Goal: Transaction & Acquisition: Book appointment/travel/reservation

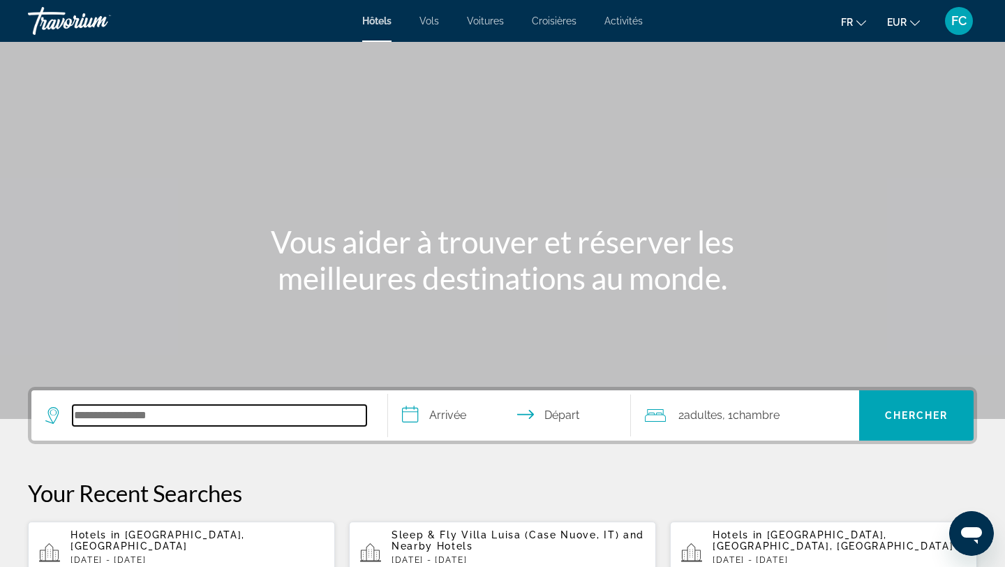
click at [158, 423] on input "Search hotel destination" at bounding box center [220, 415] width 294 height 21
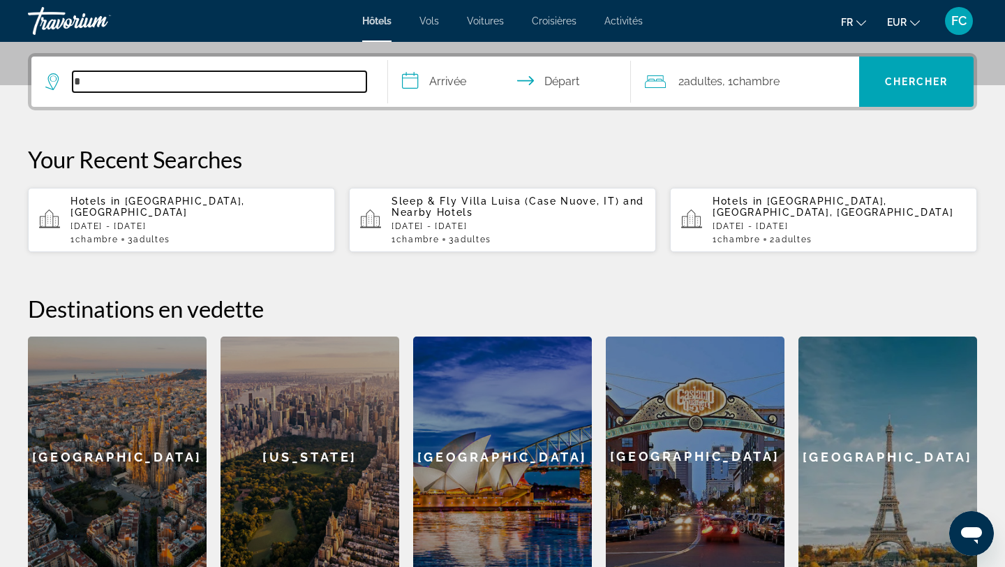
scroll to position [341, 0]
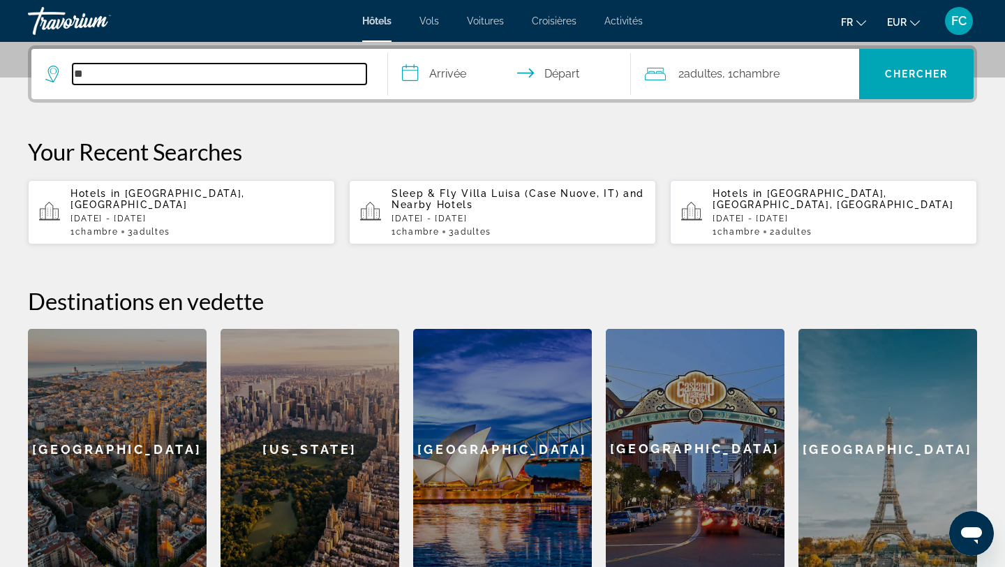
type input "*"
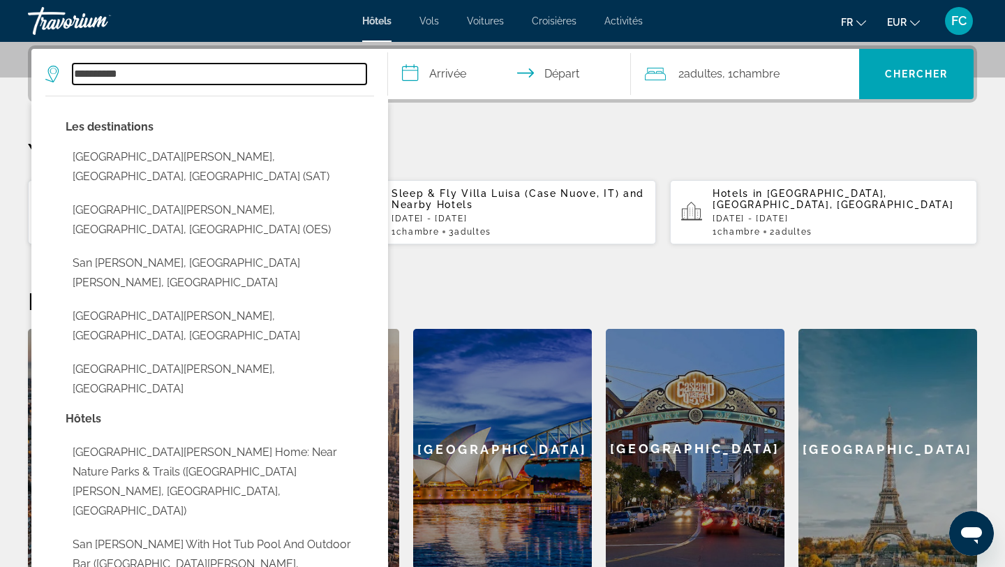
click at [91, 78] on input "**********" at bounding box center [220, 74] width 294 height 21
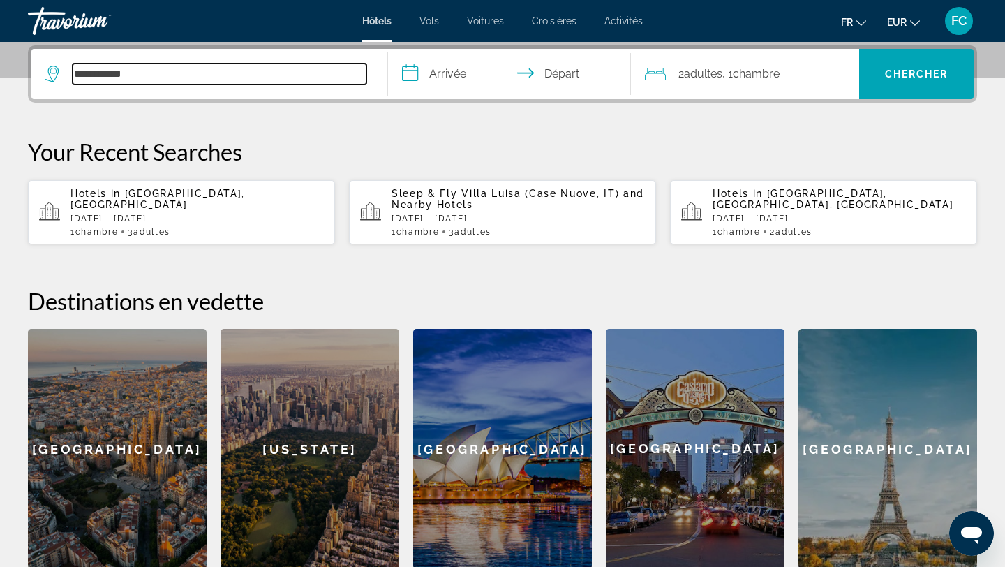
click at [162, 73] on input "**********" at bounding box center [220, 74] width 294 height 21
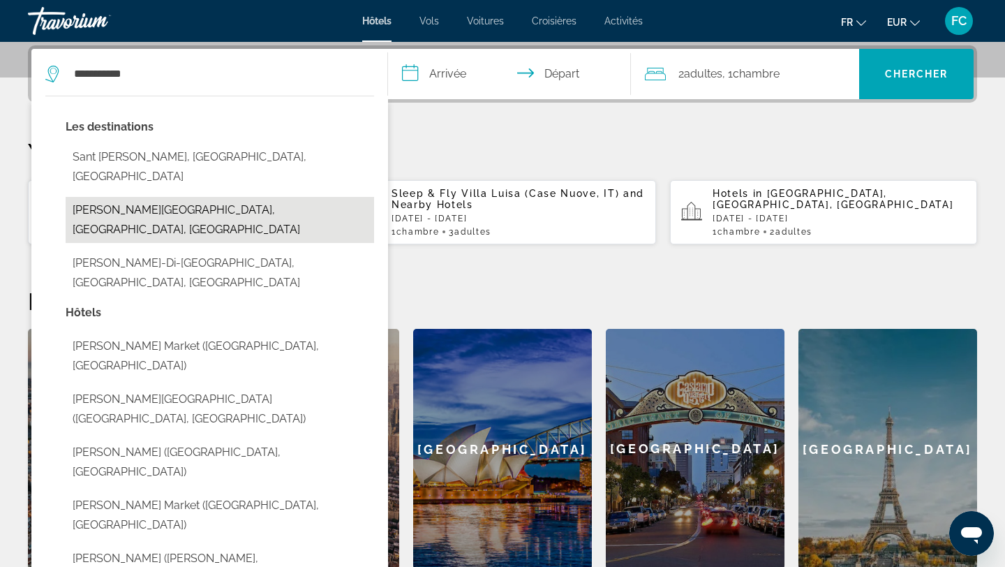
click at [144, 197] on button "[PERSON_NAME][GEOGRAPHIC_DATA], [GEOGRAPHIC_DATA], [GEOGRAPHIC_DATA]" at bounding box center [220, 220] width 308 height 46
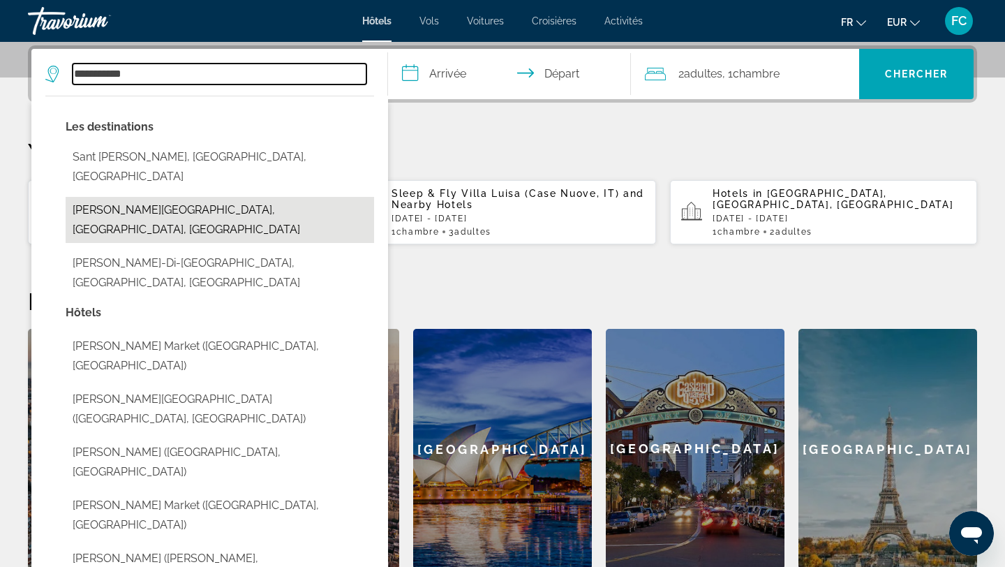
type input "**********"
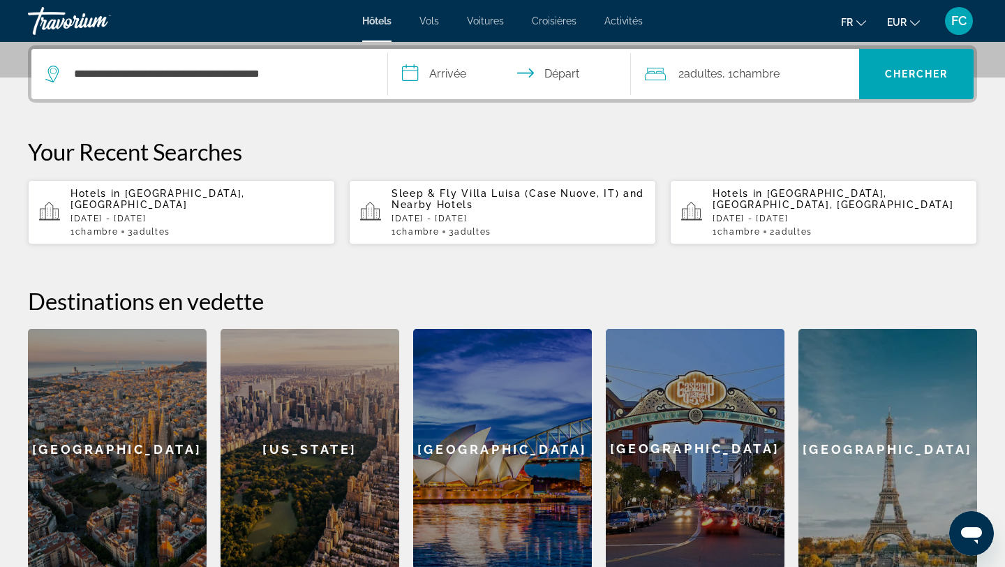
click at [448, 77] on input "**********" at bounding box center [512, 76] width 248 height 54
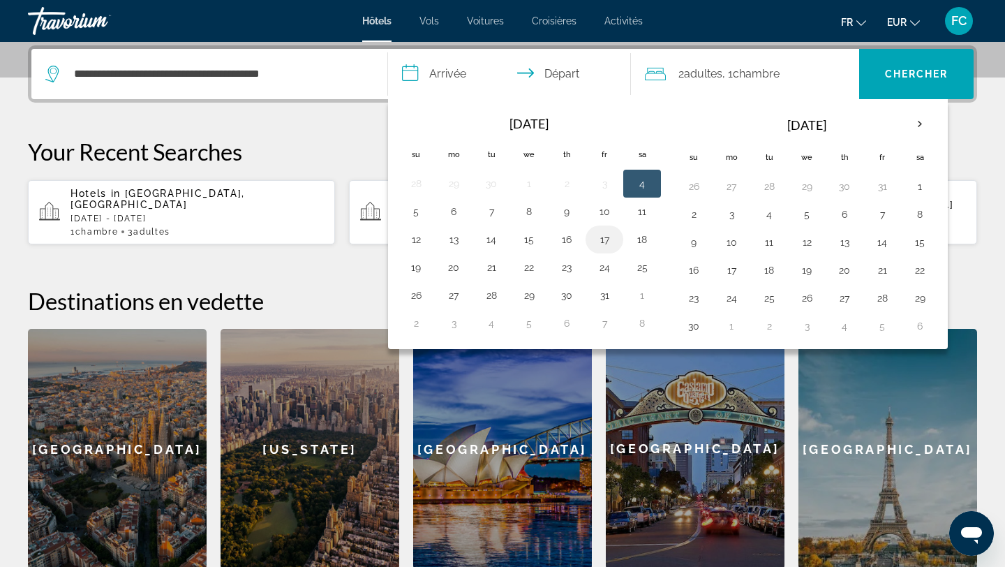
click at [604, 242] on button "17" at bounding box center [604, 240] width 22 height 20
click at [642, 241] on button "18" at bounding box center [642, 240] width 22 height 20
type input "**********"
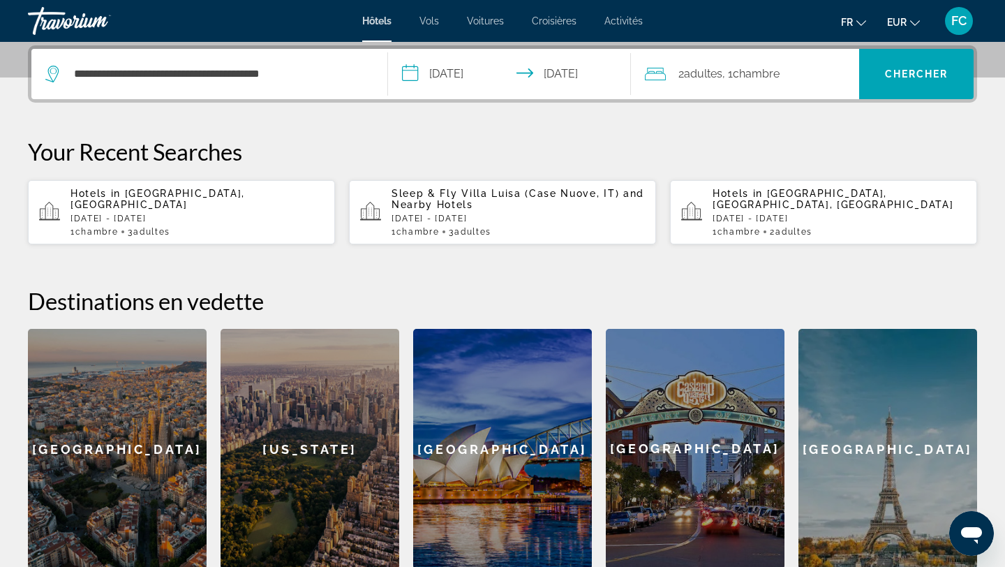
click at [720, 73] on span "Adultes" at bounding box center [703, 73] width 38 height 13
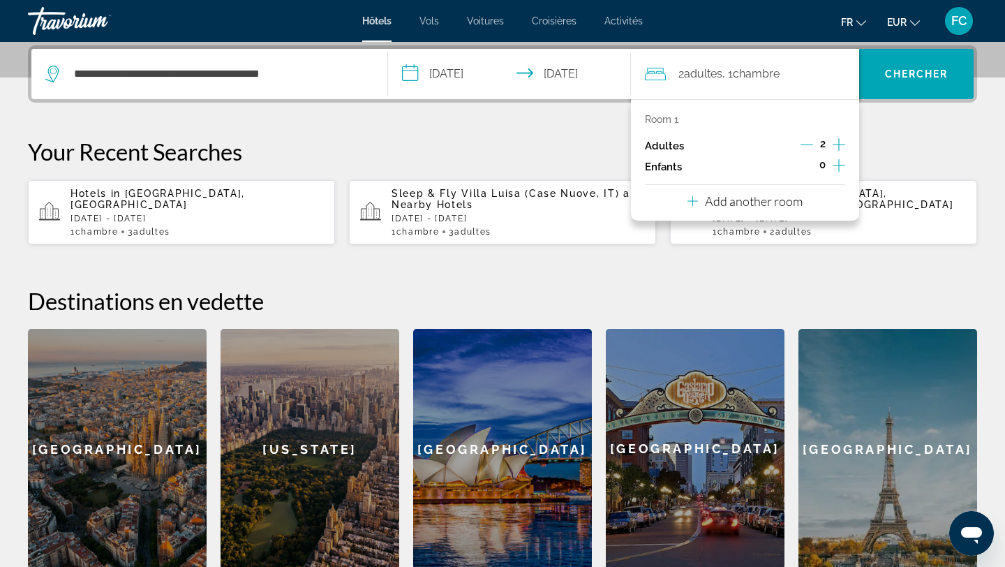
click at [837, 144] on icon "Increment adults" at bounding box center [839, 144] width 13 height 17
click at [916, 70] on span "Chercher" at bounding box center [917, 73] width 64 height 11
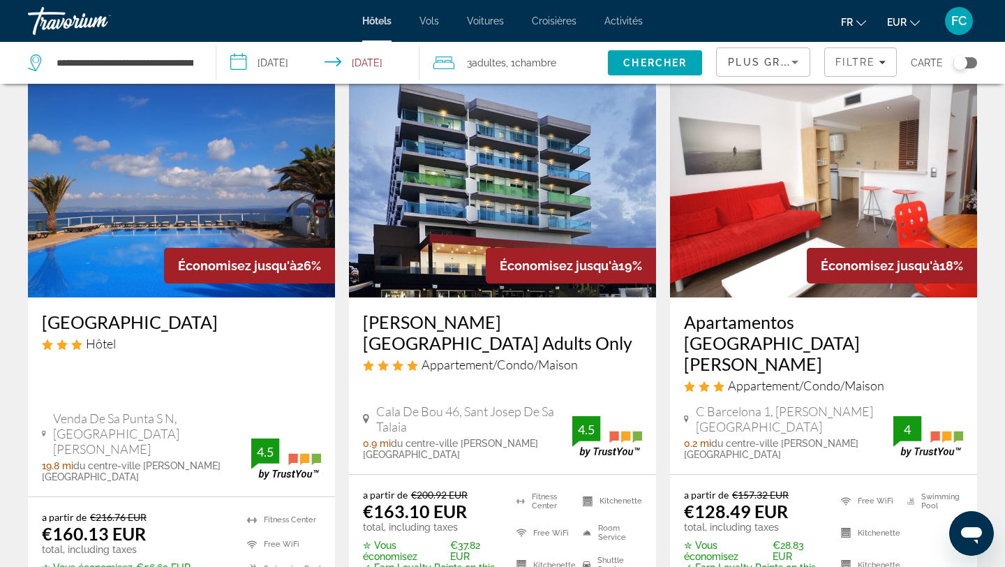
scroll to position [631, 0]
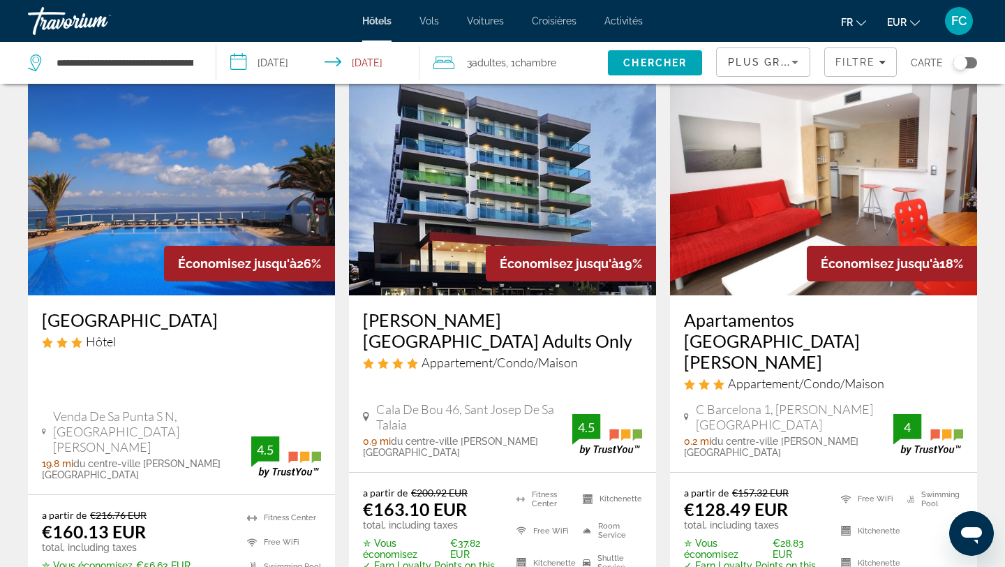
click at [754, 309] on h3 "Apartamentos [GEOGRAPHIC_DATA][PERSON_NAME]" at bounding box center [823, 340] width 279 height 63
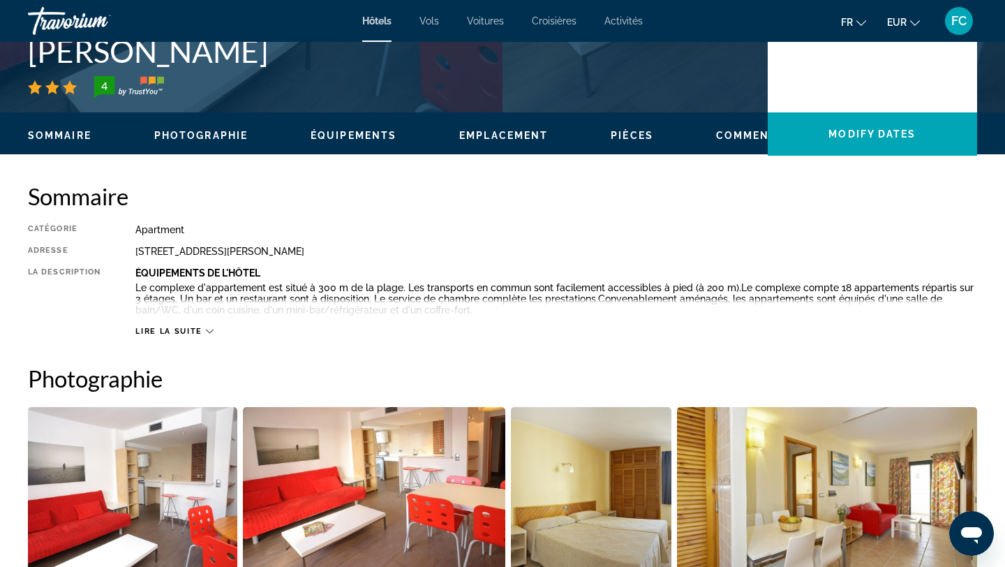
scroll to position [29, 0]
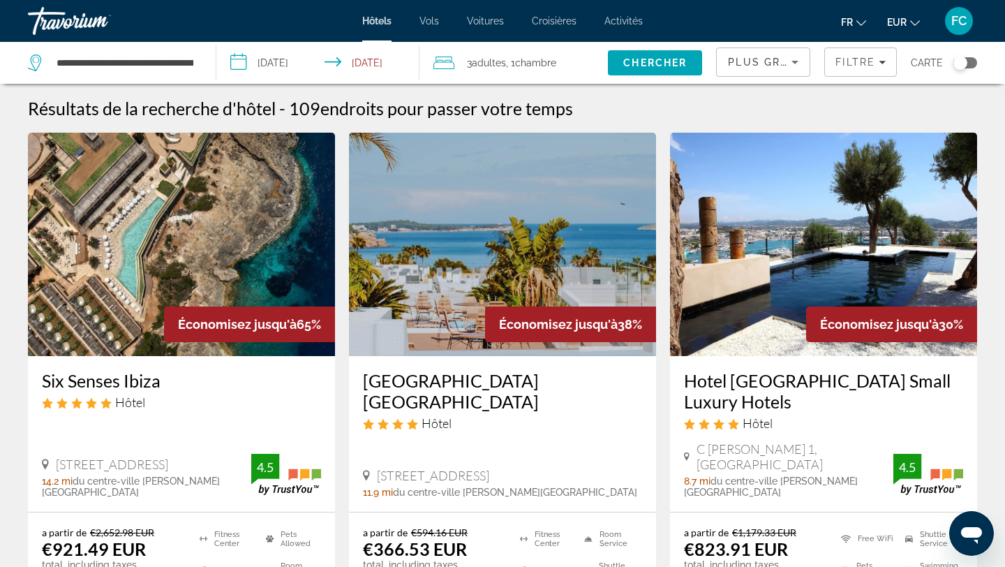
click at [967, 62] on div "Toggle map" at bounding box center [960, 63] width 14 height 14
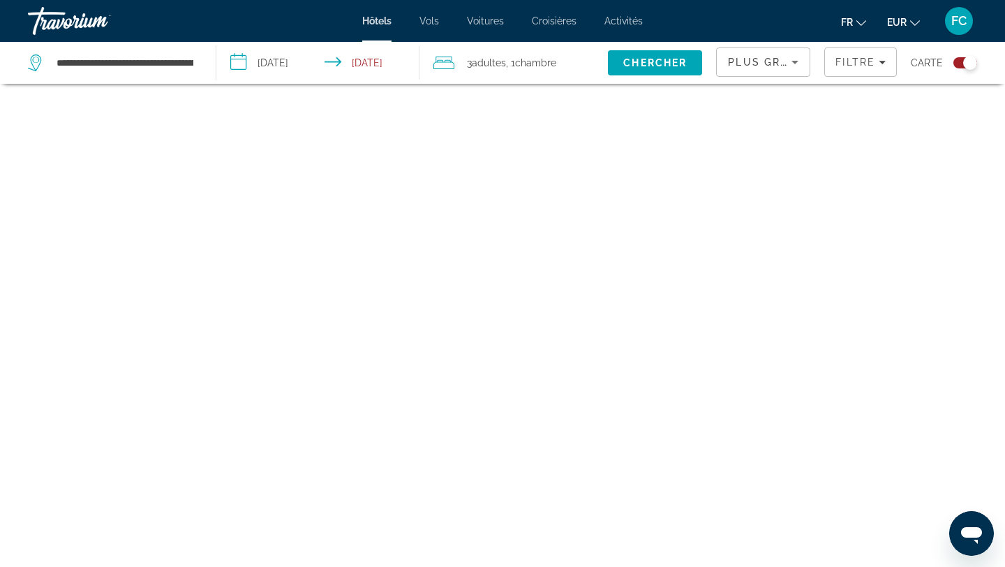
scroll to position [84, 0]
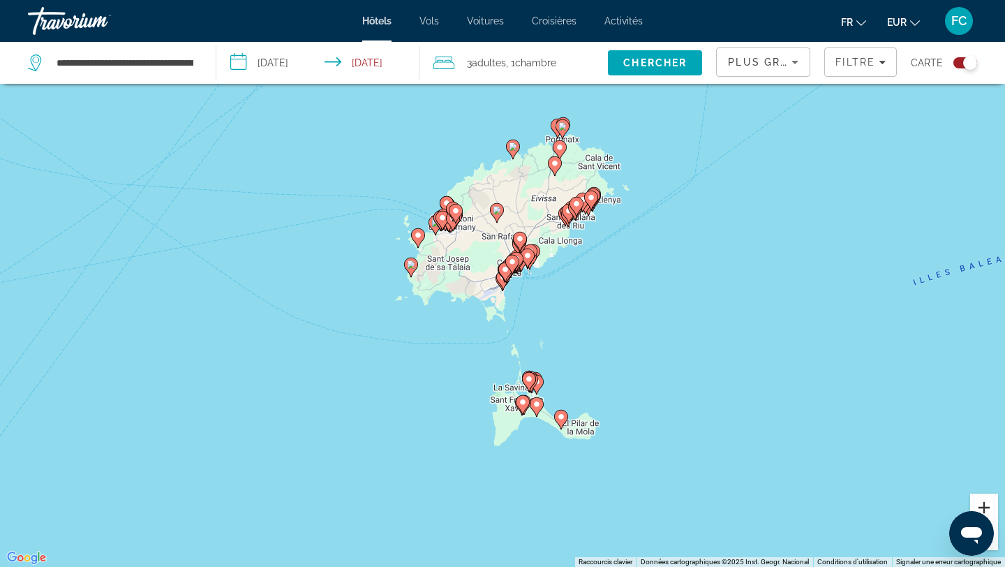
click at [985, 504] on button "Zoom avant" at bounding box center [984, 507] width 28 height 28
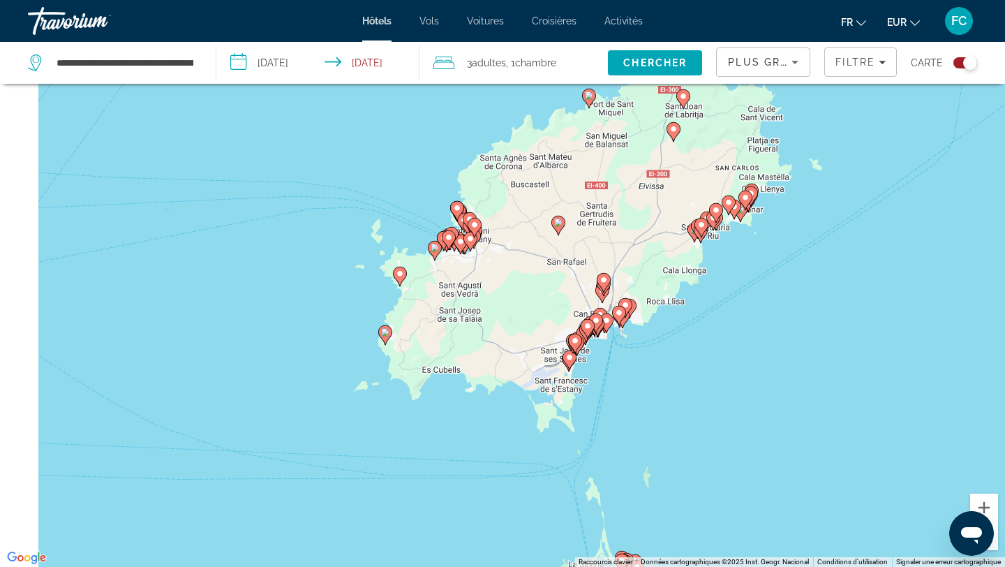
drag, startPoint x: 587, startPoint y: 393, endPoint x: 752, endPoint y: 509, distance: 202.4
click at [750, 511] on div "Pour activer le glissement avec le clavier, appuyez sur Alt+Entrée. Une fois ce…" at bounding box center [502, 283] width 1005 height 567
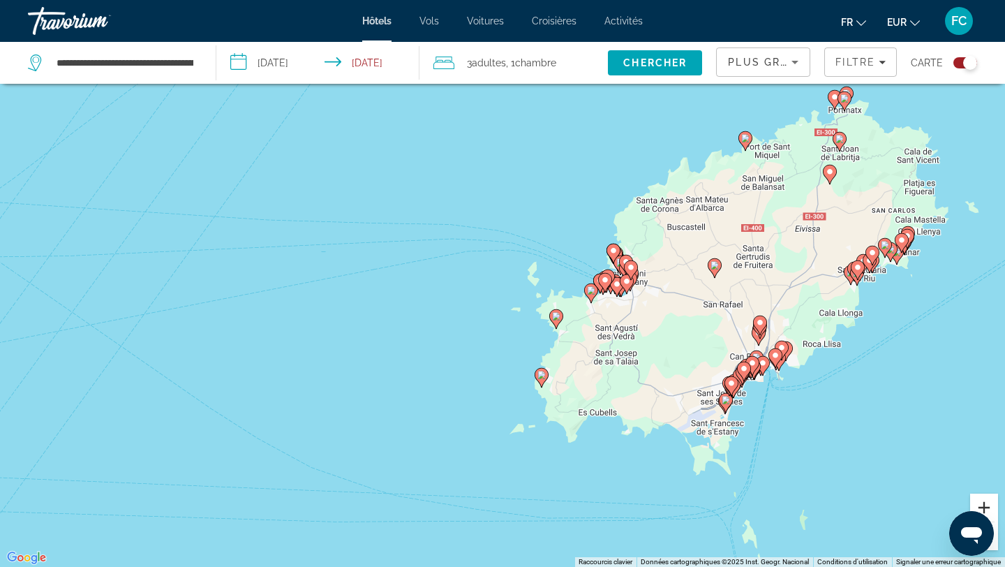
click at [992, 503] on button "Zoom avant" at bounding box center [984, 507] width 28 height 28
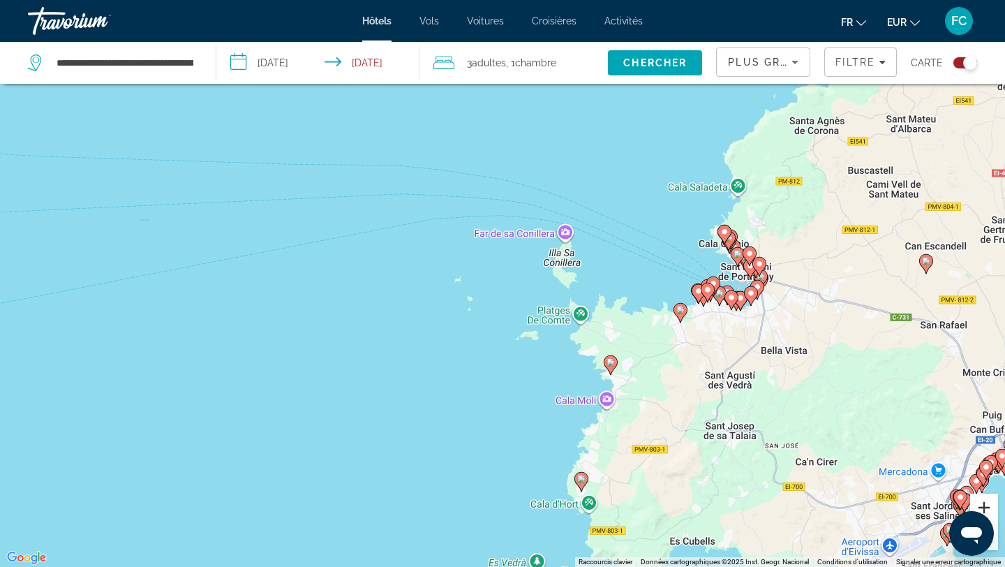
click at [990, 505] on button "Zoom avant" at bounding box center [984, 507] width 28 height 28
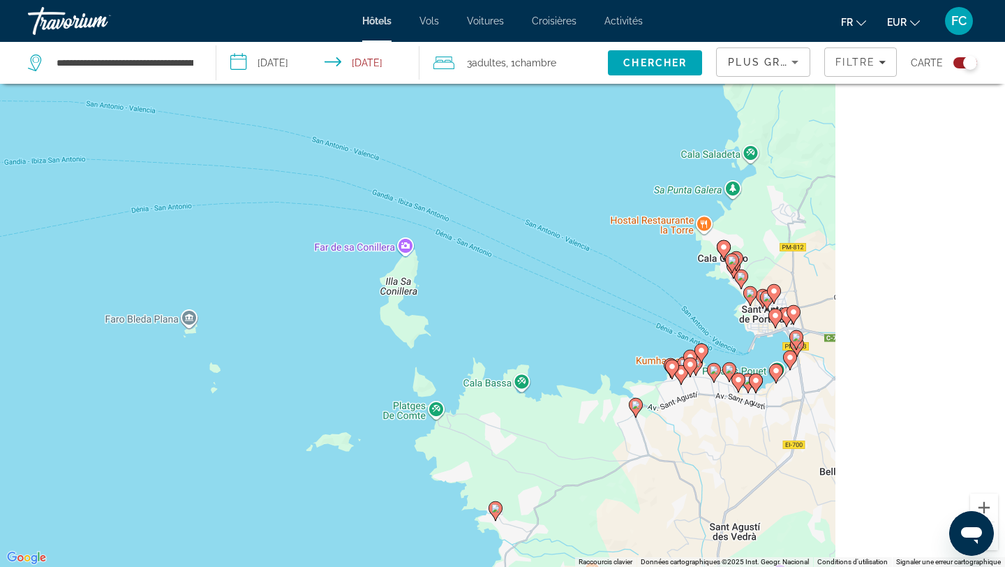
drag, startPoint x: 913, startPoint y: 396, endPoint x: 652, endPoint y: 452, distance: 266.9
click at [652, 452] on div "Pour activer le glissement avec le clavier, appuyez sur Alt+Entrée. Une fois ce…" at bounding box center [502, 283] width 1005 height 567
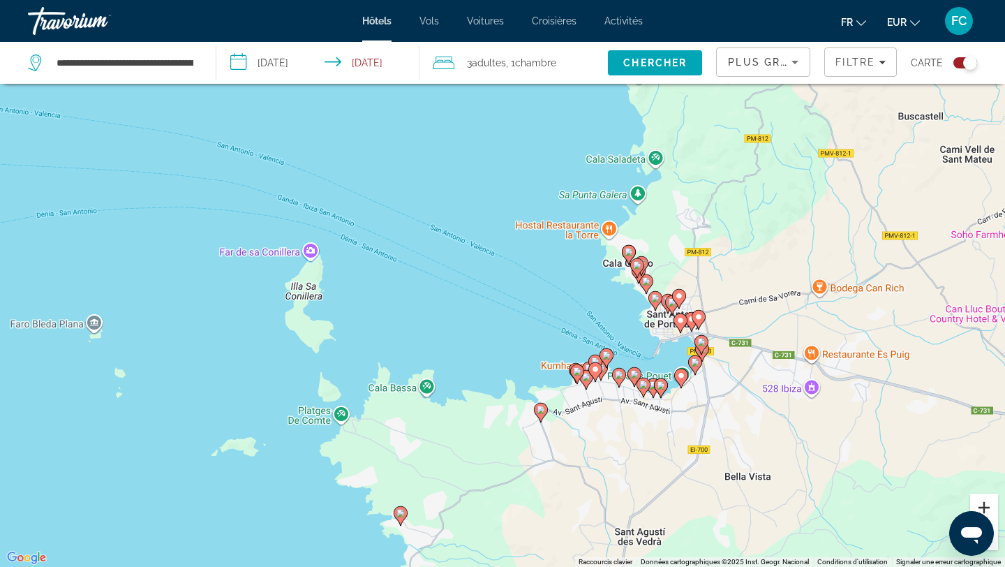
click at [982, 501] on button "Zoom avant" at bounding box center [984, 507] width 28 height 28
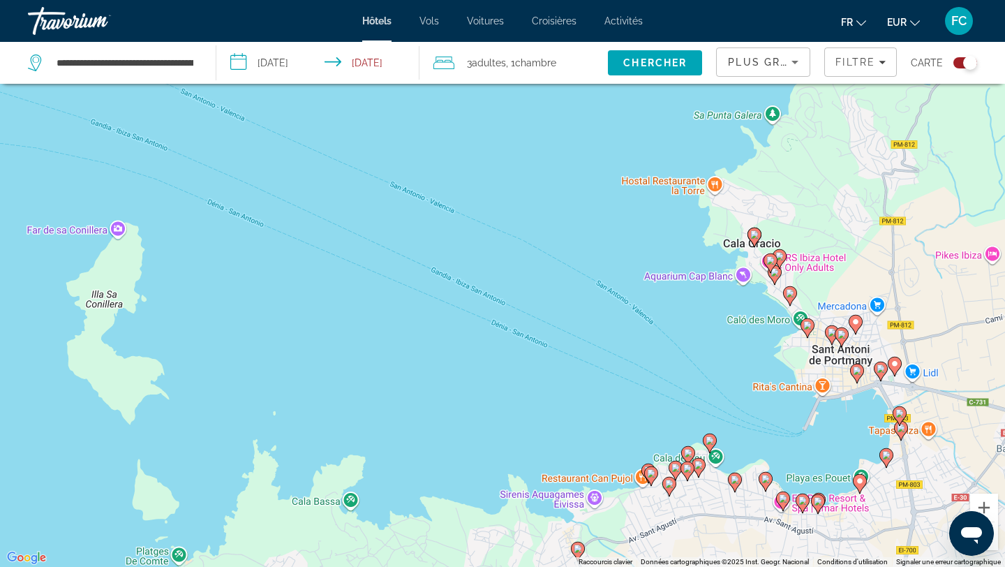
drag, startPoint x: 748, startPoint y: 424, endPoint x: 492, endPoint y: 373, distance: 261.3
click at [495, 373] on div "Pour activer le glissement avec le clavier, appuyez sur Alt+Entrée. Une fois ce…" at bounding box center [502, 283] width 1005 height 567
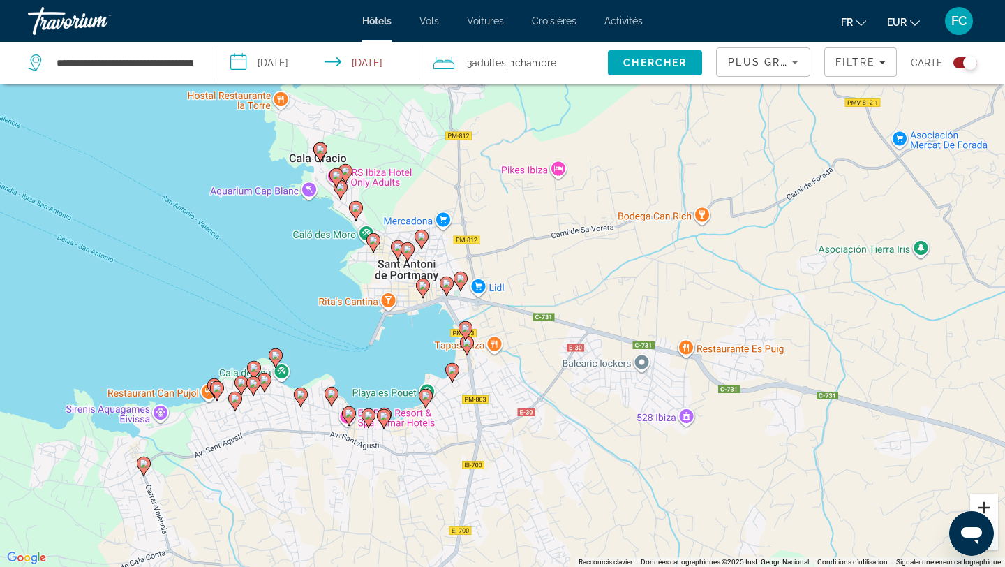
click at [986, 503] on button "Zoom avant" at bounding box center [984, 507] width 28 height 28
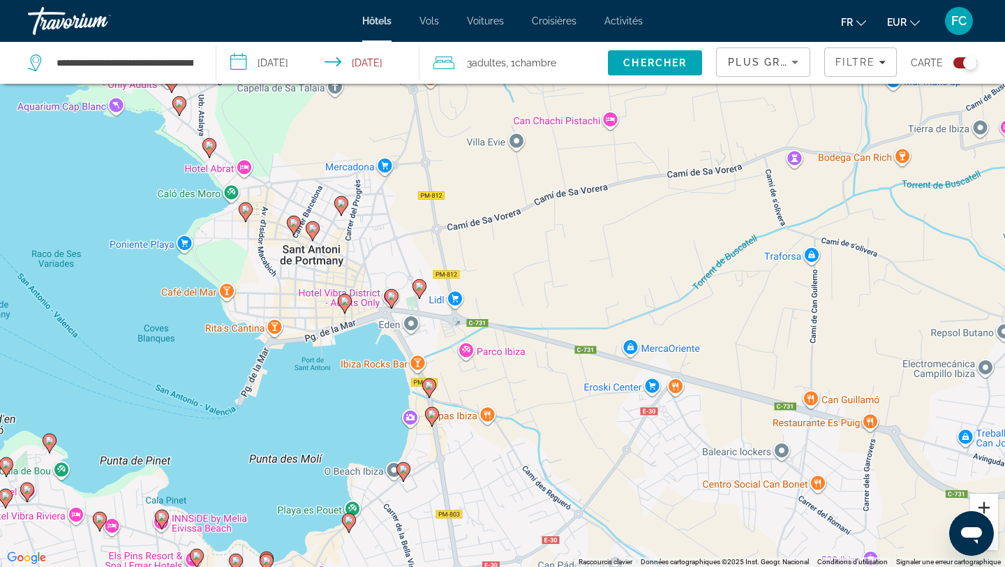
click at [985, 503] on button "Zoom avant" at bounding box center [984, 507] width 28 height 28
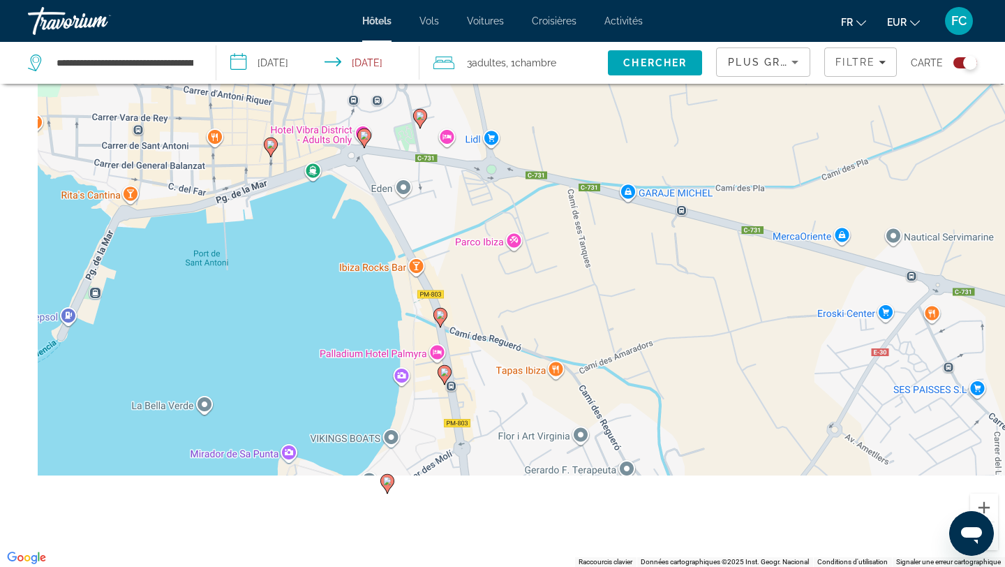
drag, startPoint x: 722, startPoint y: 492, endPoint x: 865, endPoint y: 281, distance: 255.1
click at [865, 281] on div "Pour activer le glissement avec le clavier, appuyez sur Alt+Entrée. Une fois ce…" at bounding box center [502, 283] width 1005 height 567
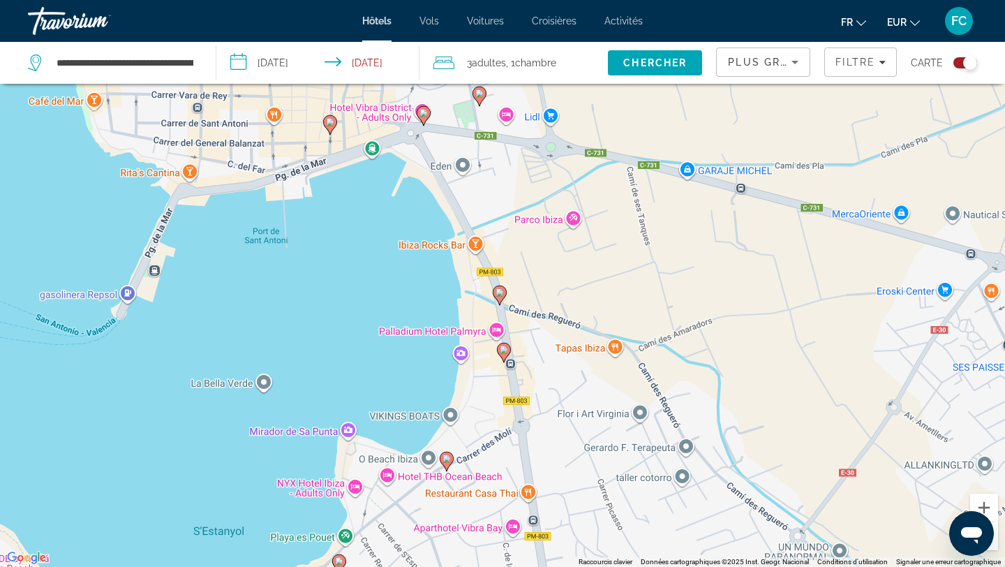
click at [445, 460] on image "Main content" at bounding box center [446, 458] width 8 height 8
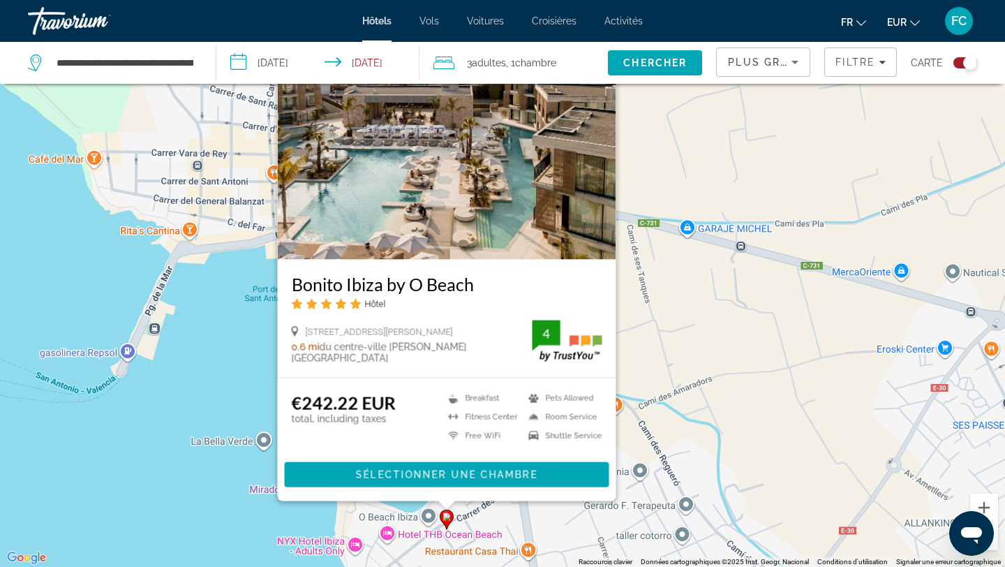
click at [678, 312] on div "Pour activer le glissement avec le clavier, appuyez sur Alt+Entrée. Une fois ce…" at bounding box center [502, 283] width 1005 height 567
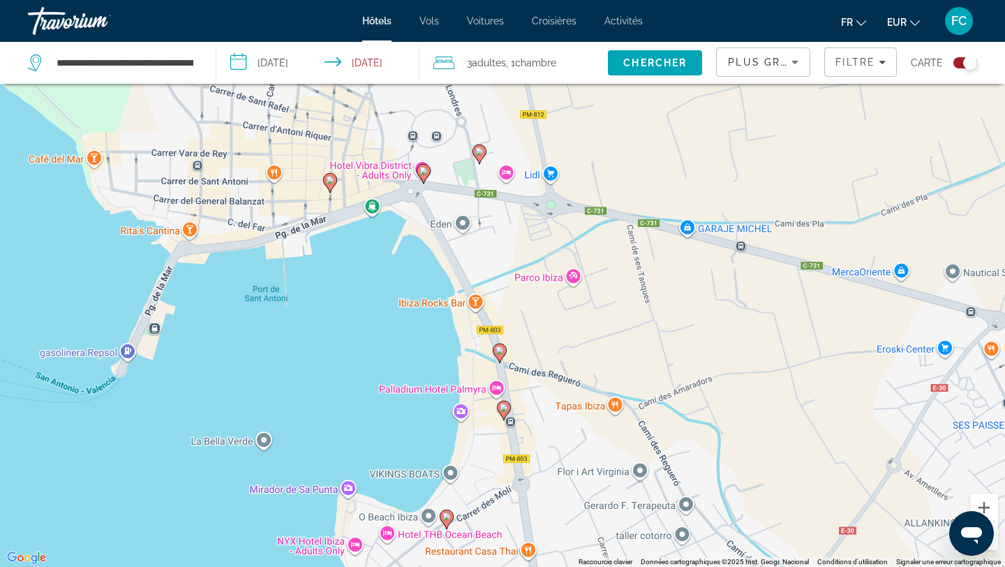
click at [501, 409] on image "Main content" at bounding box center [504, 407] width 8 height 8
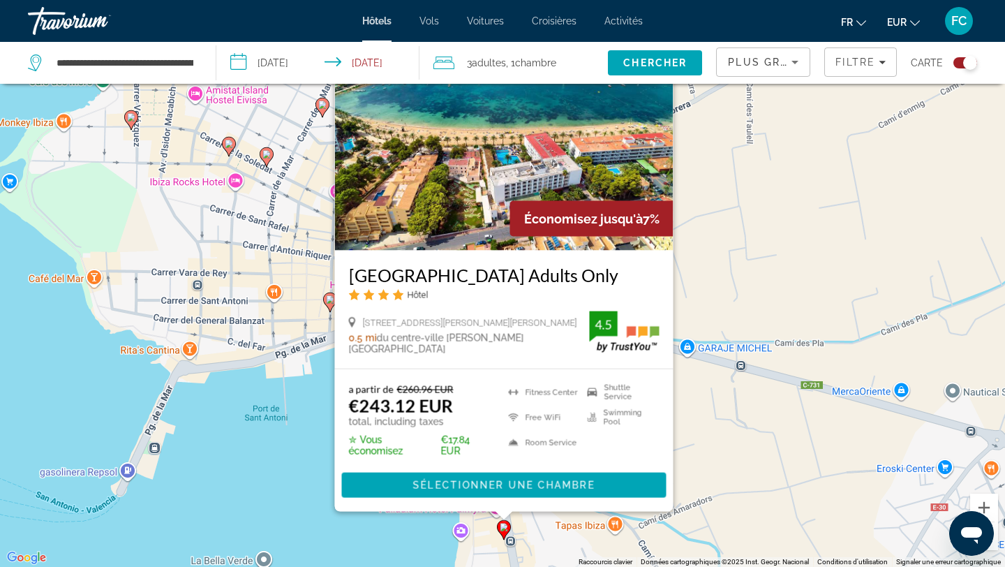
click at [741, 456] on div "Pour activer le glissement avec le clavier, appuyez sur Alt+Entrée. Une fois ce…" at bounding box center [502, 283] width 1005 height 567
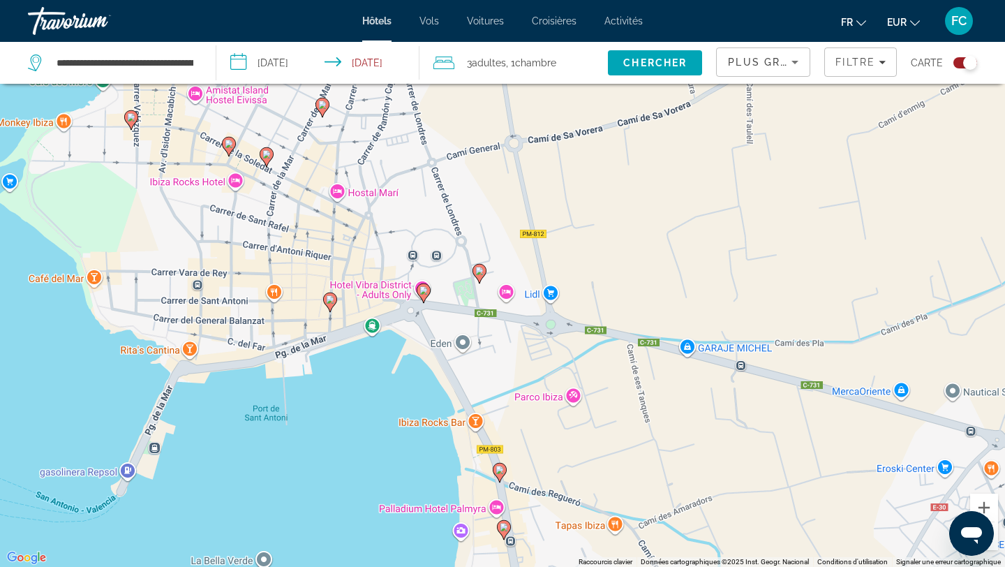
click at [503, 474] on icon "Main content" at bounding box center [499, 472] width 13 height 18
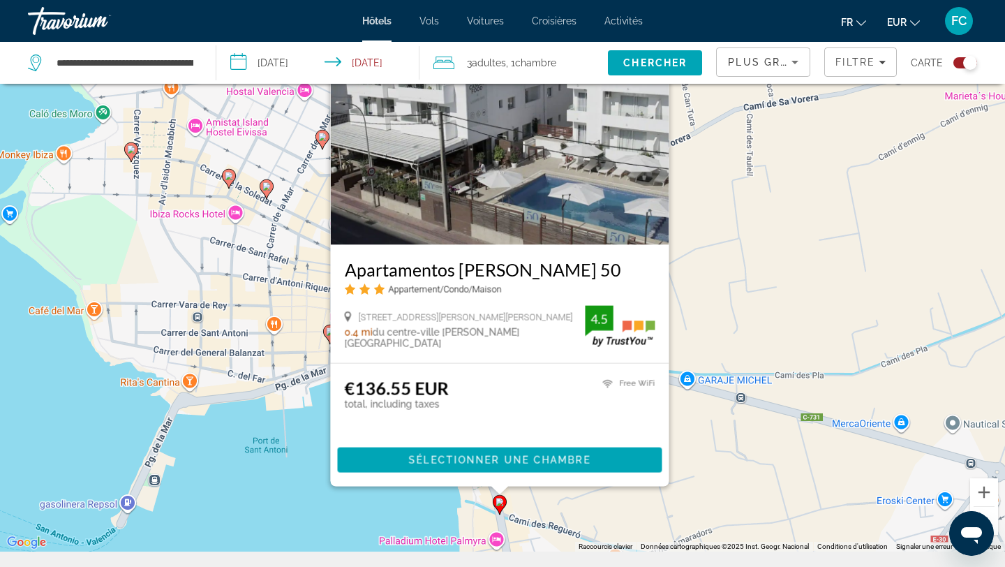
scroll to position [100, 0]
click at [302, 496] on div "Pour activer le glissement avec le clavier, appuyez sur Alt+Entrée. Une fois ce…" at bounding box center [502, 267] width 1005 height 567
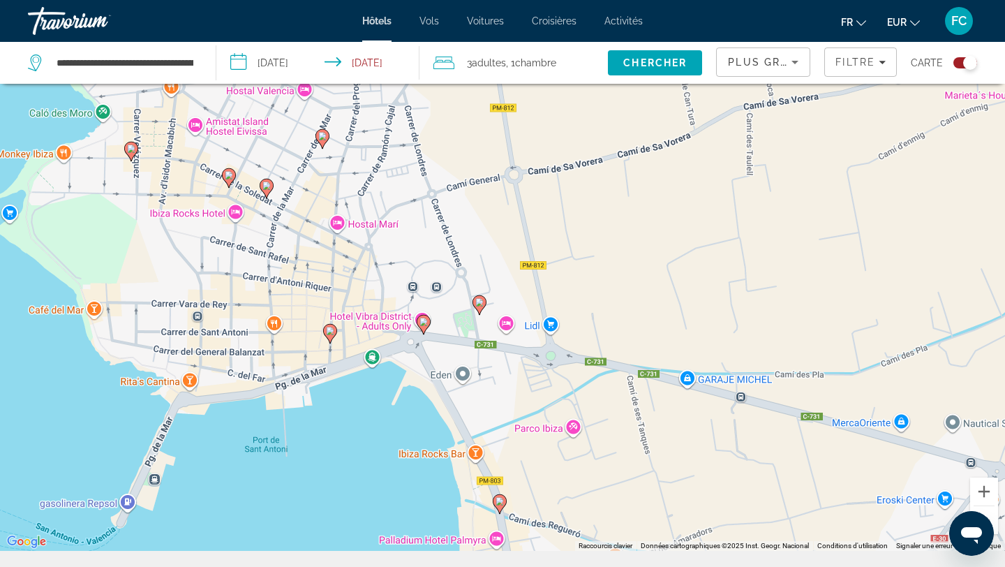
click at [418, 325] on icon "Main content" at bounding box center [423, 324] width 13 height 18
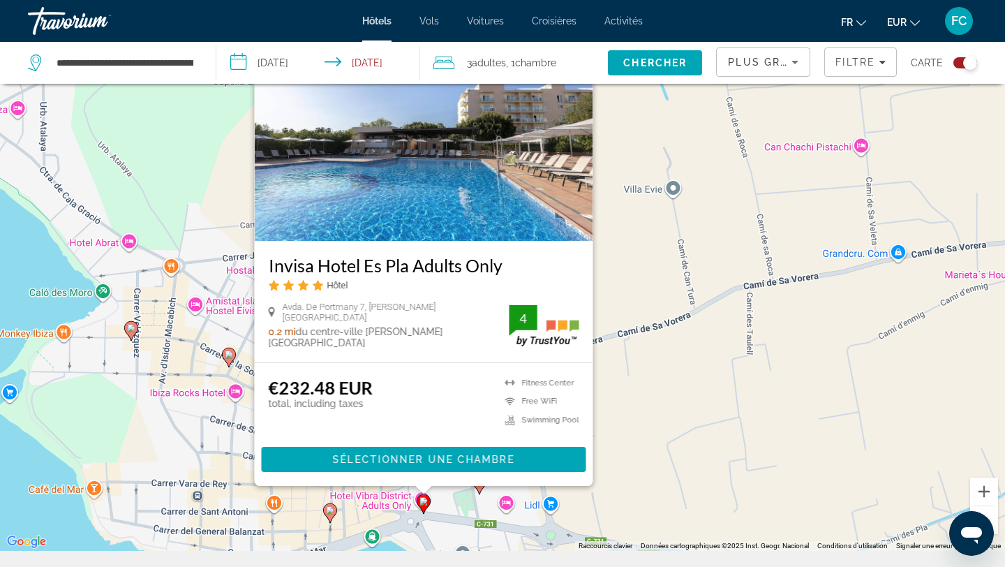
click at [660, 505] on div "Pour activer le glissement avec le clavier, appuyez sur Alt+Entrée. Une fois ce…" at bounding box center [502, 267] width 1005 height 567
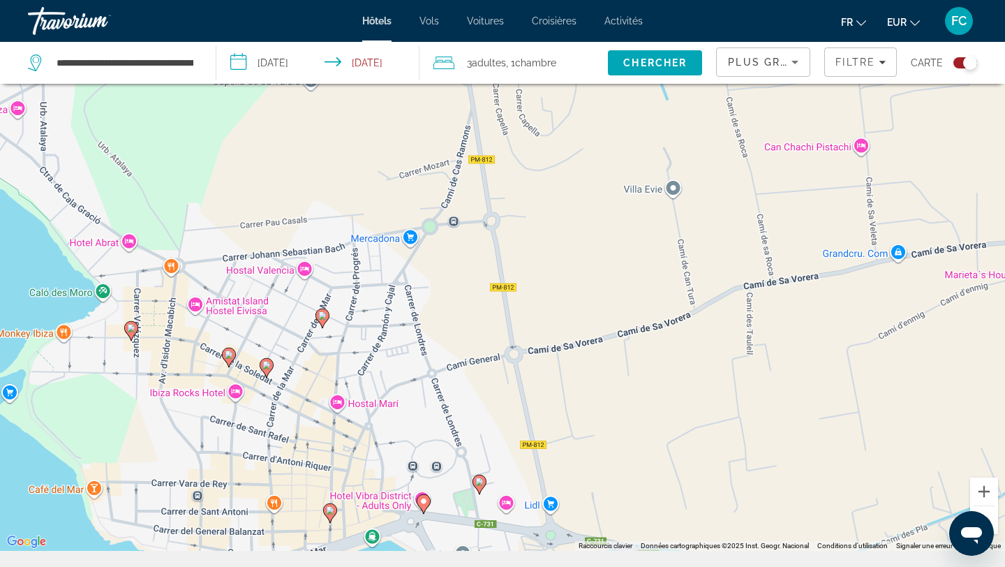
click at [332, 519] on gmp-advanced-marker "Main content" at bounding box center [330, 513] width 14 height 21
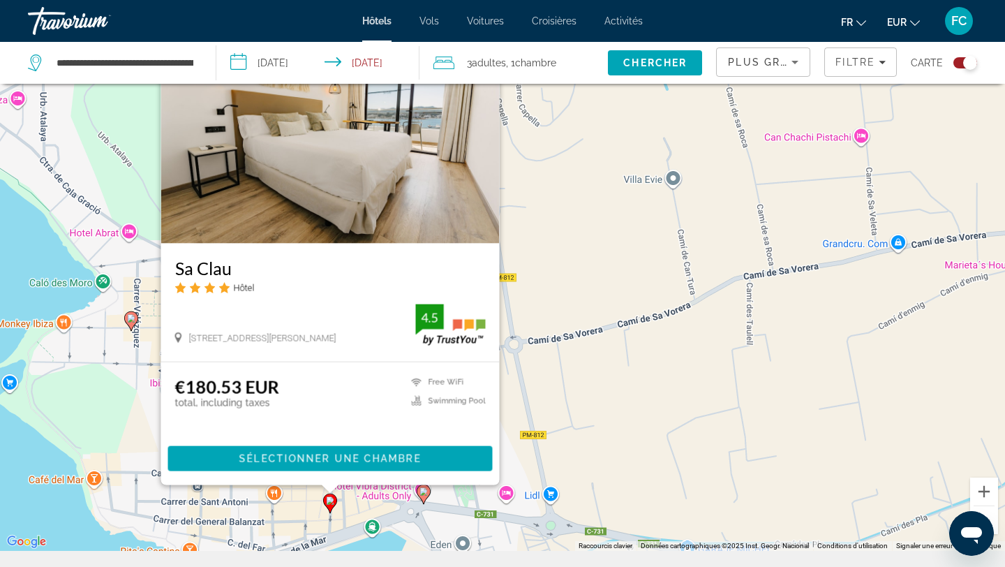
click at [595, 246] on div "Pour activer le glissement avec le clavier, appuyez sur Alt+Entrée. Une fois ce…" at bounding box center [502, 267] width 1005 height 567
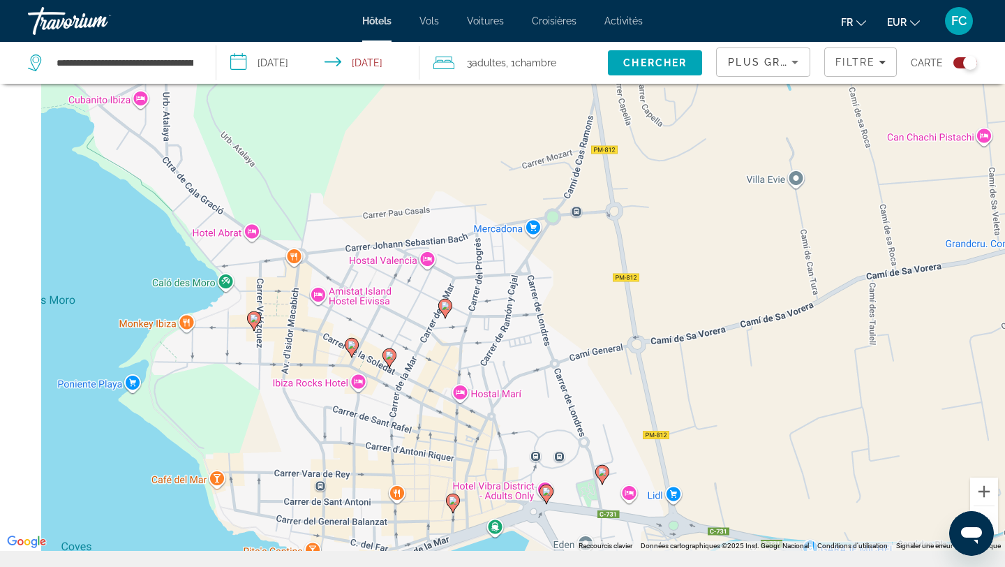
drag, startPoint x: 385, startPoint y: 411, endPoint x: 616, endPoint y: 413, distance: 231.0
click at [616, 413] on div "Pour activer le glissement avec le clavier, appuyez sur Alt+Entrée. Une fois ce…" at bounding box center [502, 267] width 1005 height 567
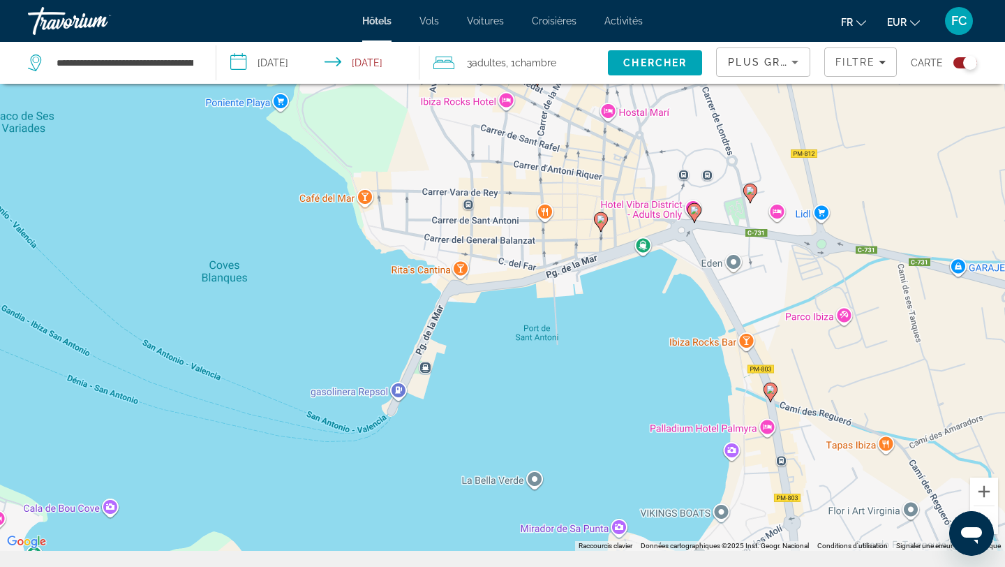
drag, startPoint x: 601, startPoint y: 411, endPoint x: 511, endPoint y: 122, distance: 302.6
click at [511, 122] on div "Pour activer le glissement avec le clavier, appuyez sur Alt+Entrée. Une fois ce…" at bounding box center [502, 267] width 1005 height 567
click at [772, 385] on icon "Main content" at bounding box center [770, 392] width 13 height 18
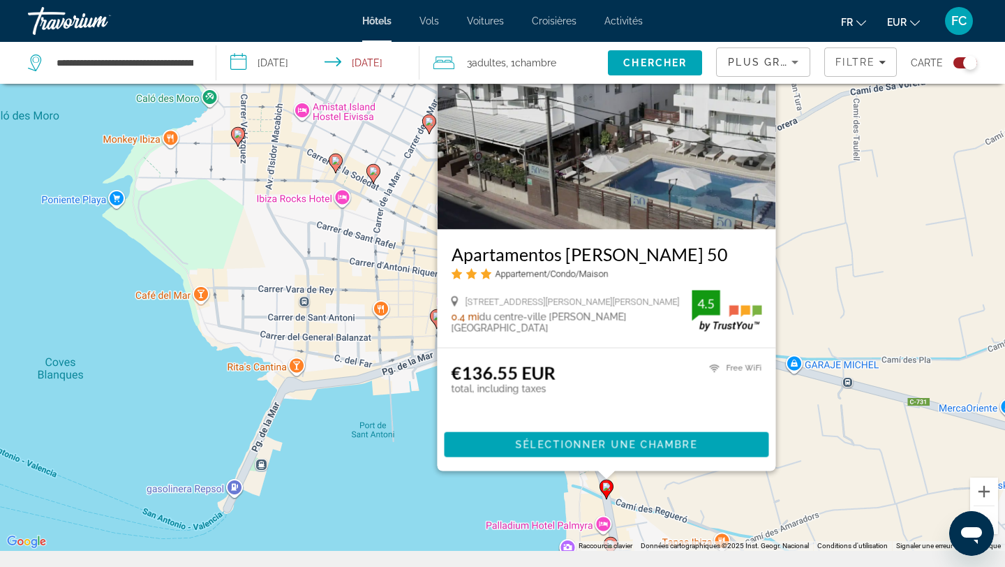
drag, startPoint x: 546, startPoint y: 477, endPoint x: 373, endPoint y: 461, distance: 173.1
click at [373, 461] on div "Pour activer le glissement avec le clavier, appuyez sur Alt+Entrée. Une fois ce…" at bounding box center [502, 267] width 1005 height 567
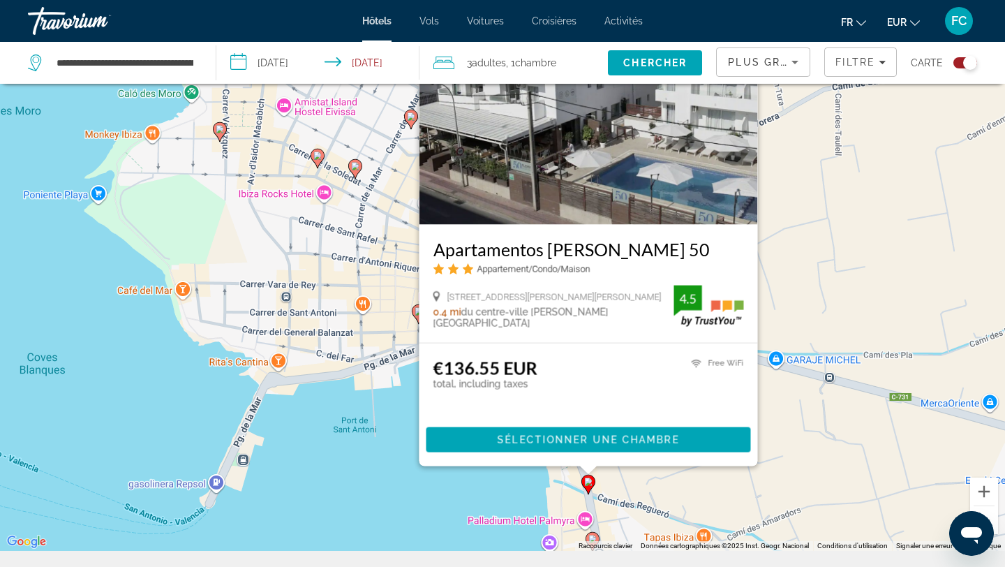
click at [528, 248] on h3 "Apartamentos Fleming 50" at bounding box center [588, 249] width 311 height 21
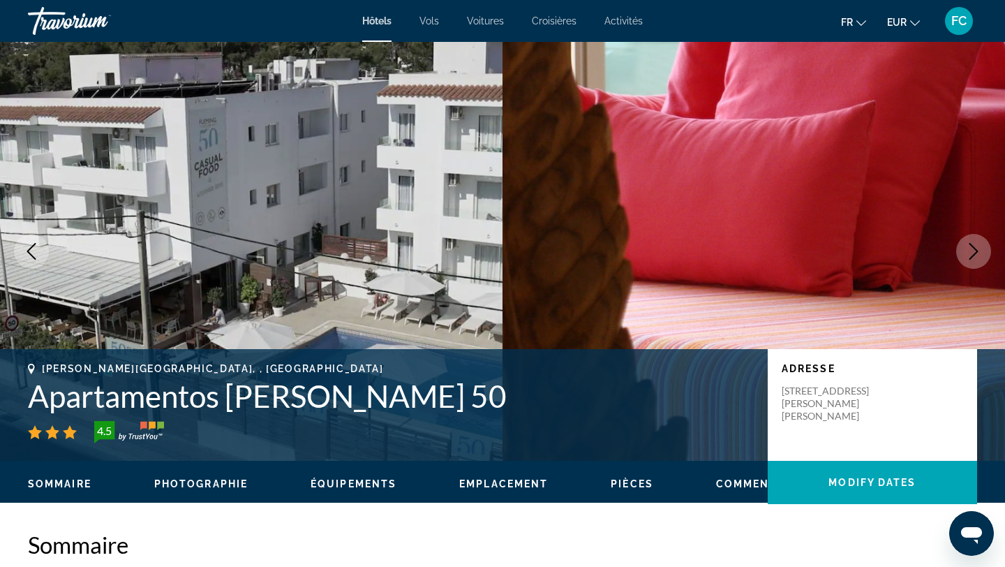
click at [975, 252] on icon "Next image" at bounding box center [973, 251] width 17 height 17
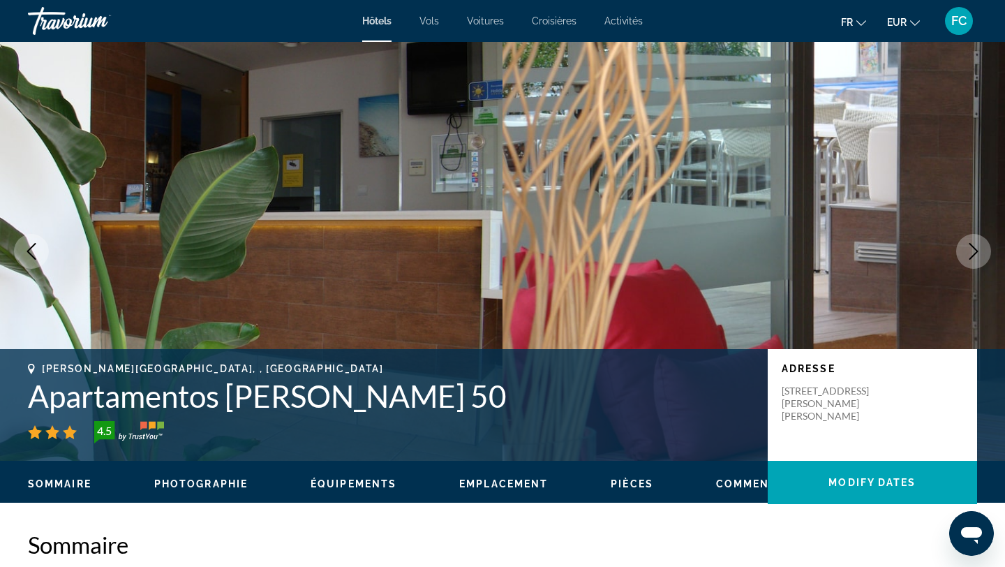
click at [976, 254] on icon "Next image" at bounding box center [973, 251] width 17 height 17
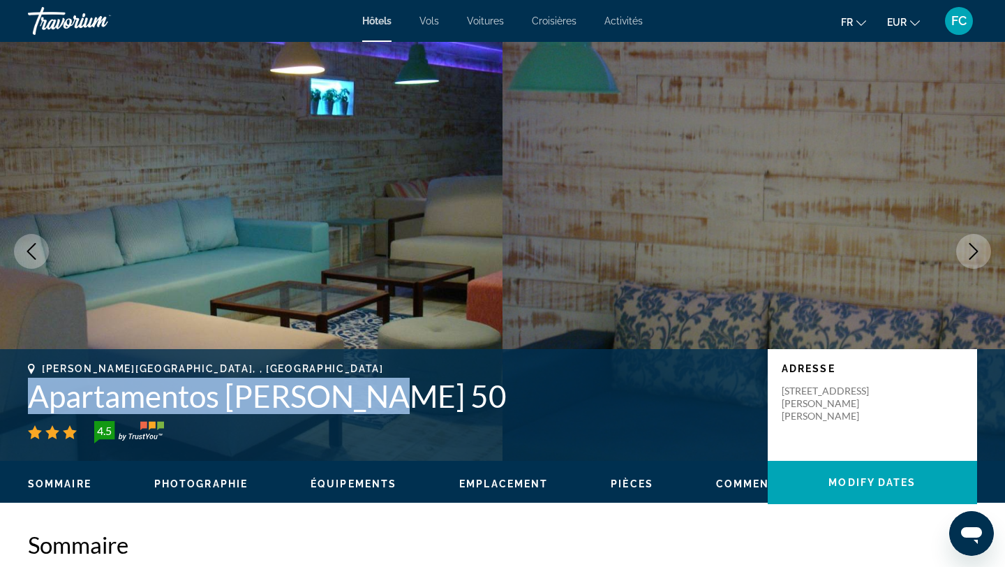
drag, startPoint x: 374, startPoint y: 401, endPoint x: 4, endPoint y: 405, distance: 369.9
click at [5, 405] on div "Sant Antoni De Portmany, , Spain Apartamentos Fleming 50 4.5 Adresse Avinguda D…" at bounding box center [502, 405] width 1005 height 84
copy h1 "Apartamentos Fleming 50"
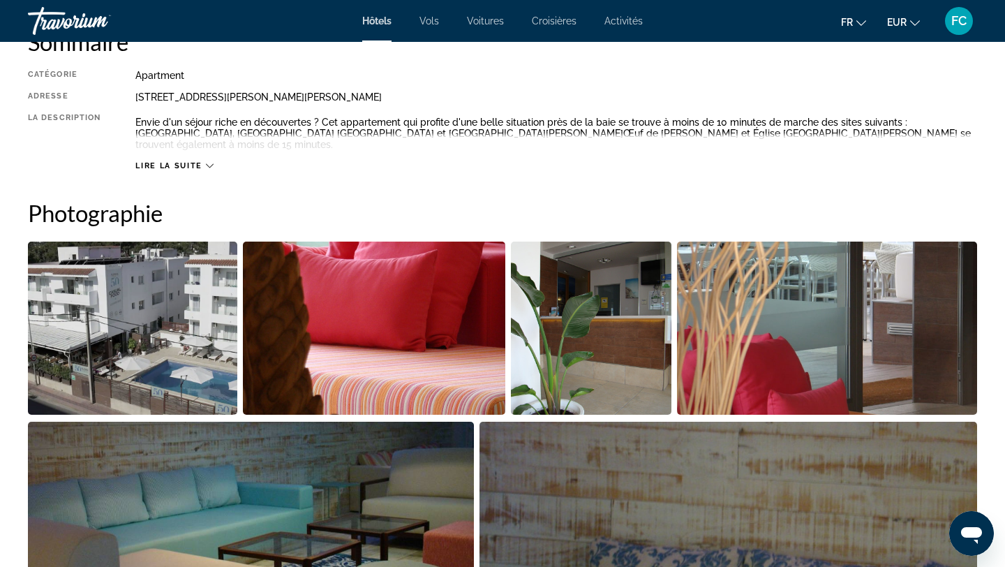
scroll to position [503, 0]
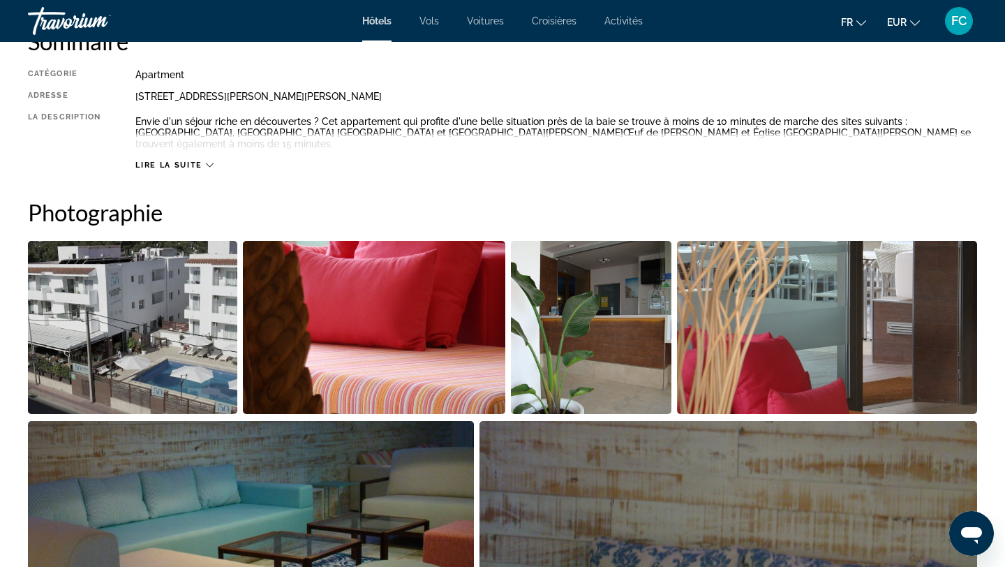
click at [194, 161] on span "Lire la suite" at bounding box center [168, 165] width 66 height 9
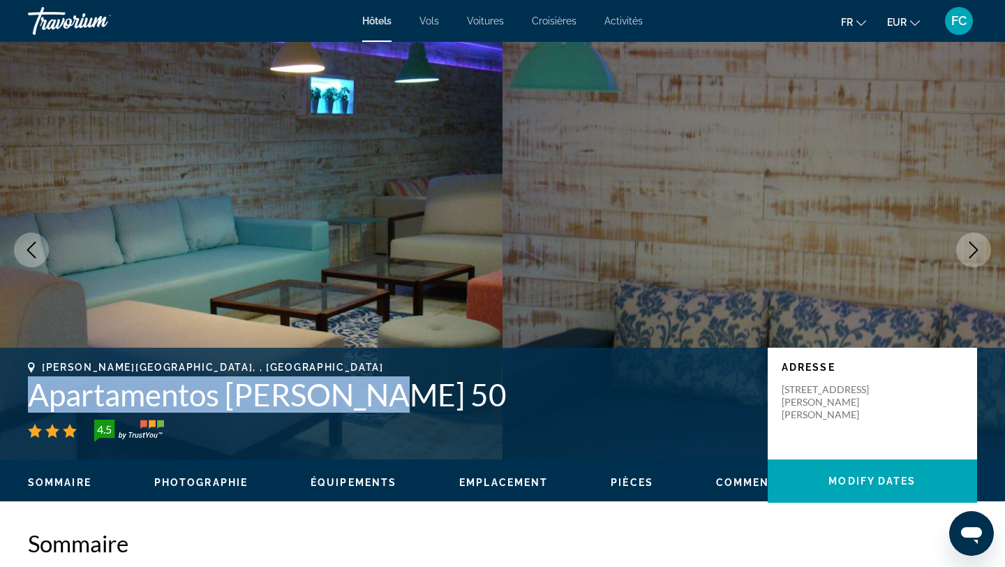
scroll to position [0, 0]
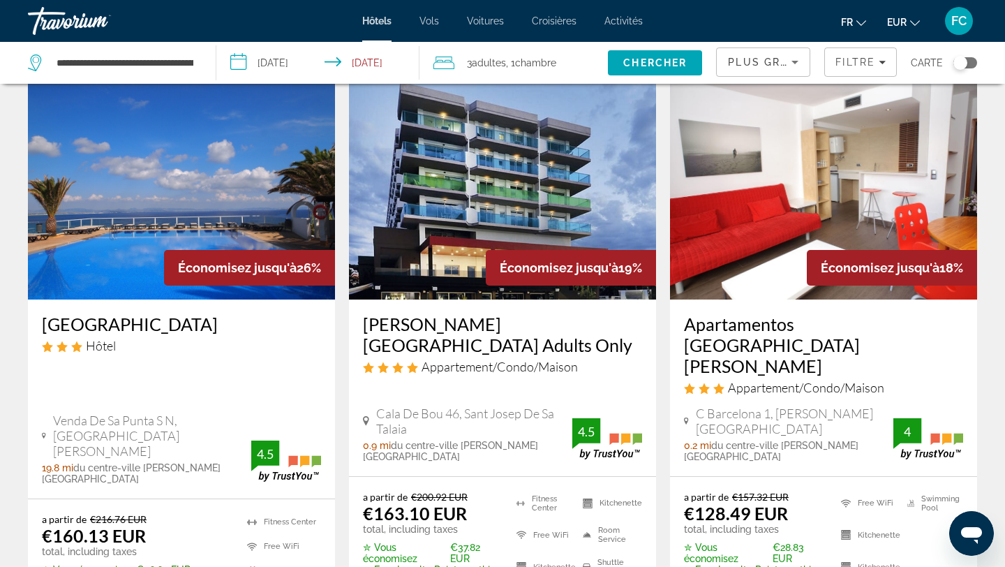
scroll to position [628, 0]
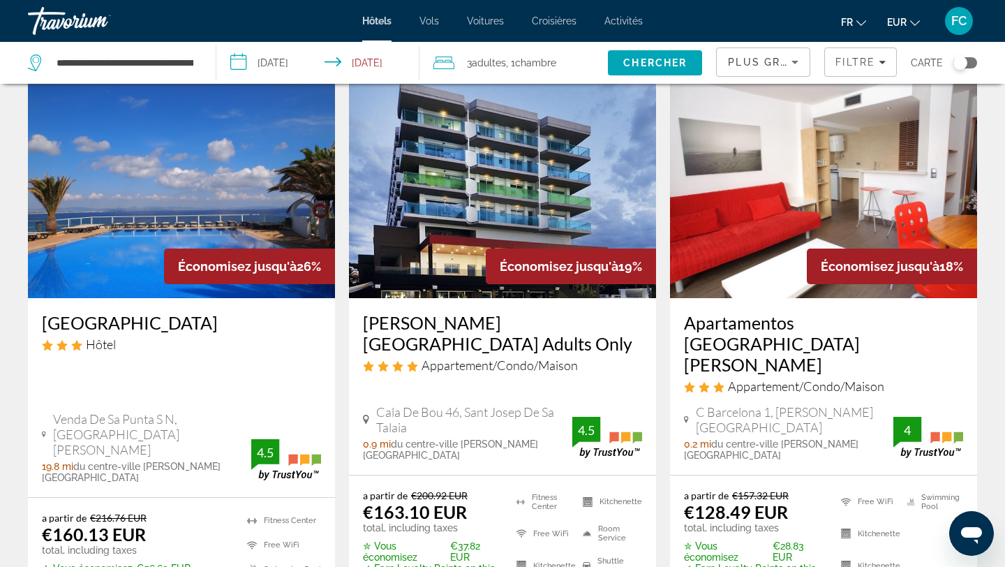
click at [408, 313] on h3 "[PERSON_NAME] [GEOGRAPHIC_DATA] Adults Only" at bounding box center [502, 333] width 279 height 42
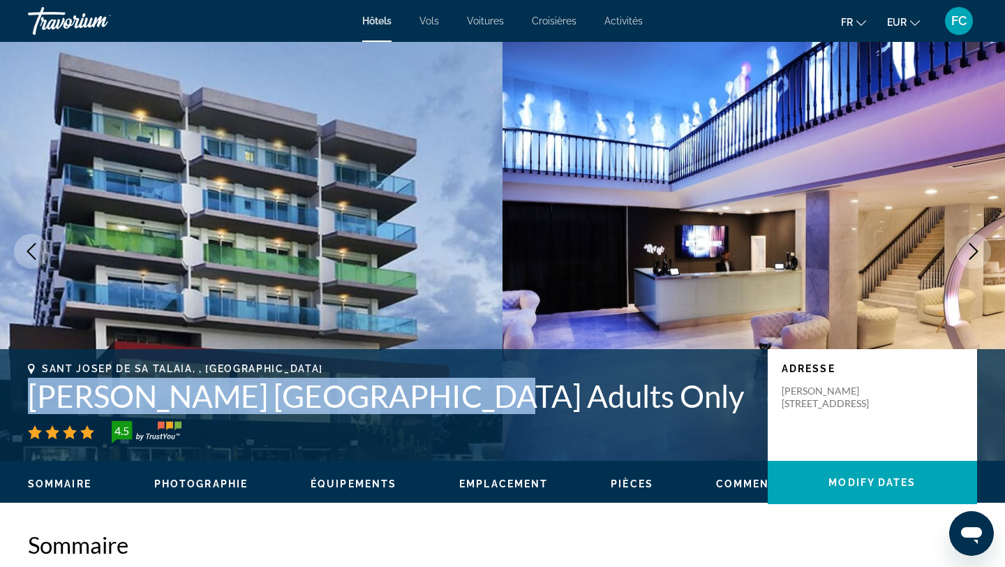
drag, startPoint x: 410, startPoint y: 396, endPoint x: 0, endPoint y: 385, distance: 409.9
click at [0, 385] on div "Sant Josep De Sa Talaia, , Spain Axel Beach Ibiza Adults Only 4.5 Adresse Cala …" at bounding box center [502, 405] width 1005 height 84
copy h1 "[PERSON_NAME] [GEOGRAPHIC_DATA] Adults Only"
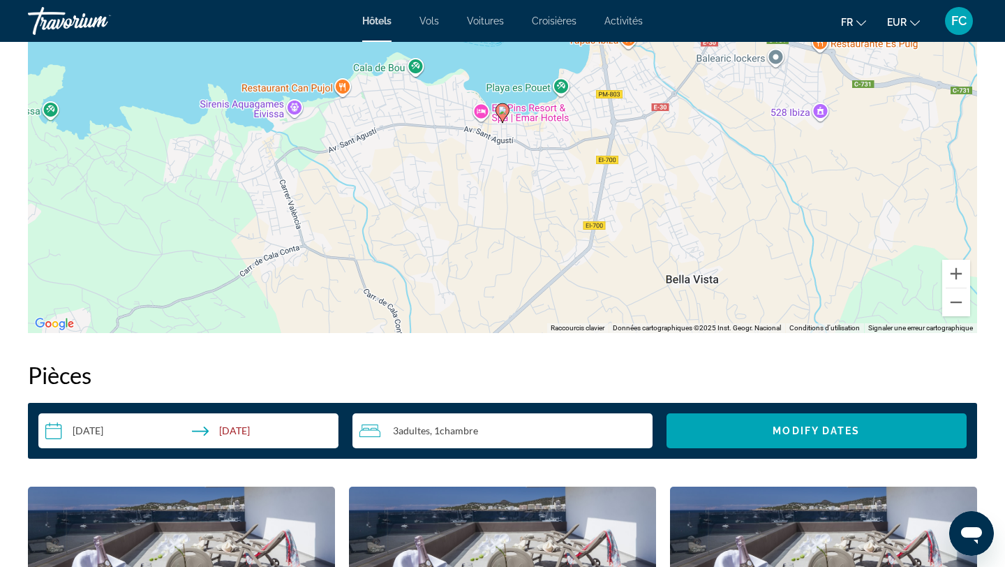
scroll to position [1472, 0]
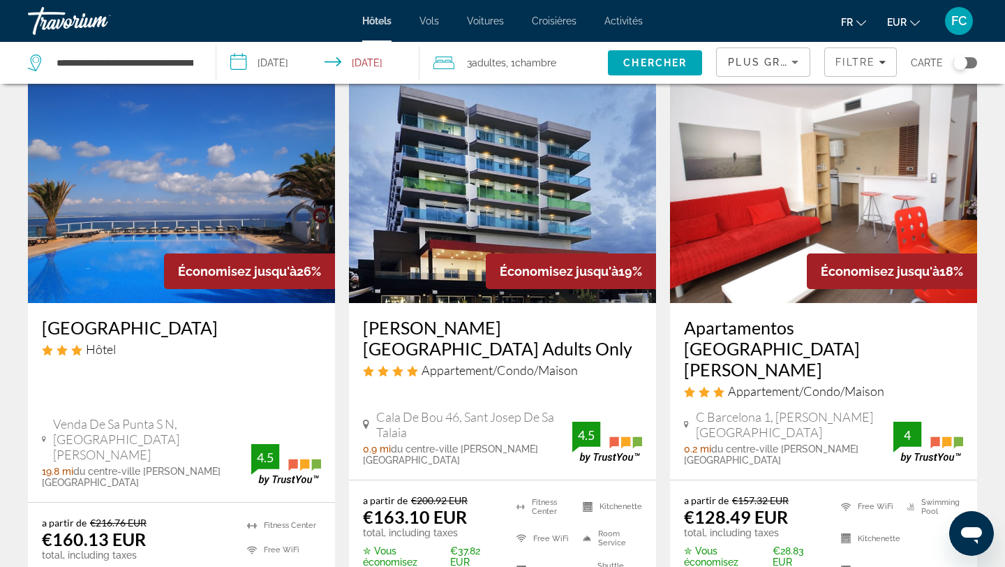
scroll to position [624, 0]
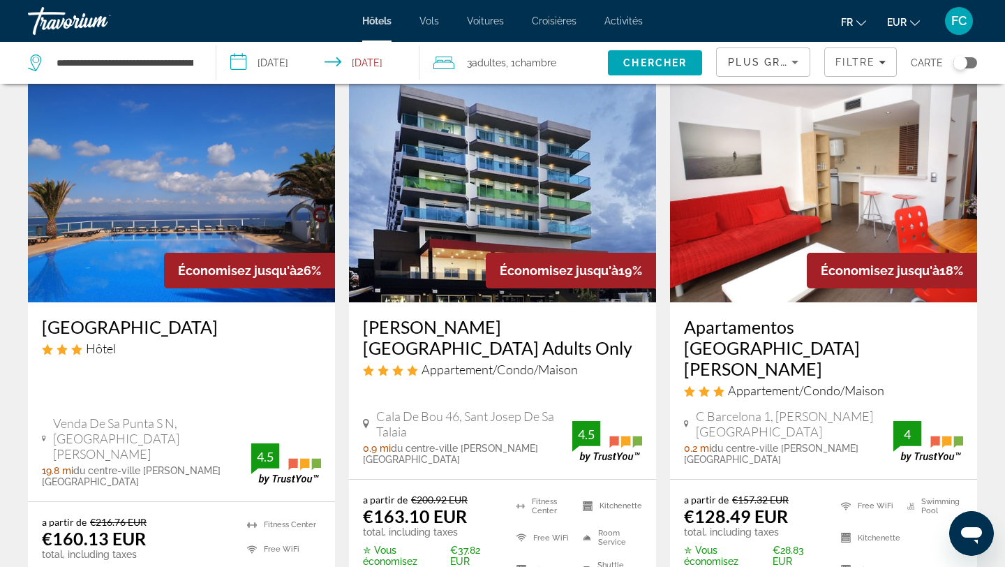
click at [116, 316] on h3 "Hotel Club Sunway Punta Prima" at bounding box center [181, 326] width 279 height 21
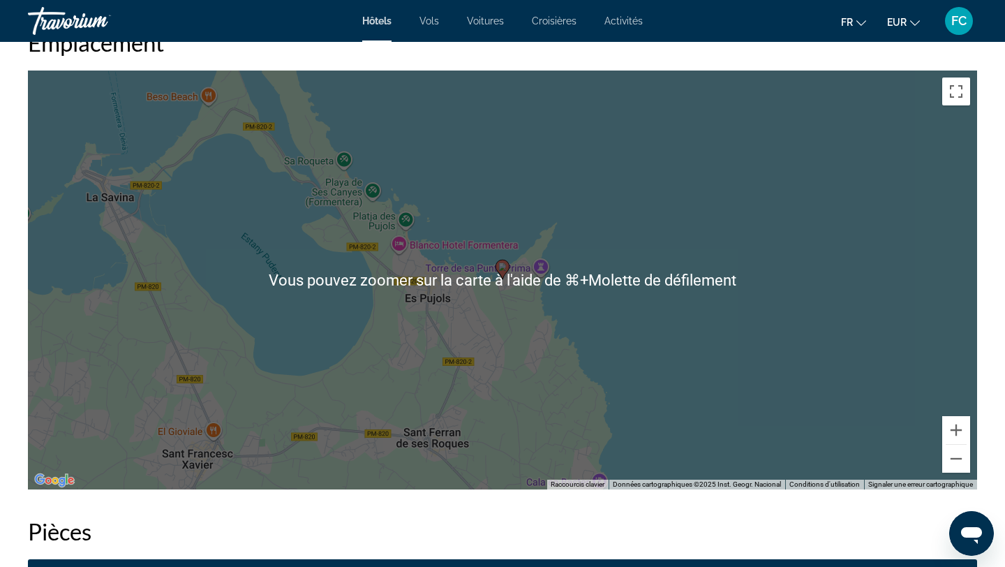
scroll to position [1340, 0]
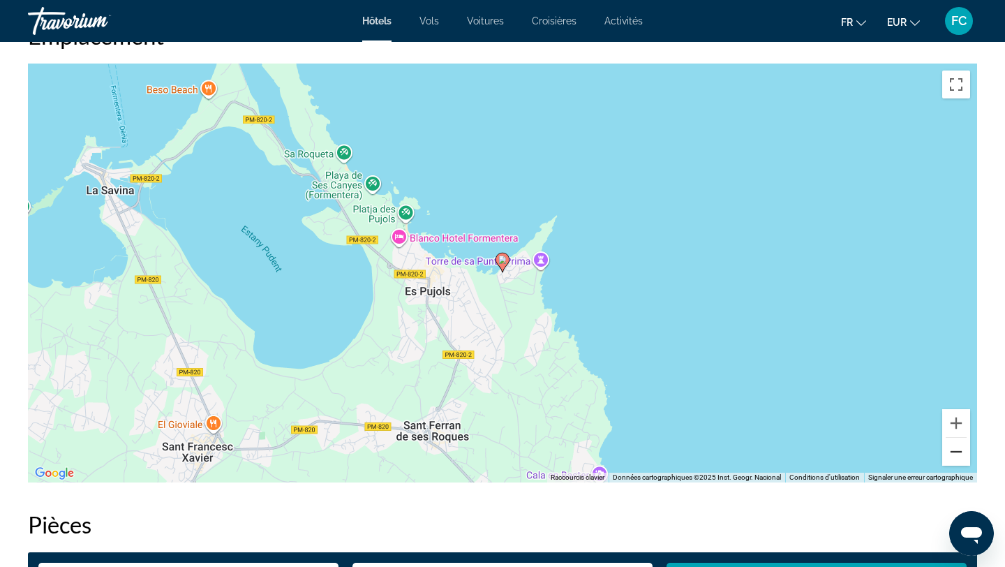
click at [959, 450] on button "Zoom arrière" at bounding box center [956, 452] width 28 height 28
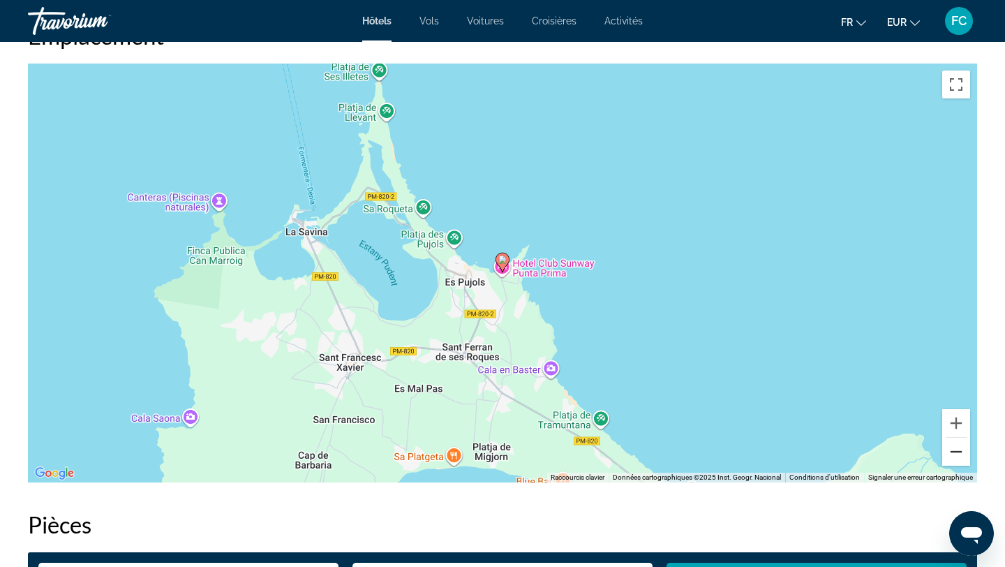
click at [960, 451] on button "Zoom arrière" at bounding box center [956, 452] width 28 height 28
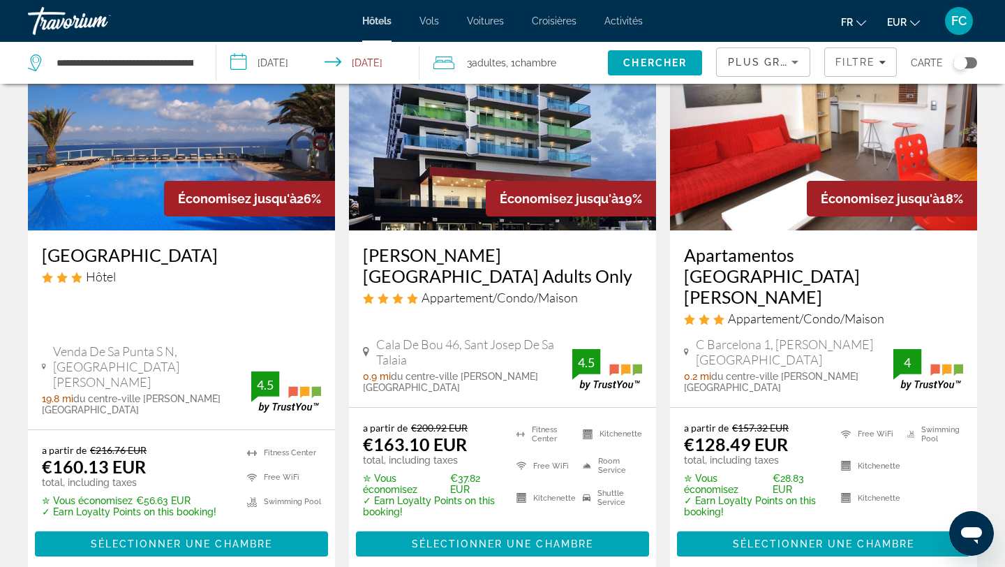
scroll to position [699, 0]
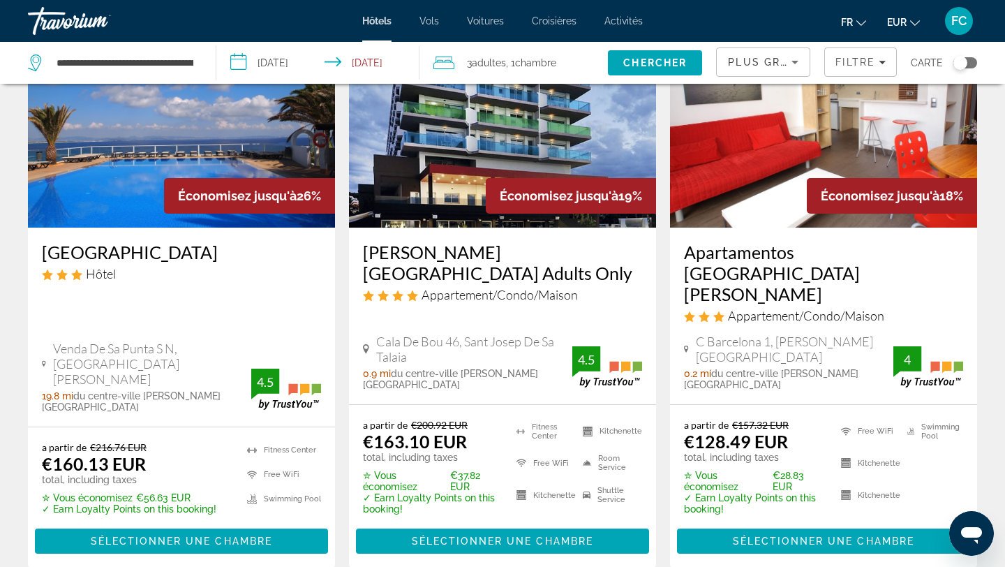
click at [739, 241] on h3 "Apartamentos [GEOGRAPHIC_DATA][PERSON_NAME]" at bounding box center [823, 272] width 279 height 63
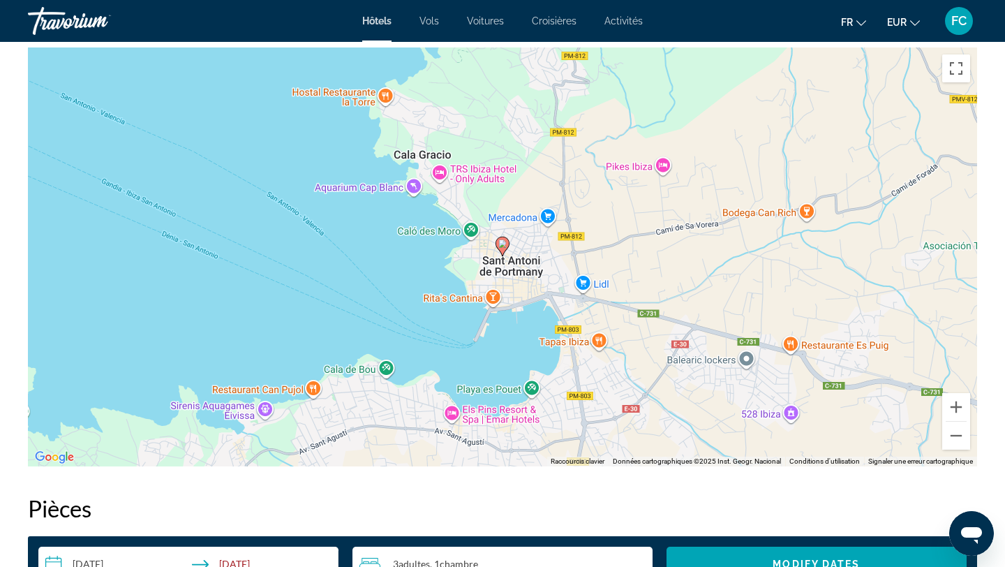
scroll to position [1304, 0]
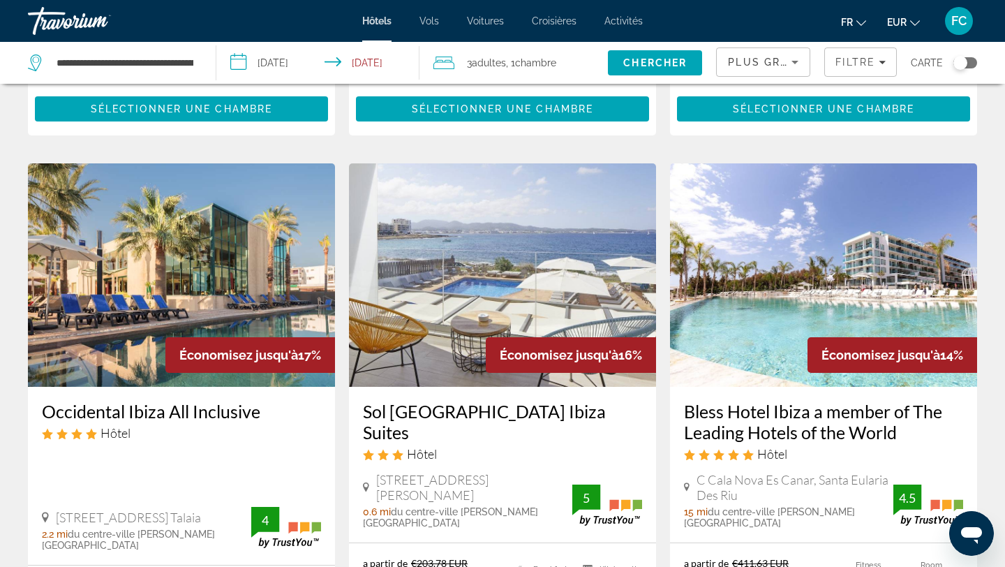
scroll to position [1162, 0]
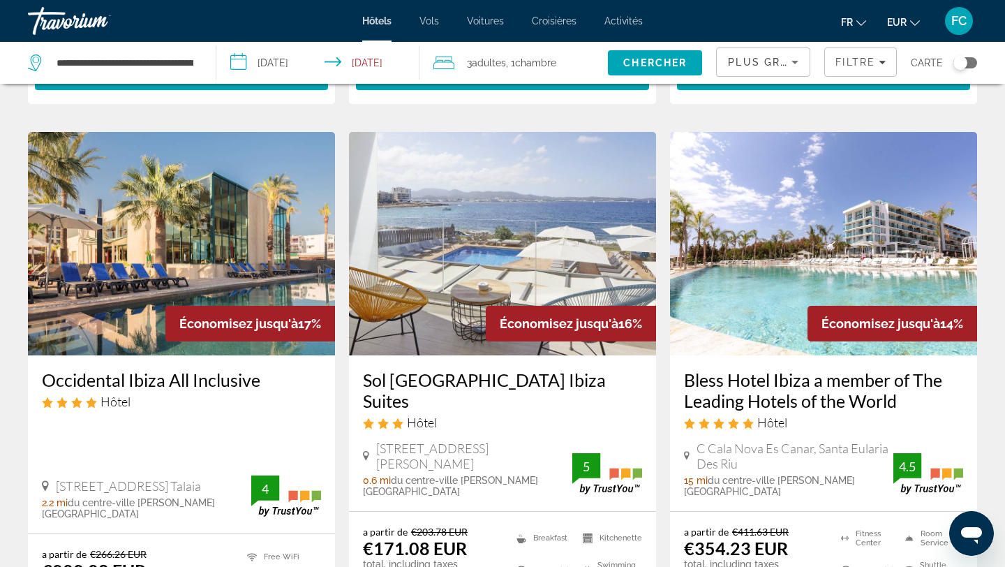
click at [449, 369] on h3 "Sol [GEOGRAPHIC_DATA] Ibiza Suites" at bounding box center [502, 390] width 279 height 42
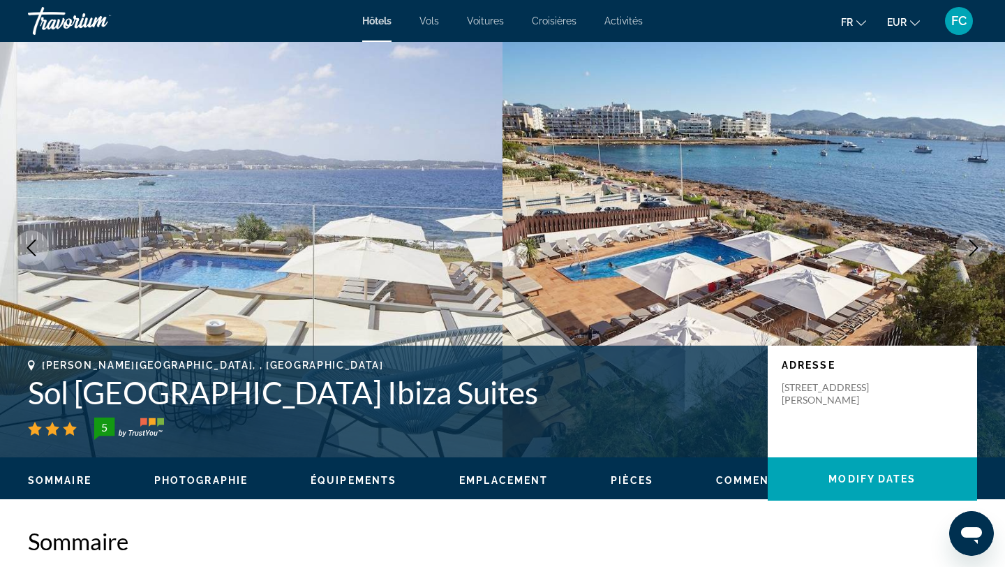
scroll to position [1, 0]
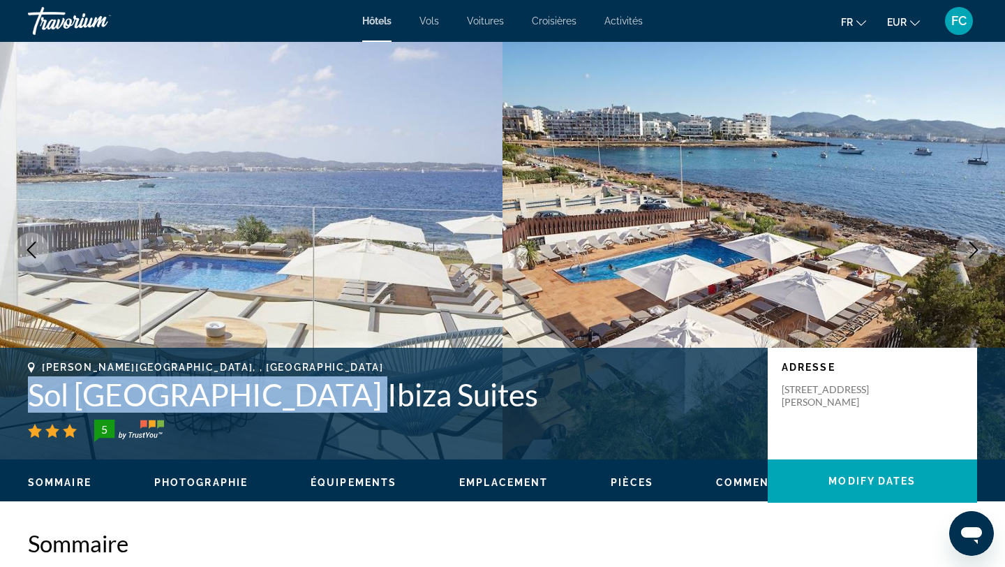
drag, startPoint x: 310, startPoint y: 403, endPoint x: 22, endPoint y: 394, distance: 287.7
click at [22, 394] on div "Sant Antoni De Portmany, , Spain Sol Bahia Ibiza Suites 5 Adresse Ctra.Cala Gra…" at bounding box center [502, 404] width 1005 height 84
copy h1 "Sol [GEOGRAPHIC_DATA] Ibiza Suites"
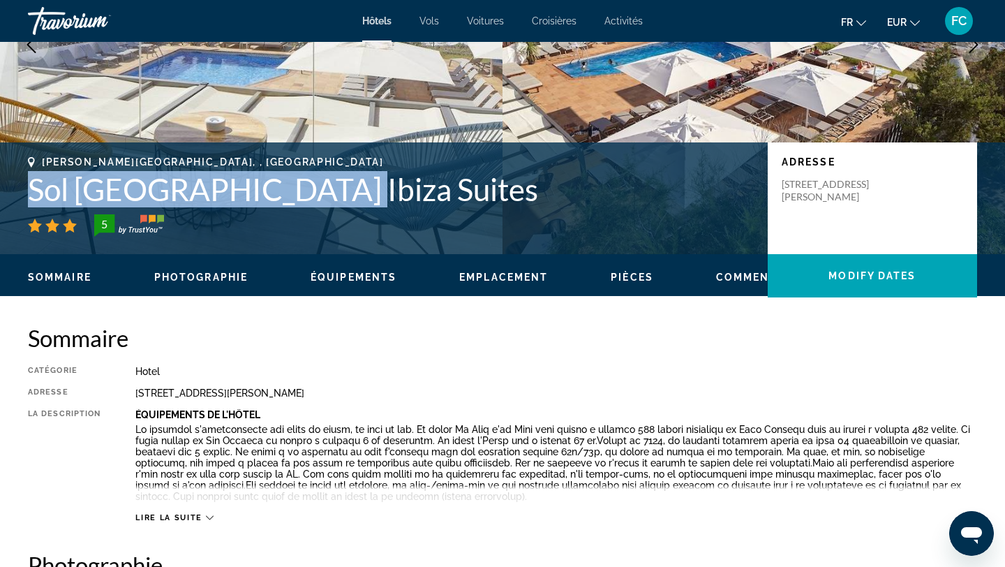
scroll to position [0, 0]
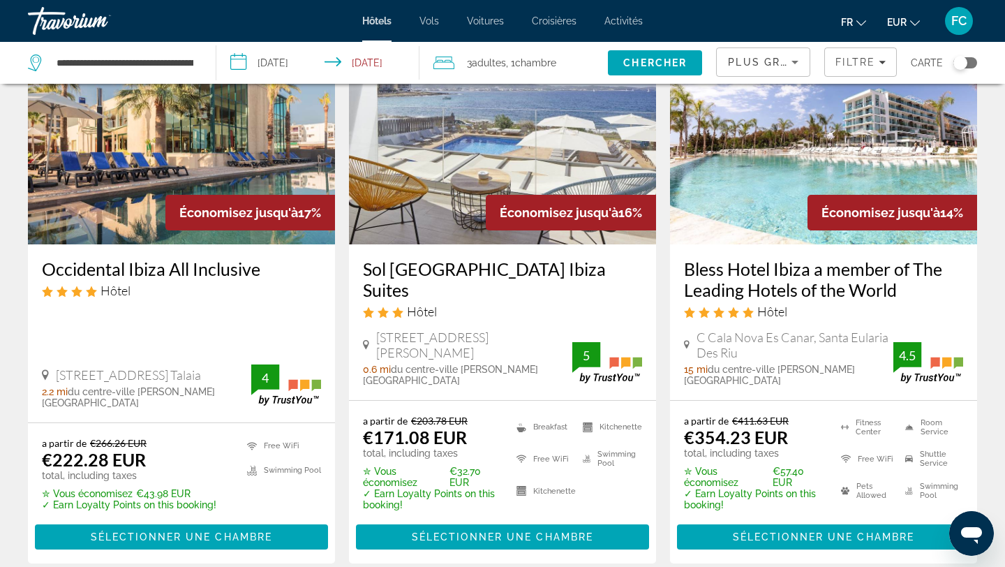
scroll to position [1274, 0]
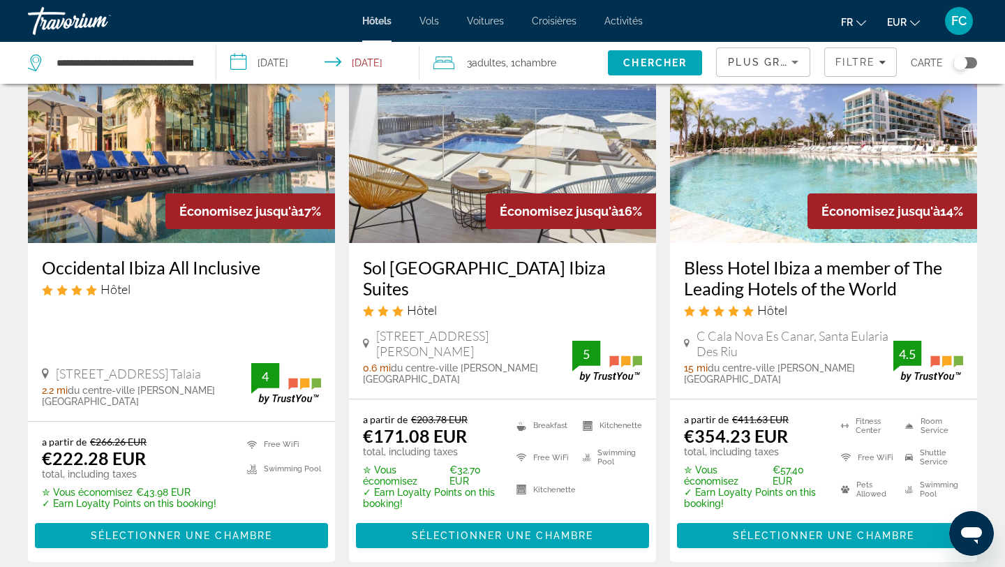
click at [156, 257] on h3 "Occidental Ibiza All Inclusive" at bounding box center [181, 267] width 279 height 21
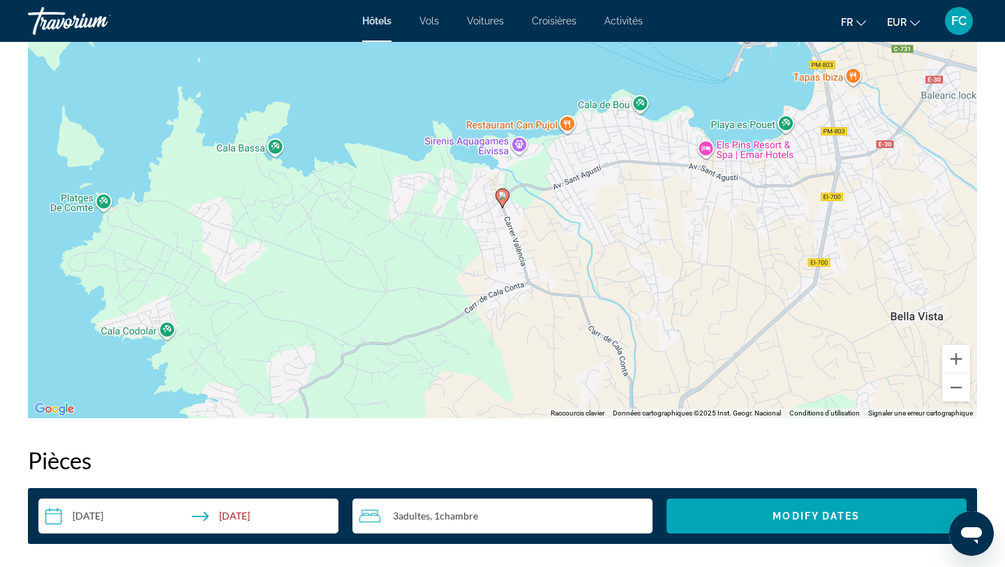
scroll to position [1408, 0]
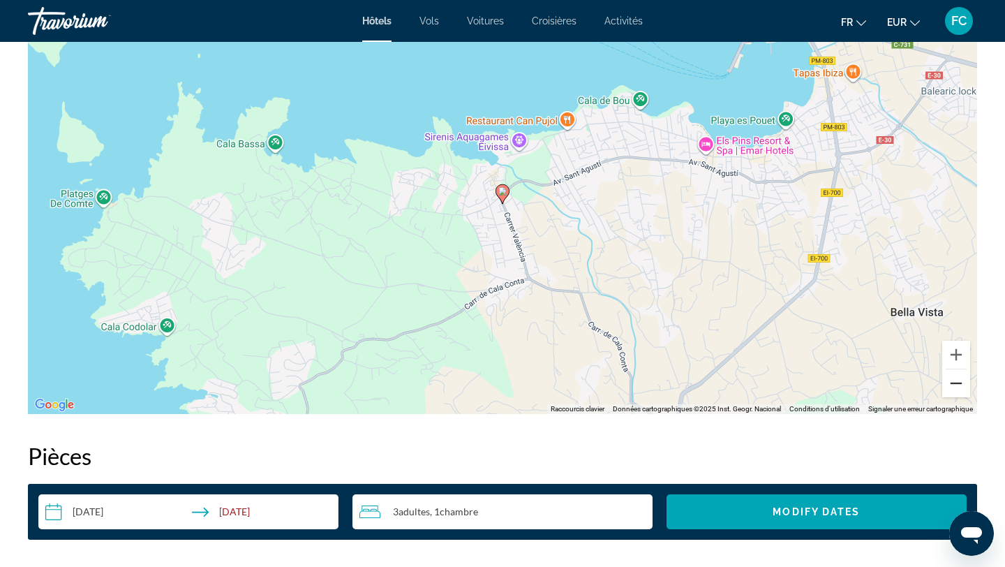
click at [960, 385] on button "Zoom arrière" at bounding box center [956, 383] width 28 height 28
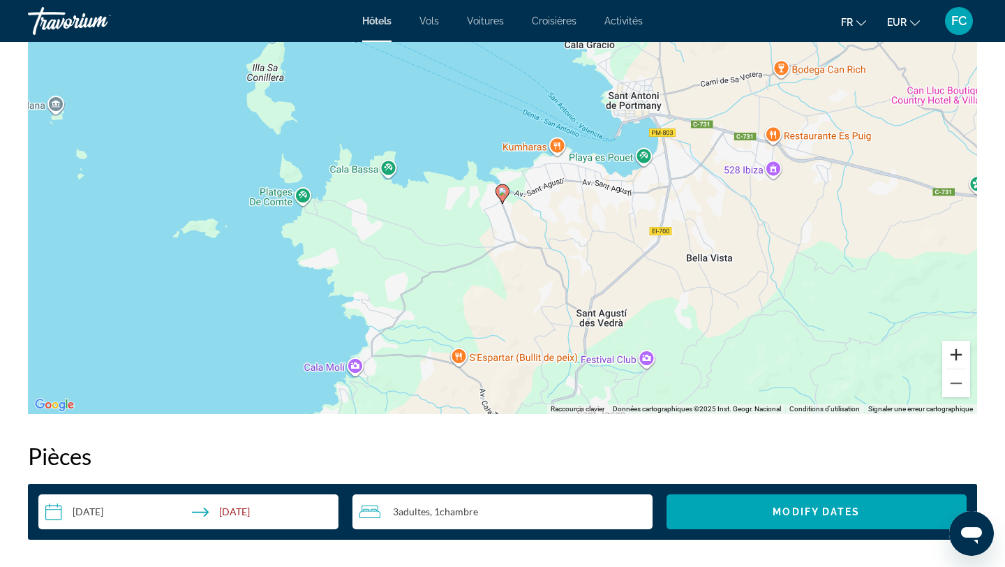
click at [957, 362] on button "Zoom avant" at bounding box center [956, 355] width 28 height 28
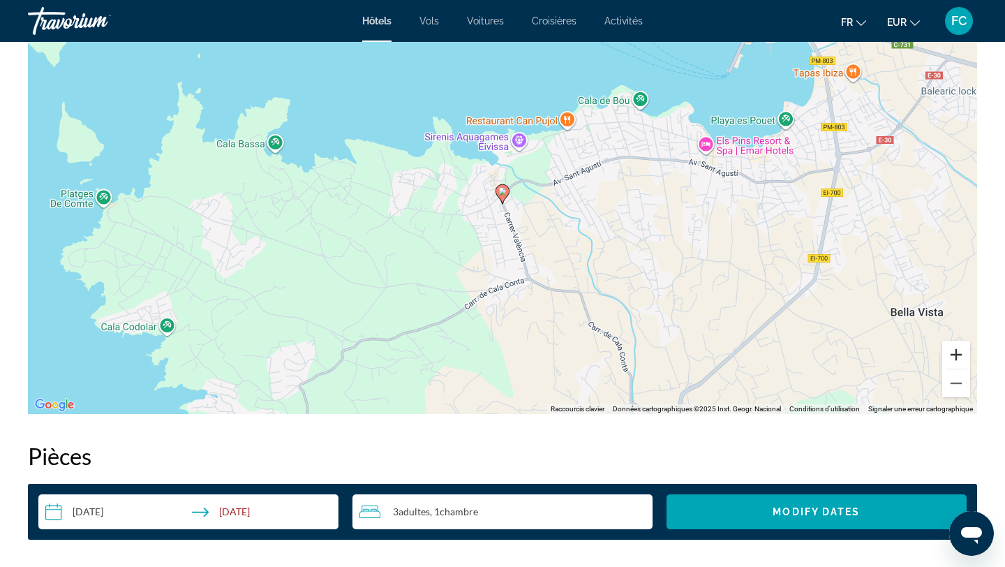
click at [957, 364] on button "Zoom avant" at bounding box center [956, 355] width 28 height 28
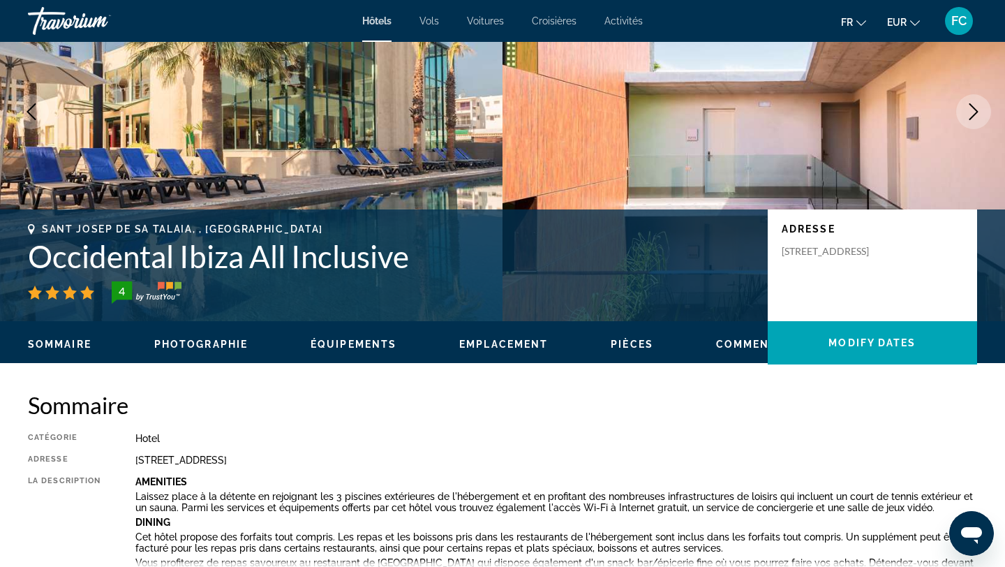
scroll to position [0, 0]
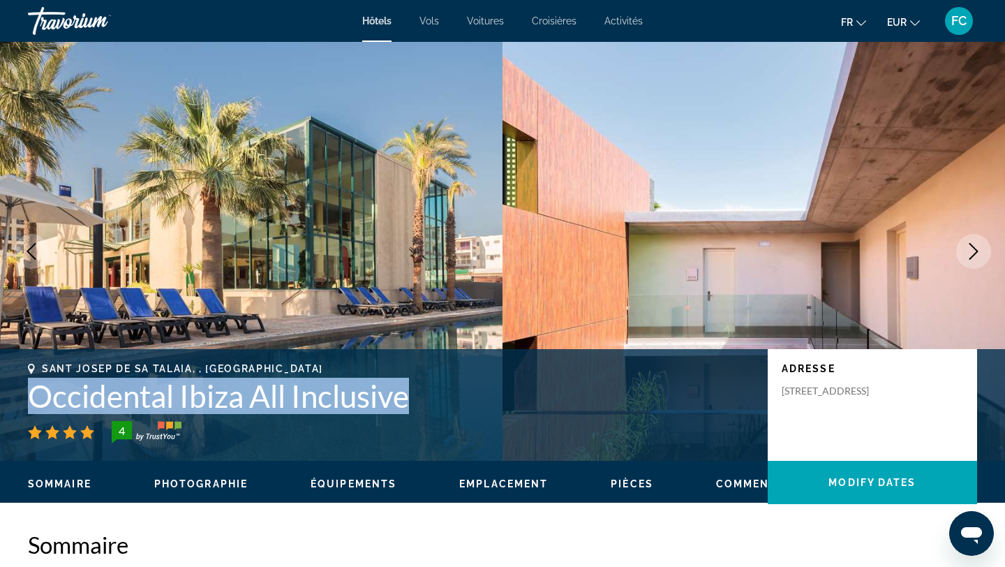
drag, startPoint x: 410, startPoint y: 399, endPoint x: 0, endPoint y: 398, distance: 409.7
click at [0, 398] on div "Sant Josep De Sa Talaia, , [GEOGRAPHIC_DATA] Occidental Ibiza All Inclusive 4 A…" at bounding box center [502, 405] width 1005 height 84
copy h1 "Occidental Ibiza All Inclusive"
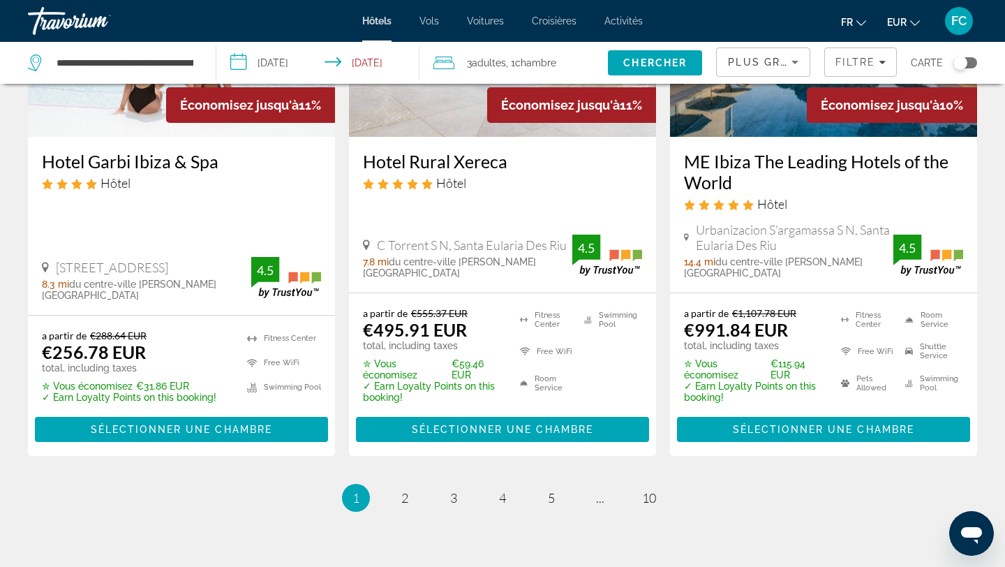
scroll to position [1967, 0]
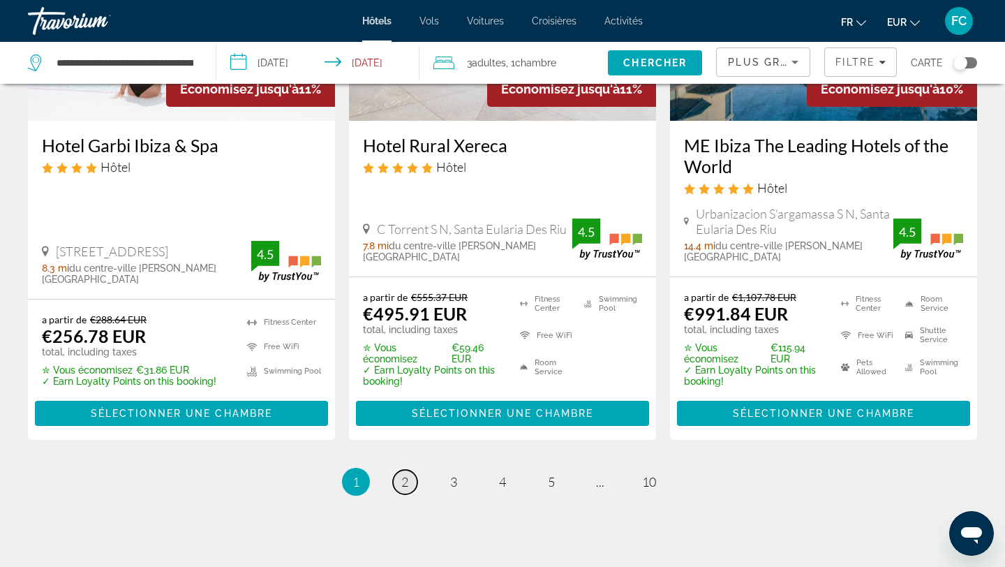
click at [414, 470] on link "page 2" at bounding box center [405, 482] width 24 height 24
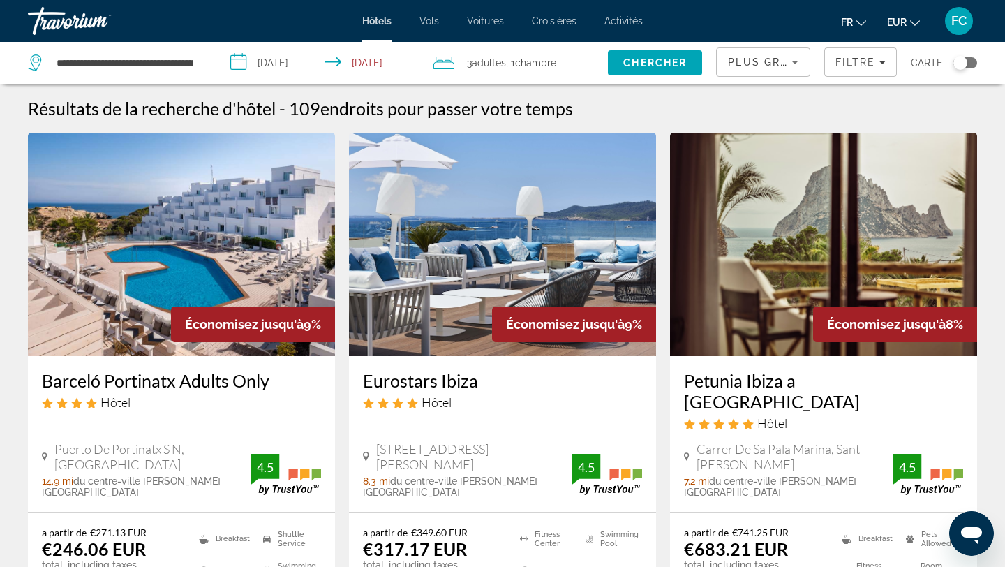
click at [792, 66] on icon "Sort by" at bounding box center [795, 62] width 17 height 17
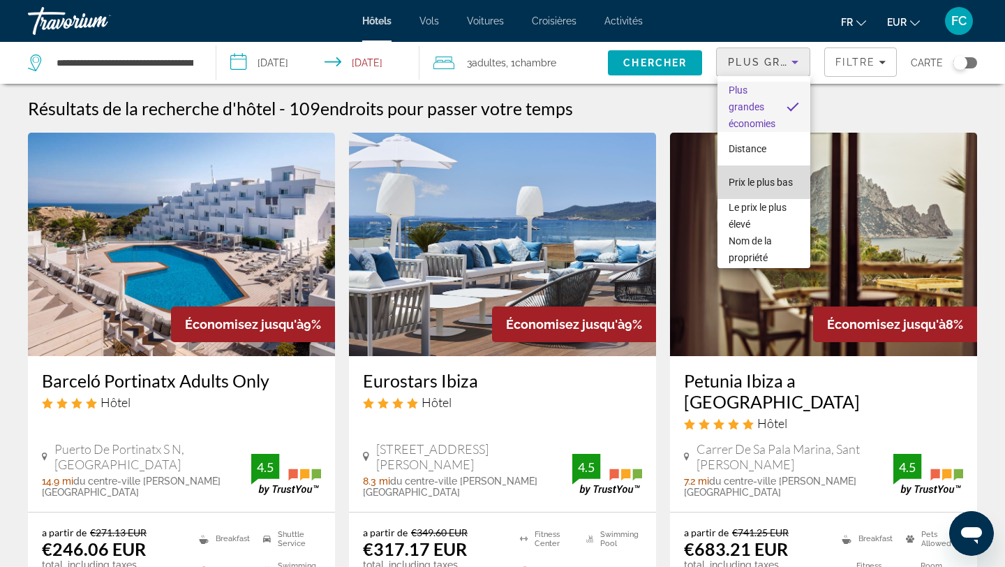
click at [766, 189] on span "Prix le plus bas" at bounding box center [761, 182] width 64 height 17
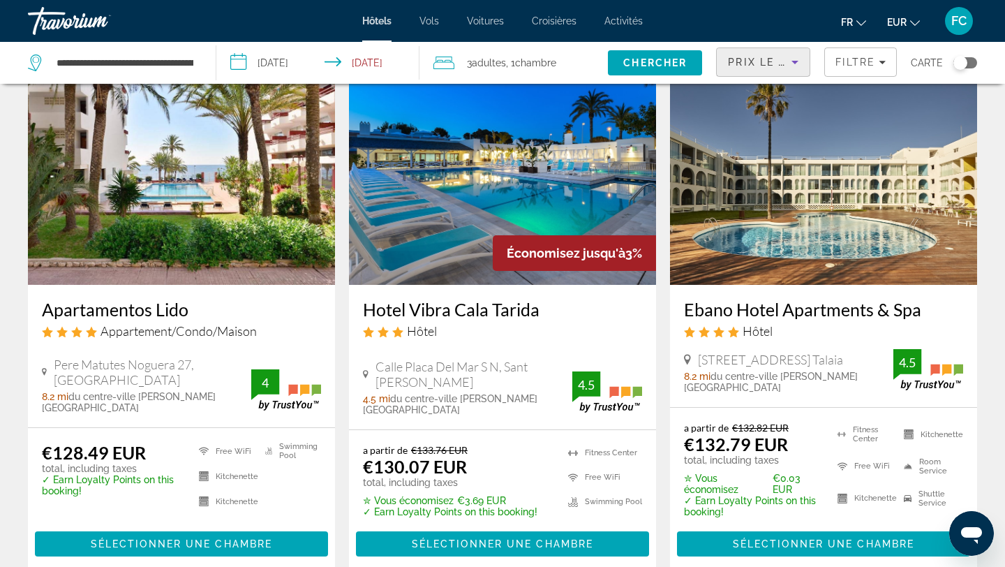
scroll to position [73, 0]
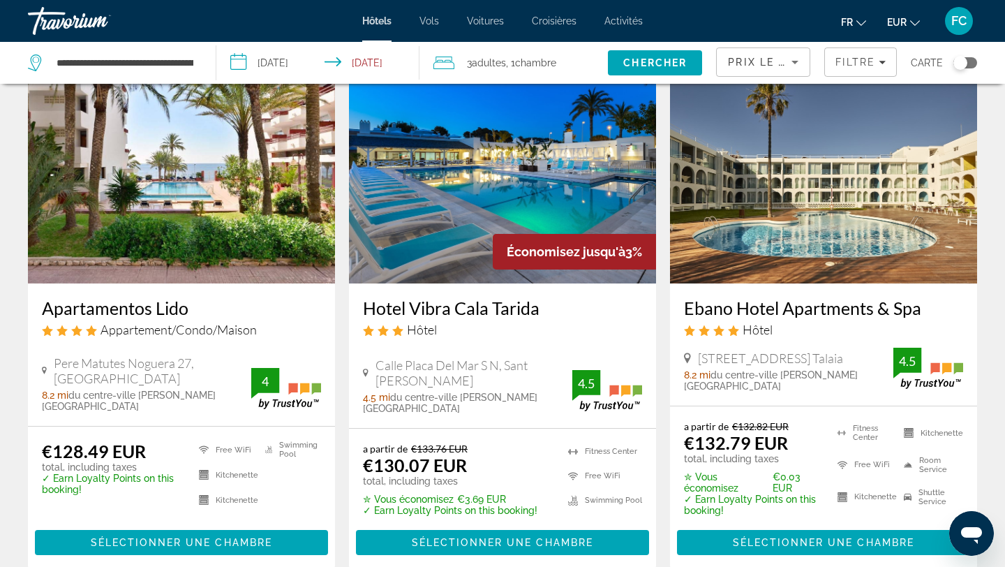
click at [432, 313] on h3 "Hotel Vibra Cala Tarida" at bounding box center [502, 307] width 279 height 21
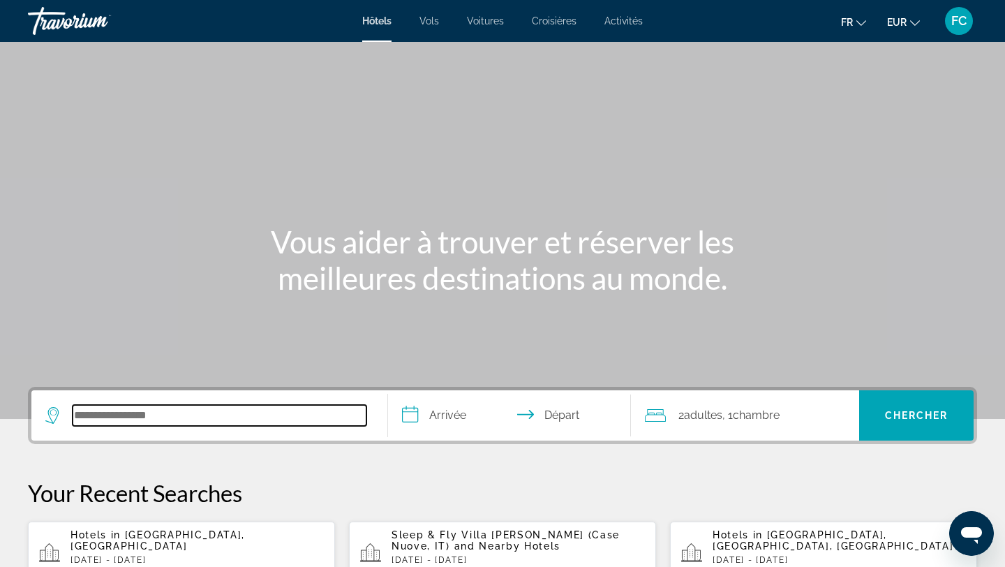
click at [126, 415] on input "Search hotel destination" at bounding box center [220, 415] width 294 height 21
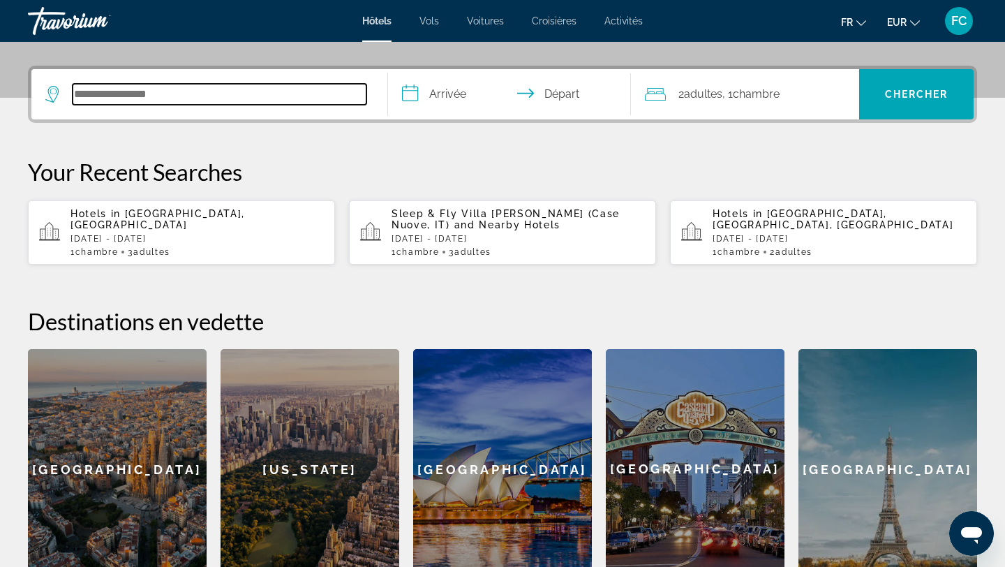
scroll to position [341, 0]
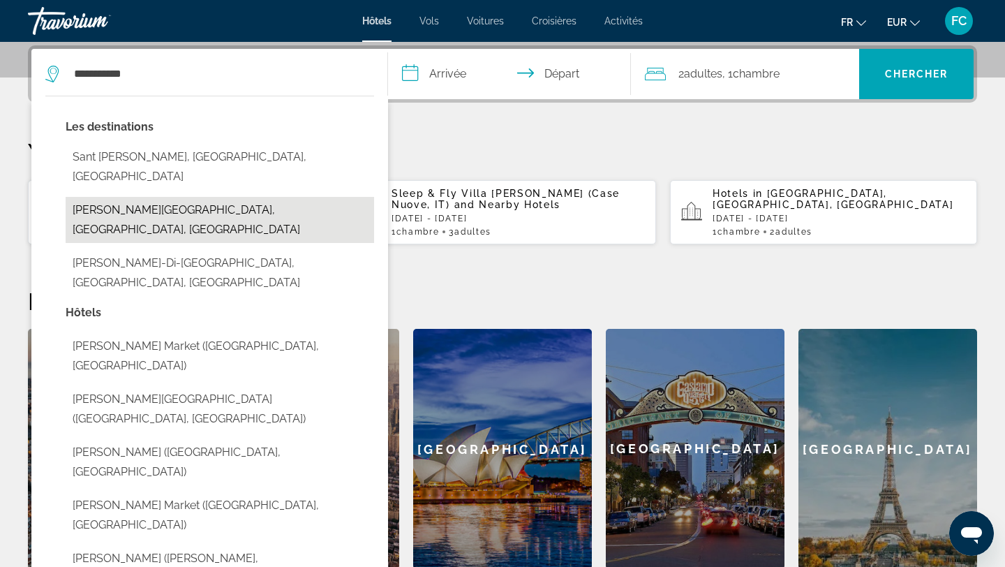
click at [193, 198] on button "[PERSON_NAME][GEOGRAPHIC_DATA], [GEOGRAPHIC_DATA], [GEOGRAPHIC_DATA]" at bounding box center [220, 220] width 308 height 46
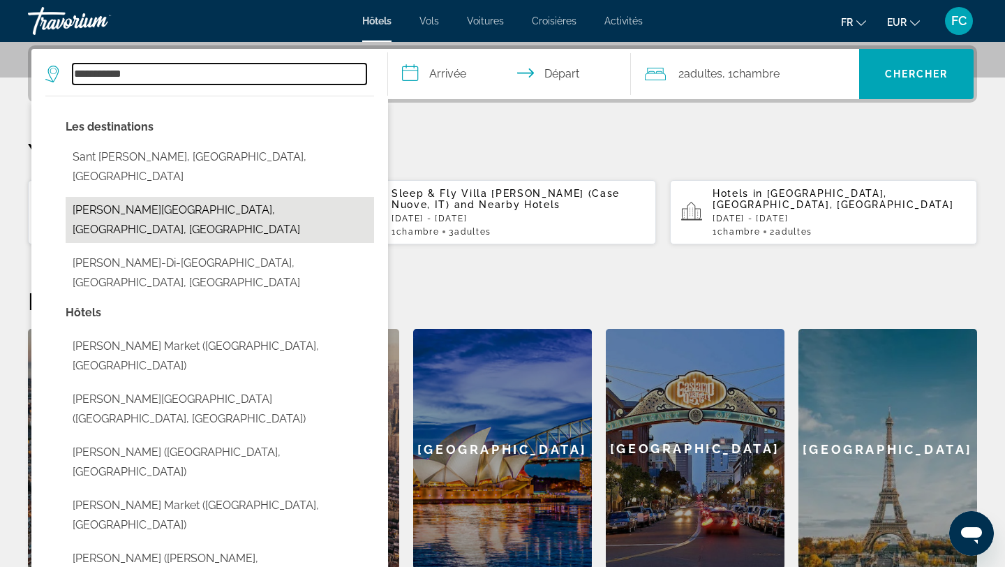
type input "**********"
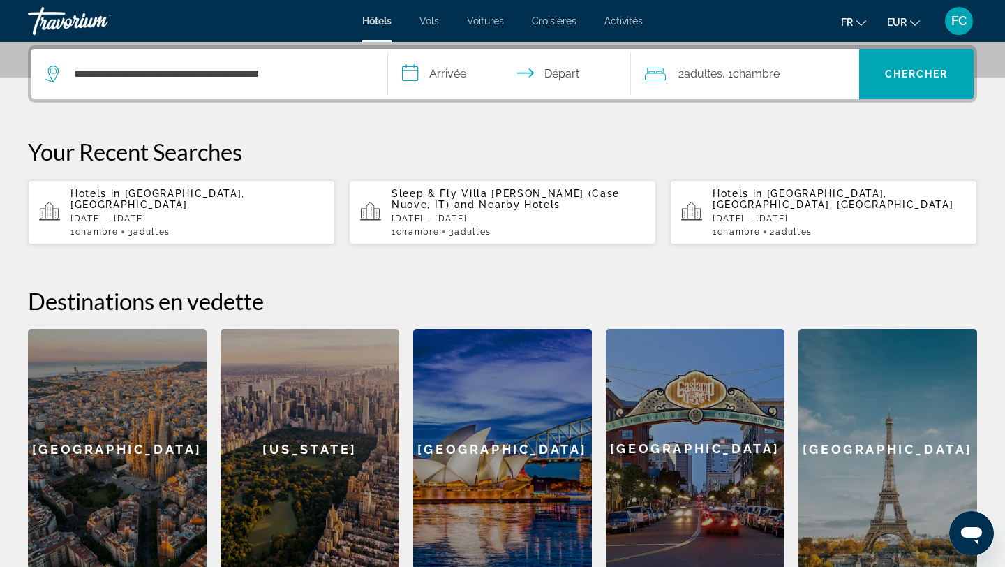
click at [437, 68] on input "**********" at bounding box center [512, 76] width 248 height 54
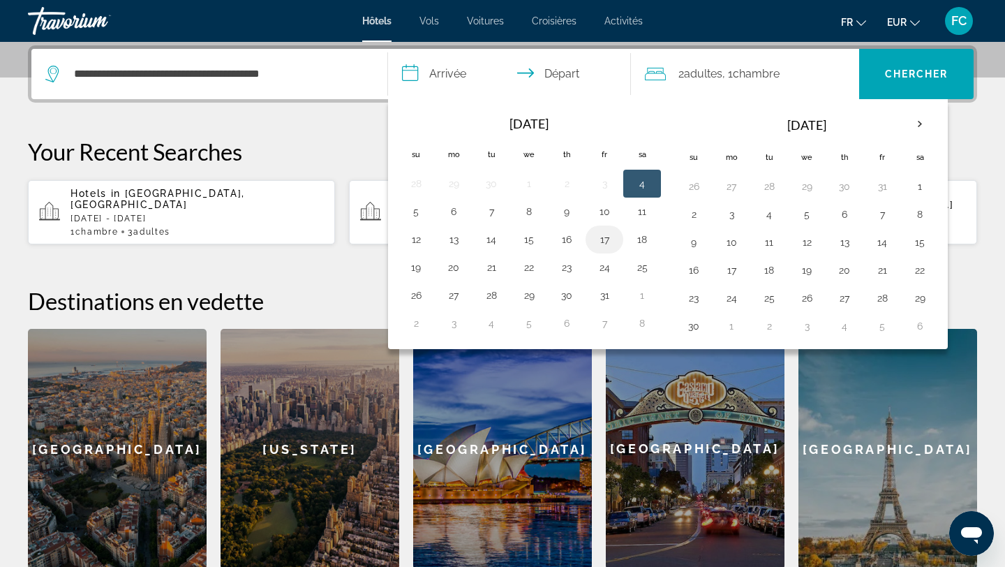
click at [607, 240] on button "17" at bounding box center [604, 240] width 22 height 20
click at [641, 239] on button "18" at bounding box center [642, 240] width 22 height 20
type input "**********"
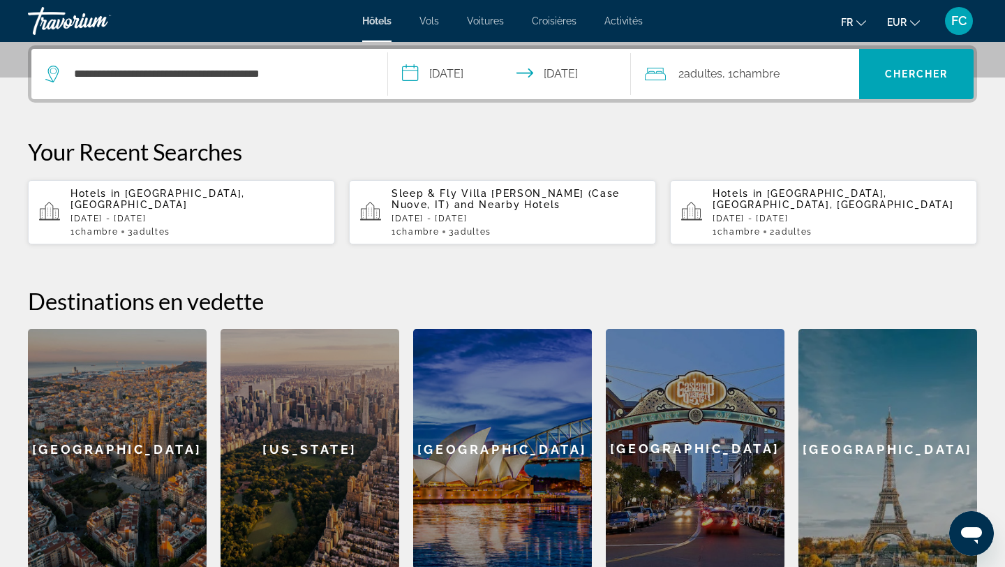
click at [718, 75] on span "Adultes" at bounding box center [703, 73] width 38 height 13
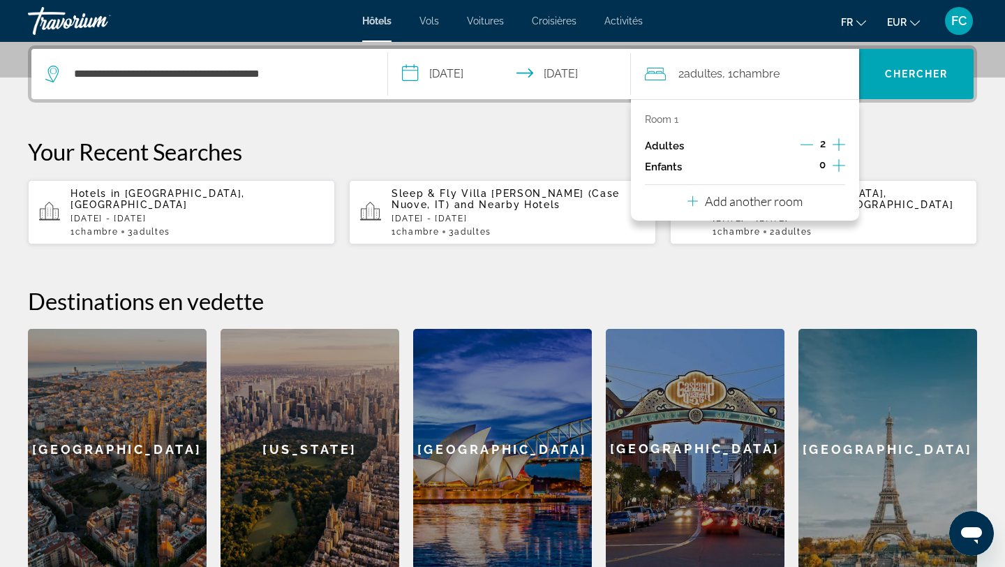
click at [840, 142] on icon "Increment adults" at bounding box center [839, 144] width 13 height 17
click at [890, 66] on span "Search" at bounding box center [916, 74] width 114 height 34
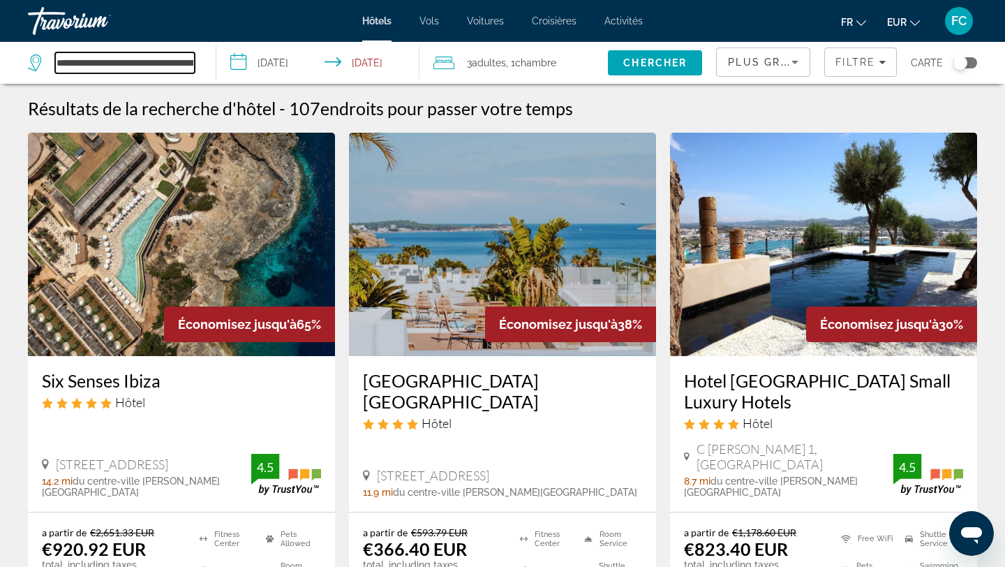
click at [169, 70] on input "**********" at bounding box center [125, 62] width 140 height 21
paste input "Search hotel destination"
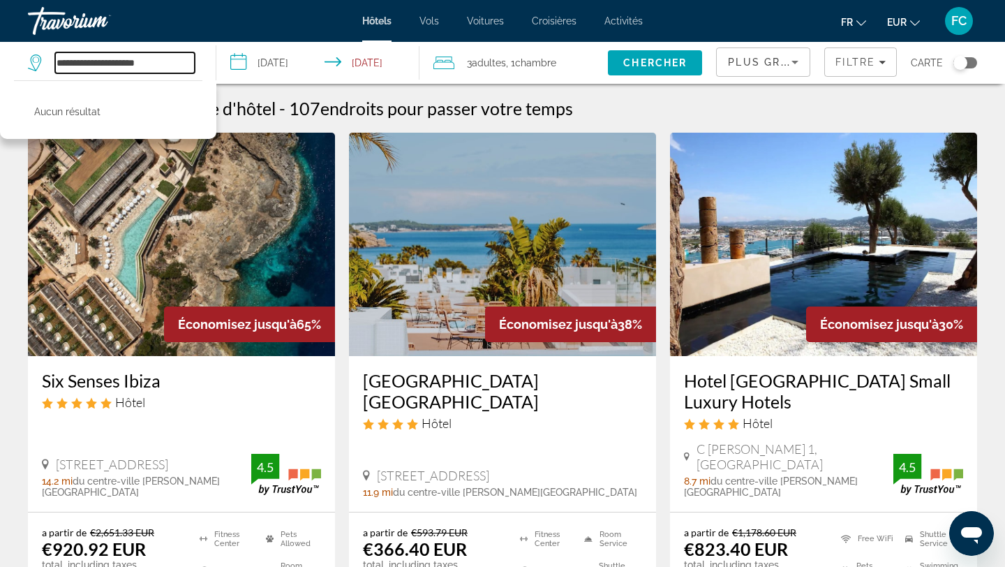
drag, startPoint x: 86, startPoint y: 63, endPoint x: 15, endPoint y: 66, distance: 70.5
click at [15, 66] on app-destination-search "**********" at bounding box center [108, 63] width 216 height 42
type input "**********"
drag, startPoint x: 140, startPoint y: 64, endPoint x: 24, endPoint y: 65, distance: 115.2
click at [25, 65] on app-destination-search "**********" at bounding box center [108, 63] width 216 height 42
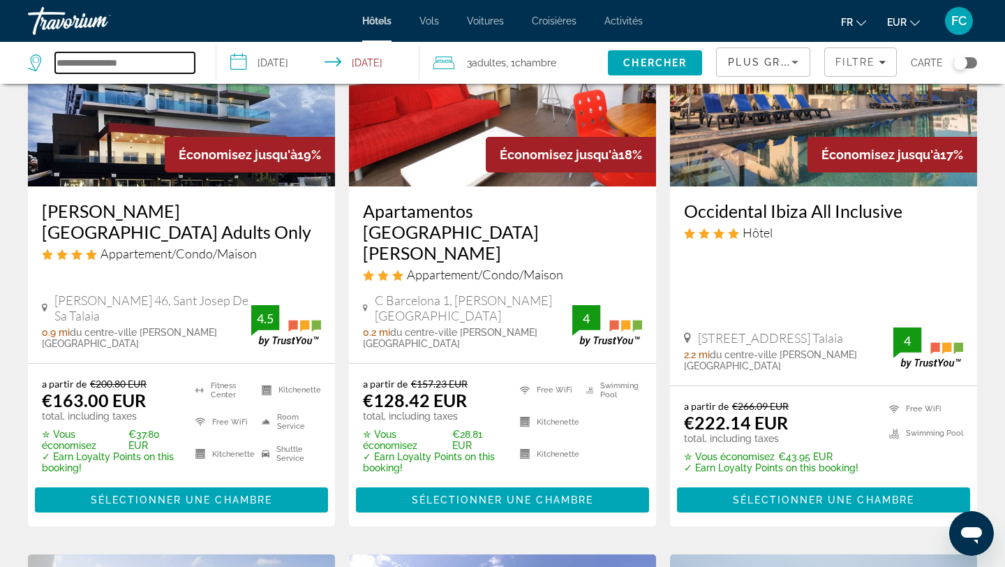
scroll to position [699, 0]
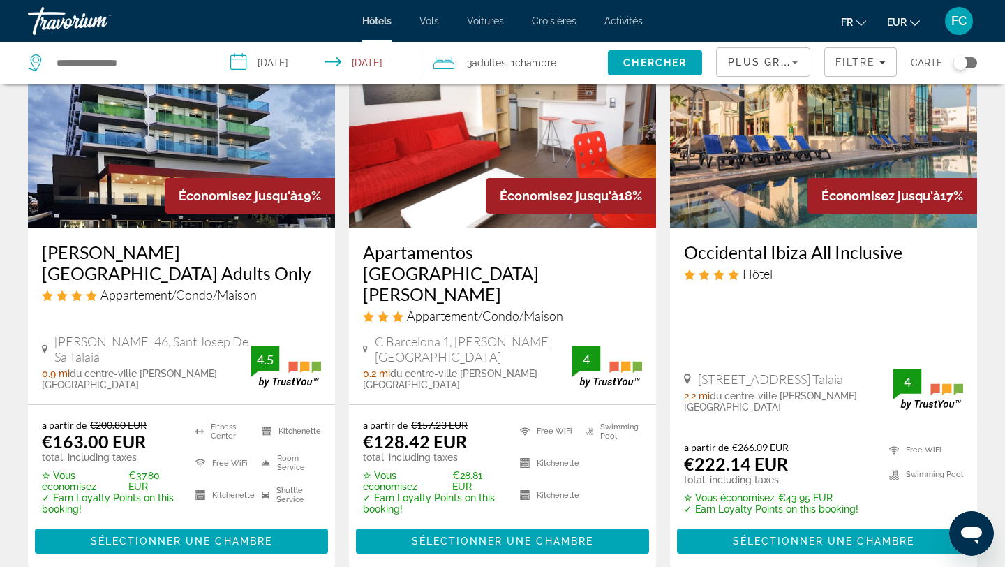
click at [455, 241] on h3 "Apartamentos [GEOGRAPHIC_DATA][PERSON_NAME]" at bounding box center [502, 272] width 279 height 63
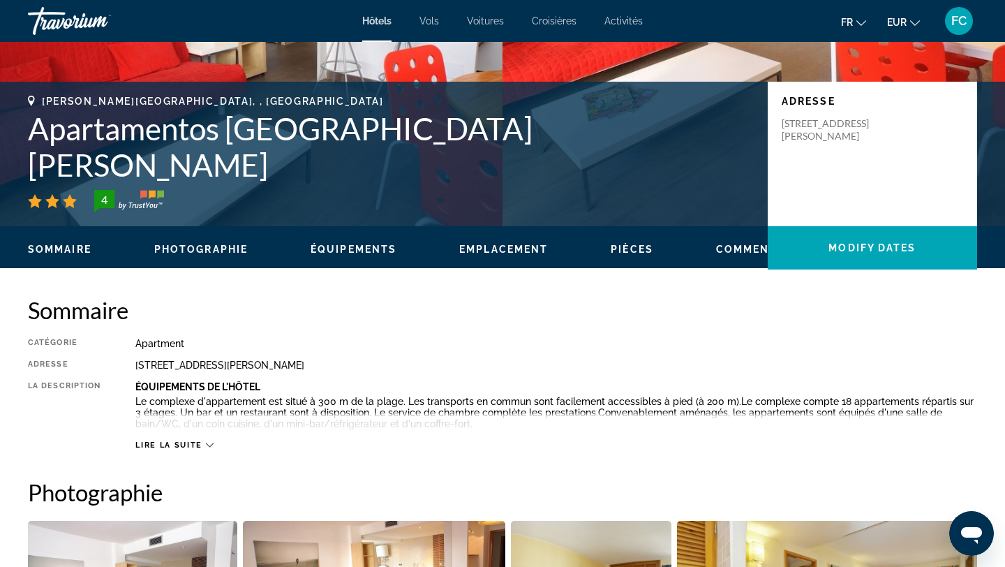
scroll to position [227, 0]
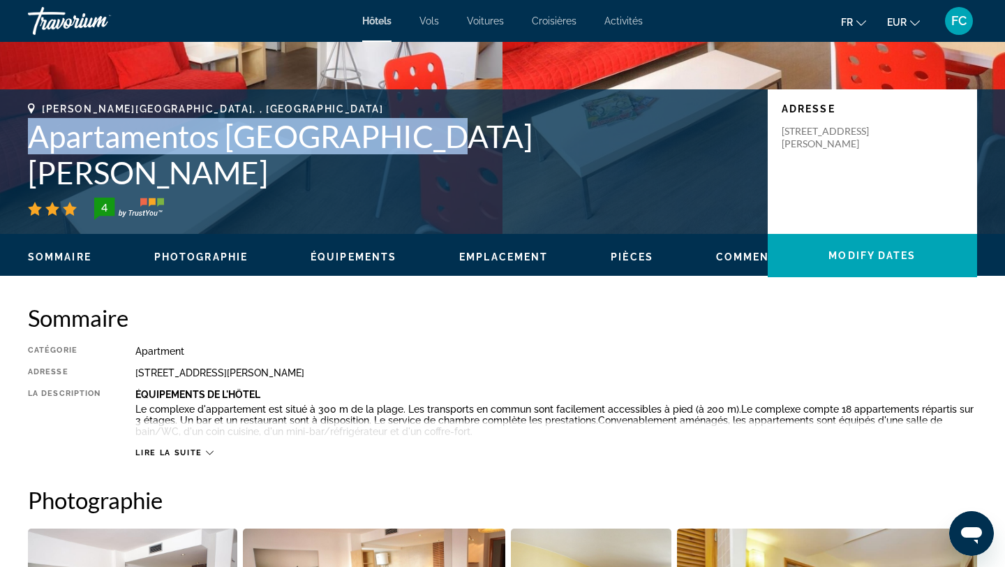
drag, startPoint x: 410, startPoint y: 171, endPoint x: 7, endPoint y: 152, distance: 403.1
click at [7, 152] on div "[PERSON_NAME][GEOGRAPHIC_DATA], , [GEOGRAPHIC_DATA] Apartamentos [GEOGRAPHIC_DA…" at bounding box center [502, 161] width 1005 height 117
copy h1 "Apartamentos [GEOGRAPHIC_DATA][PERSON_NAME]"
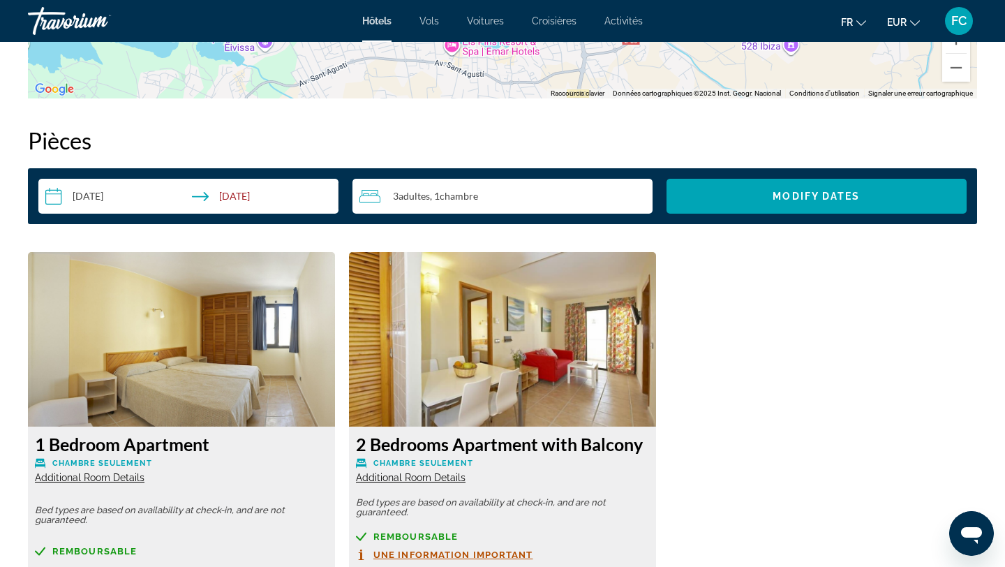
scroll to position [1673, 0]
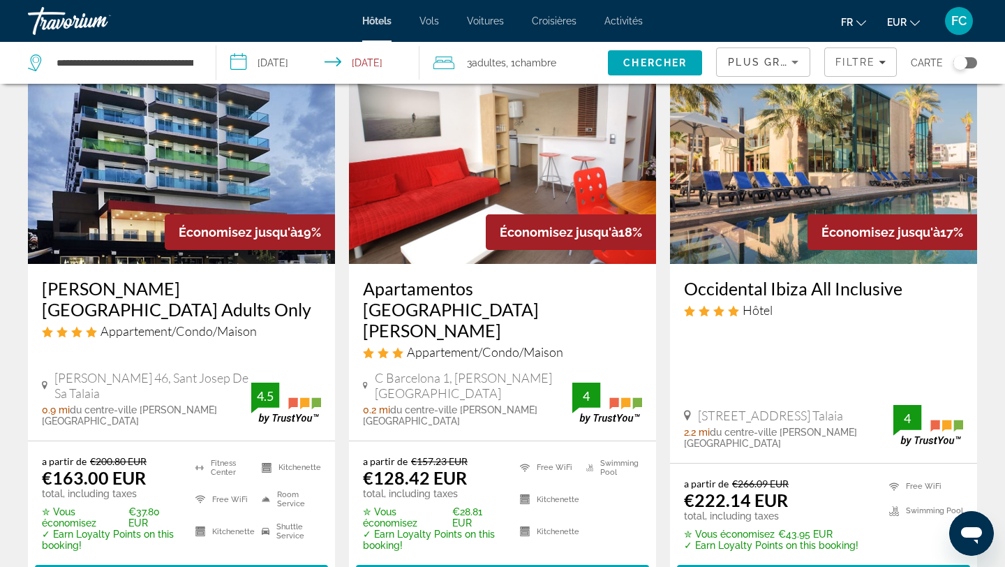
scroll to position [665, 0]
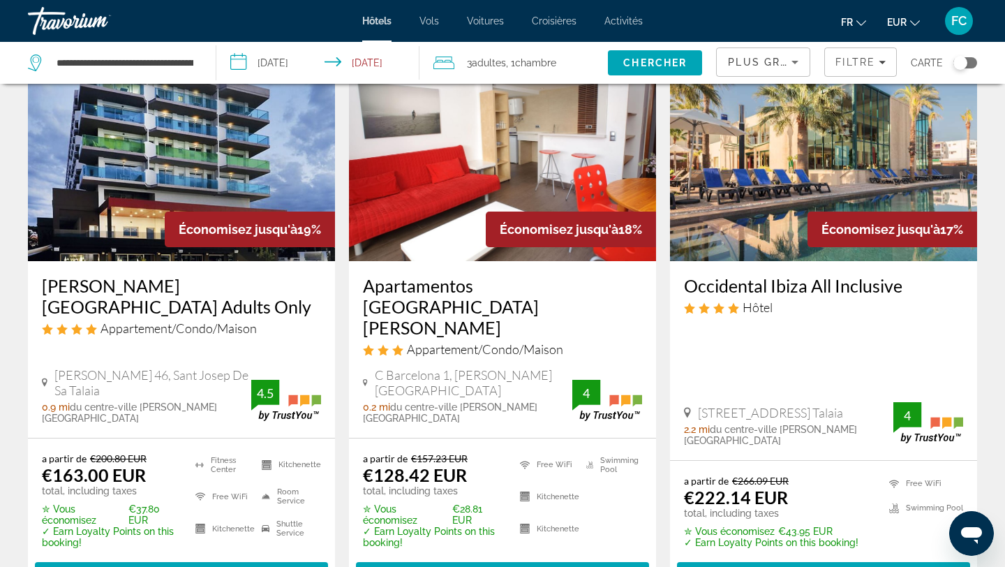
click at [735, 275] on h3 "Occidental Ibiza All Inclusive" at bounding box center [823, 285] width 279 height 21
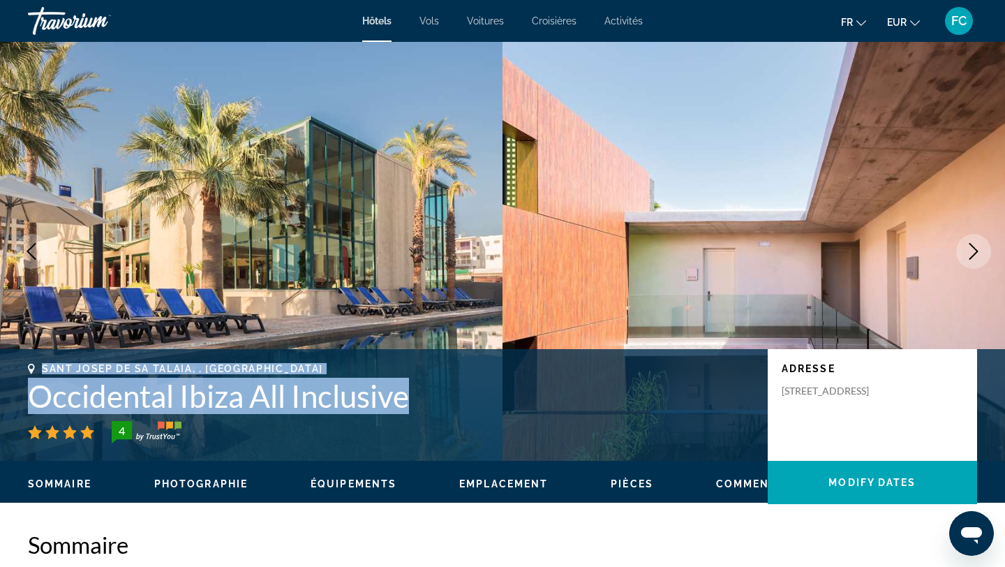
drag, startPoint x: 410, startPoint y: 402, endPoint x: 0, endPoint y: 372, distance: 411.5
click at [0, 372] on div "Sant Josep De Sa Talaia, , [GEOGRAPHIC_DATA] Occidental Ibiza All Inclusive 4 A…" at bounding box center [502, 405] width 1005 height 84
copy div "Sant Josep De Sa Talaia, , [GEOGRAPHIC_DATA] Occidental Ibiza All Inclusive"
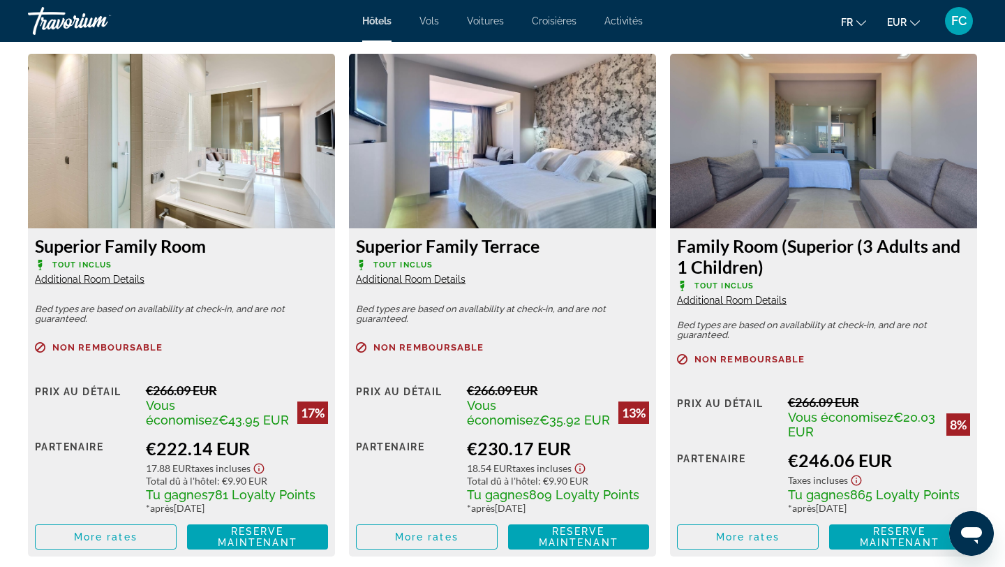
scroll to position [1931, 0]
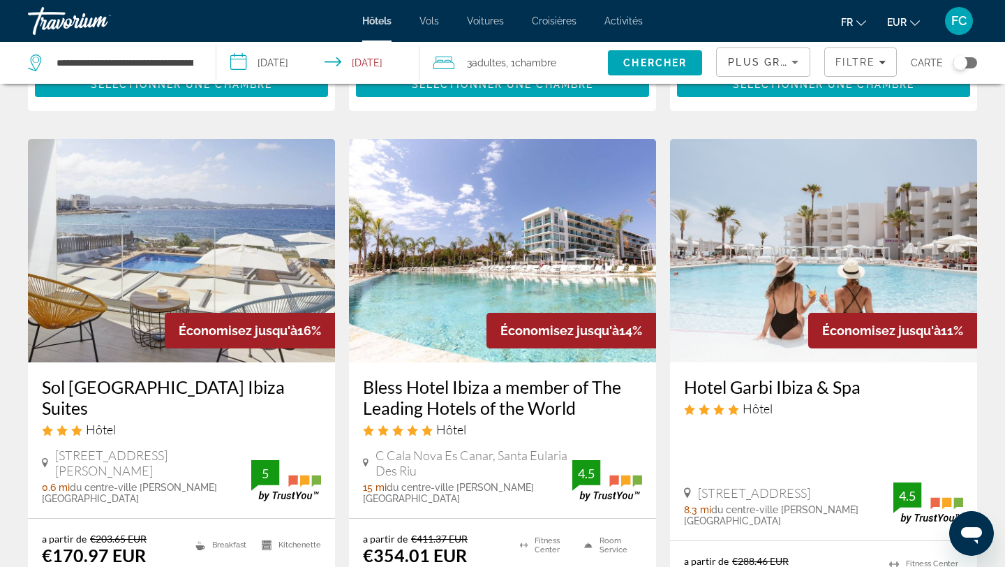
scroll to position [1152, 0]
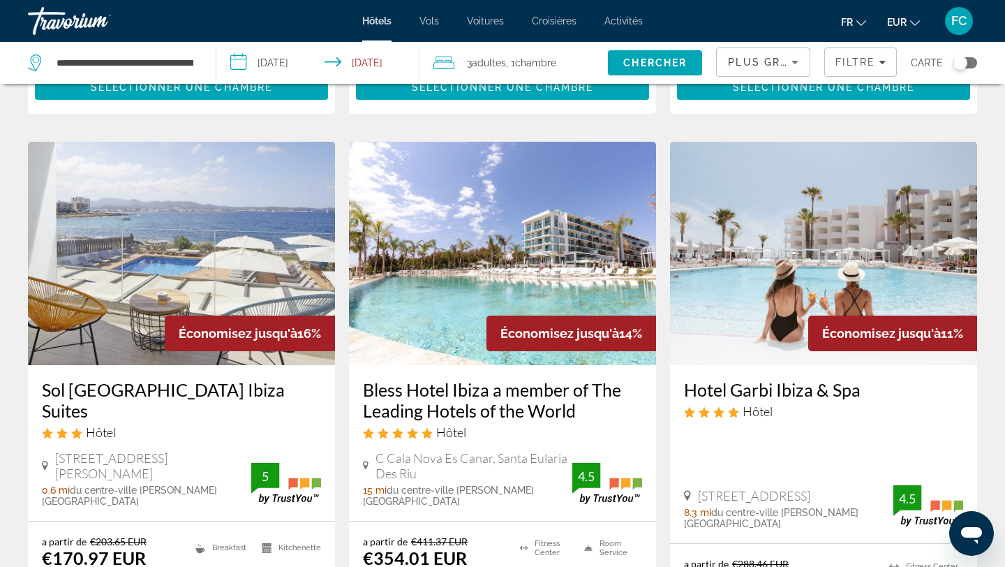
click at [181, 379] on h3 "Sol [GEOGRAPHIC_DATA] Ibiza Suites" at bounding box center [181, 400] width 279 height 42
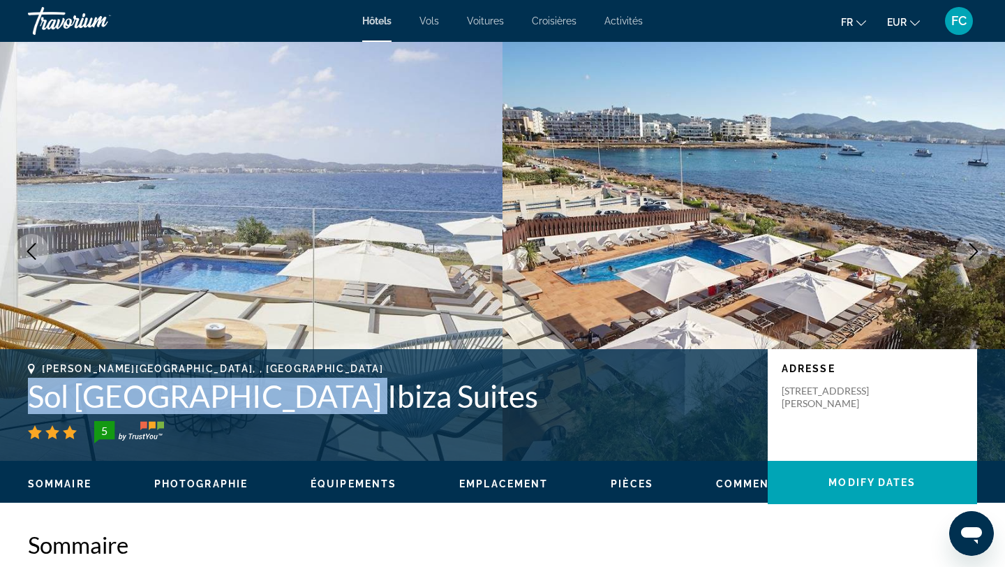
drag, startPoint x: 309, startPoint y: 405, endPoint x: 31, endPoint y: 374, distance: 279.5
click at [31, 374] on div "[PERSON_NAME][GEOGRAPHIC_DATA], , [GEOGRAPHIC_DATA] Sol [GEOGRAPHIC_DATA] Ibiza…" at bounding box center [391, 403] width 726 height 80
copy h1 "Sol [GEOGRAPHIC_DATA] Ibiza Suites"
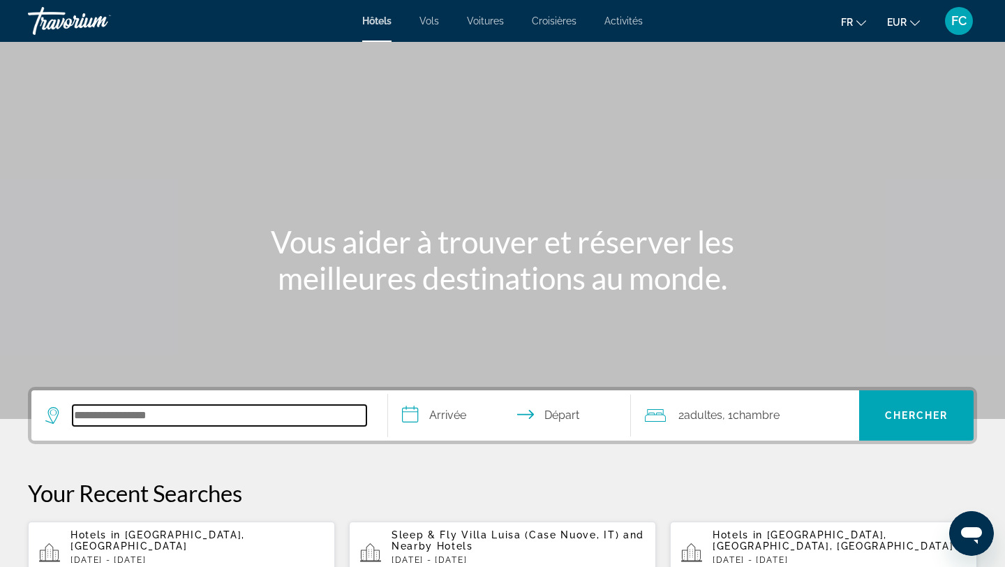
click at [237, 412] on input "Search hotel destination" at bounding box center [220, 415] width 294 height 21
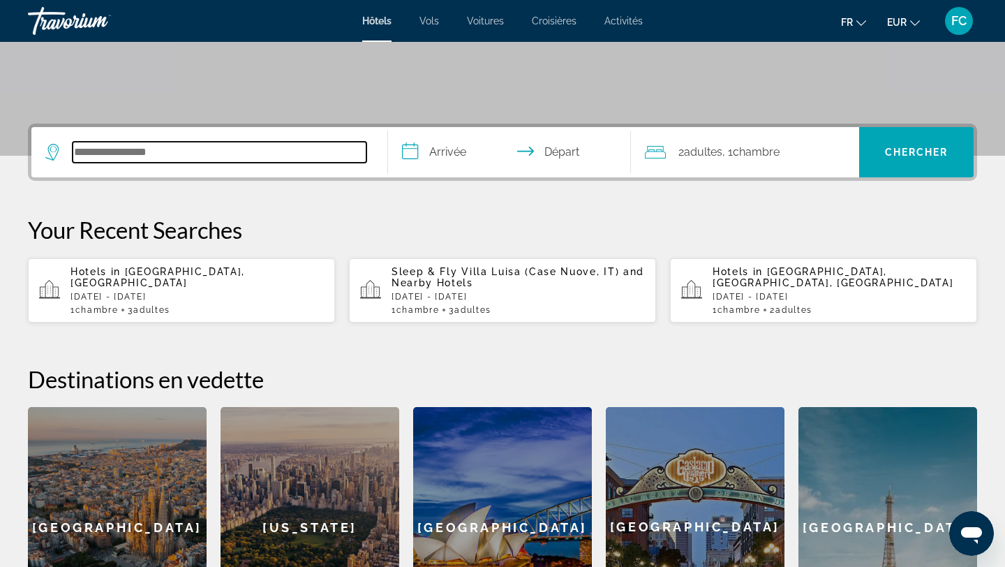
scroll to position [341, 0]
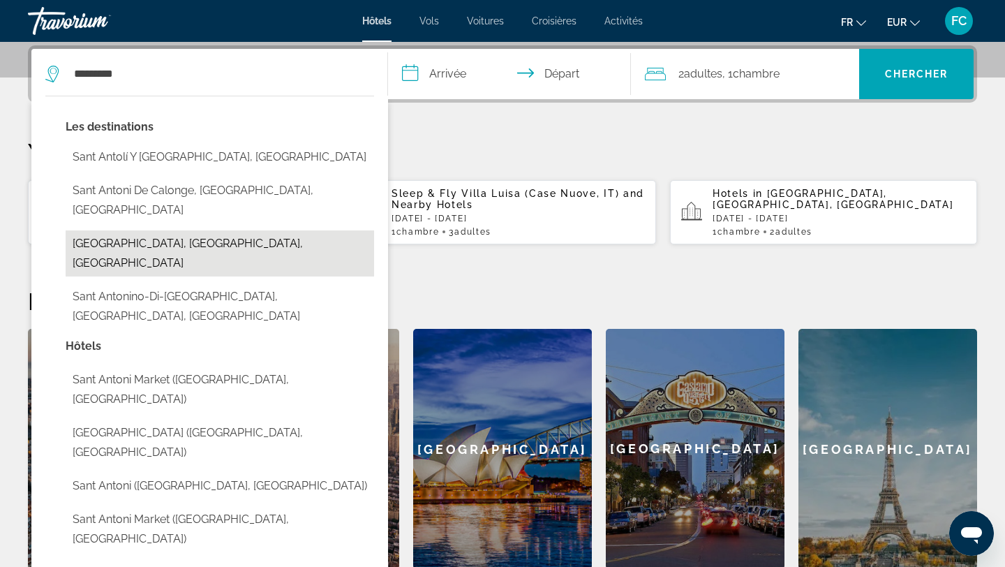
click at [181, 230] on button "[PERSON_NAME][GEOGRAPHIC_DATA], [GEOGRAPHIC_DATA], [GEOGRAPHIC_DATA]" at bounding box center [220, 253] width 308 height 46
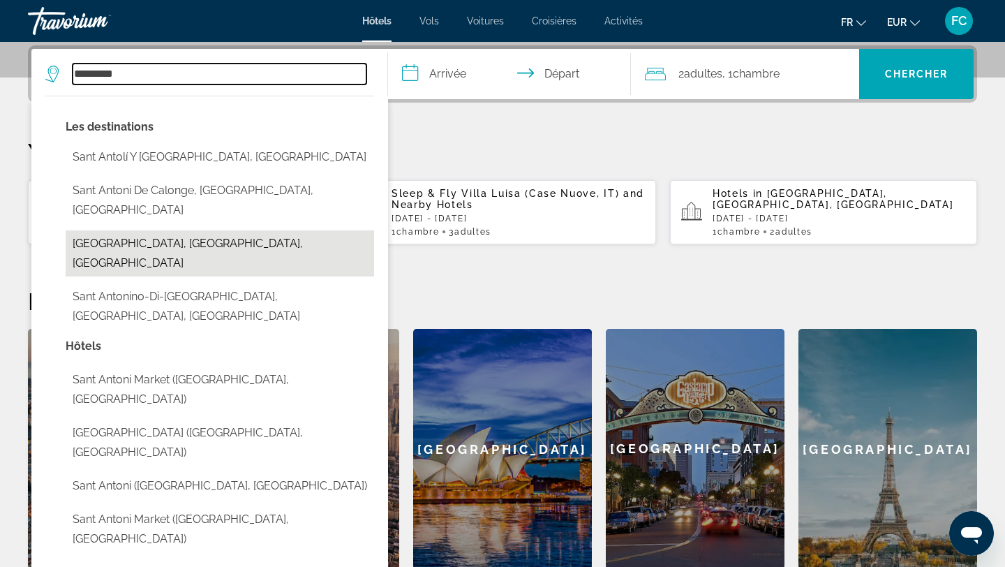
type input "**********"
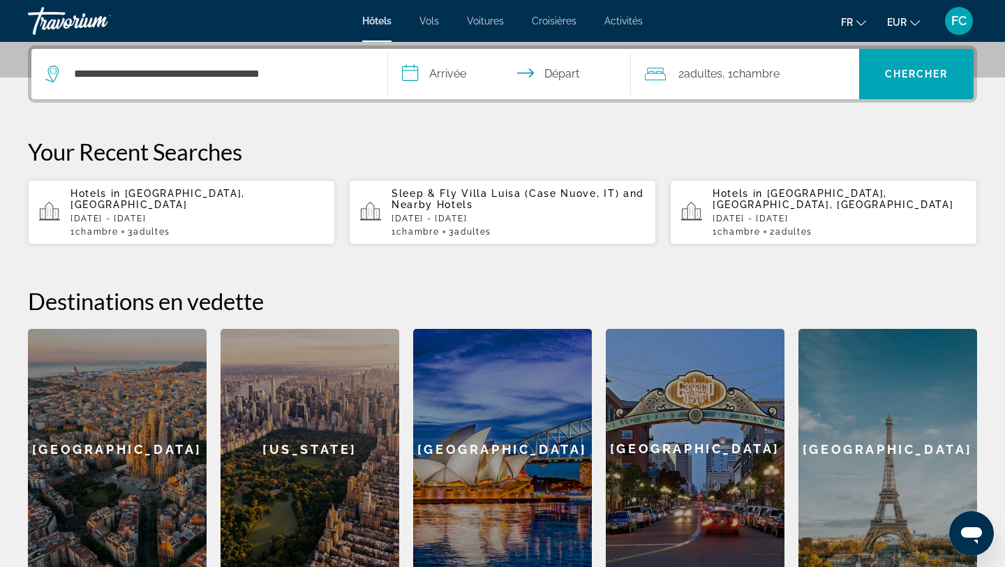
click at [442, 75] on input "**********" at bounding box center [512, 76] width 248 height 54
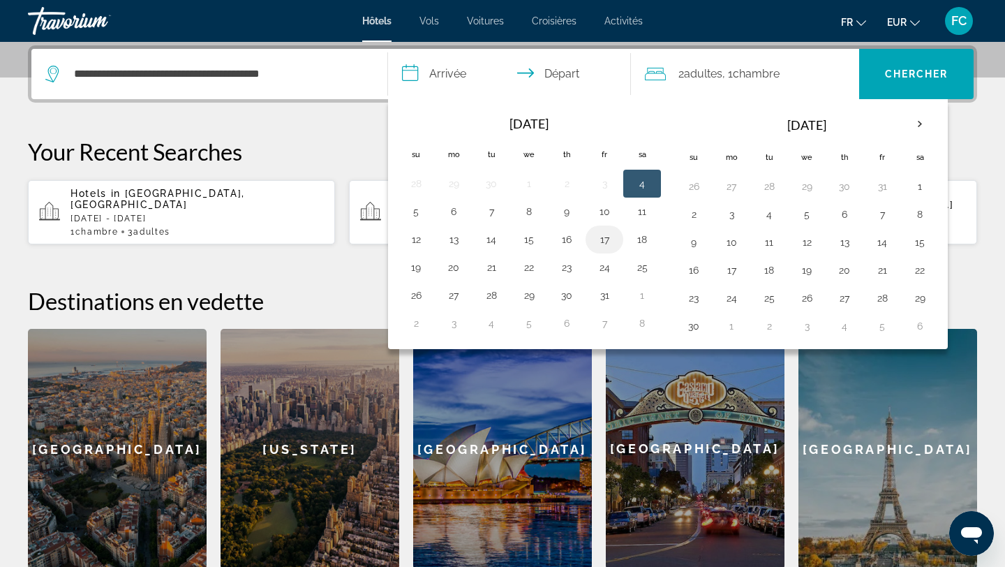
click at [605, 241] on button "17" at bounding box center [604, 240] width 22 height 20
click at [651, 241] on button "18" at bounding box center [642, 240] width 22 height 20
type input "**********"
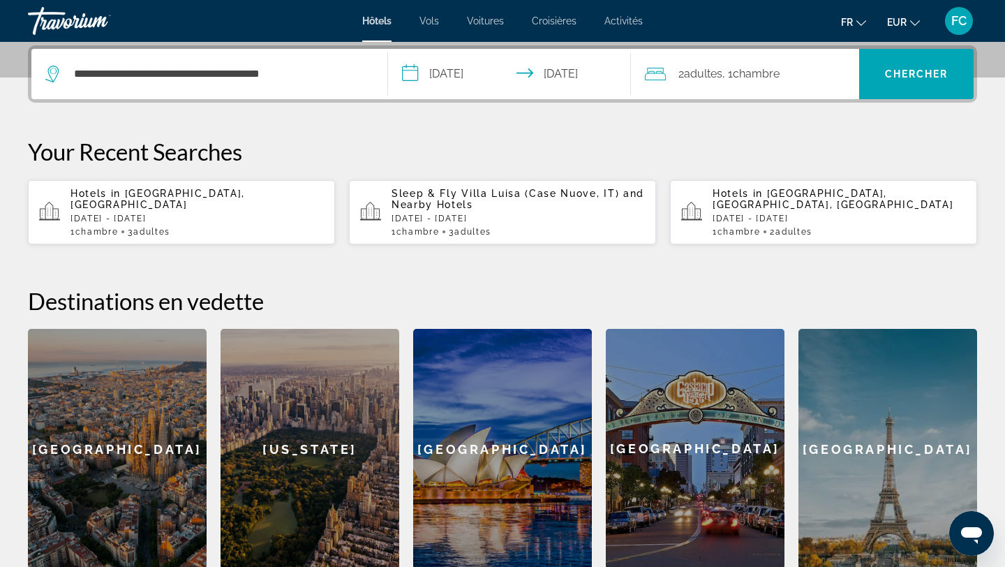
click at [702, 75] on span "Adultes" at bounding box center [703, 73] width 38 height 13
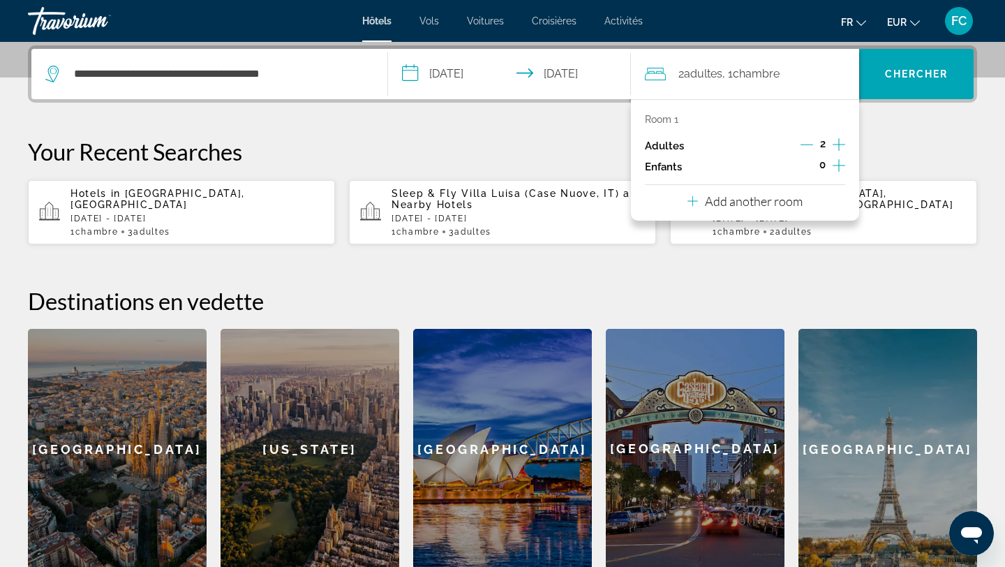
click at [838, 153] on button "Increment adults" at bounding box center [839, 145] width 13 height 21
click at [919, 75] on span "Chercher" at bounding box center [917, 73] width 64 height 11
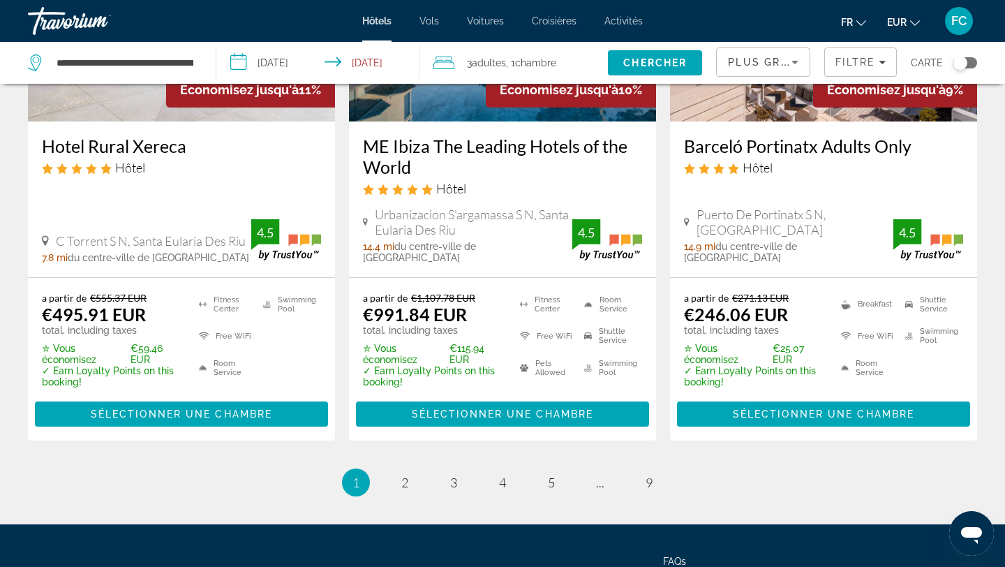
scroll to position [2040, 0]
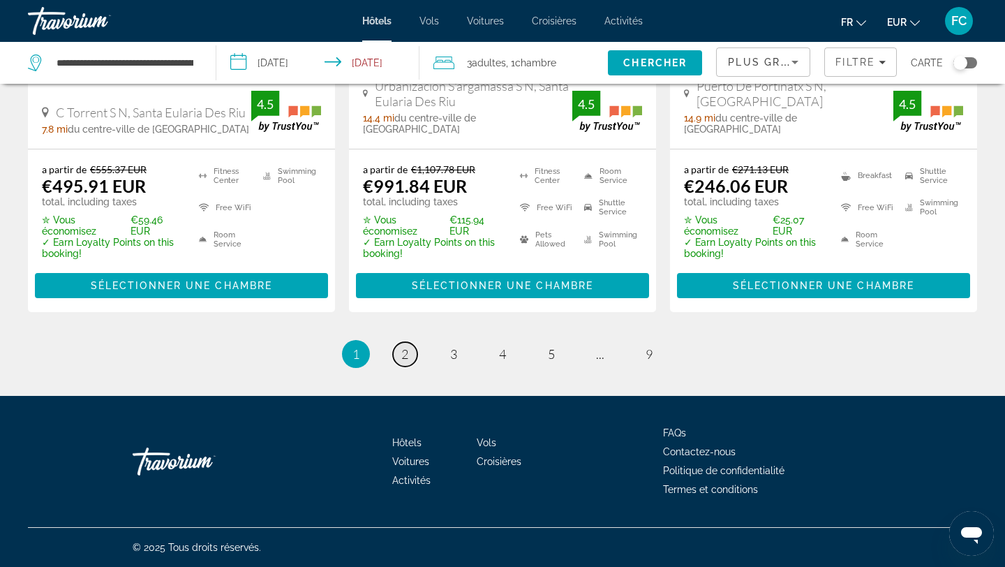
click at [408, 355] on link "page 2" at bounding box center [405, 354] width 24 height 24
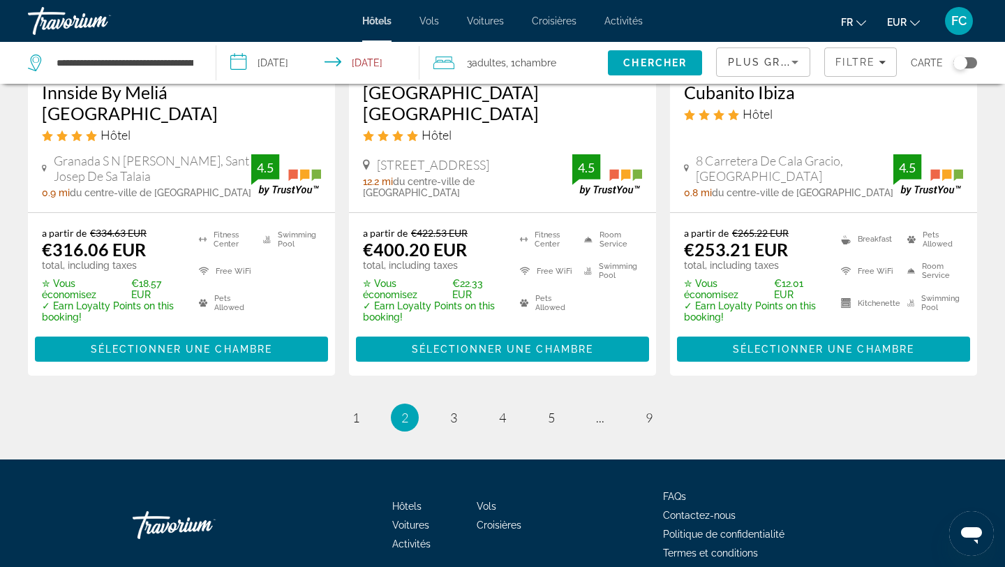
scroll to position [2011, 0]
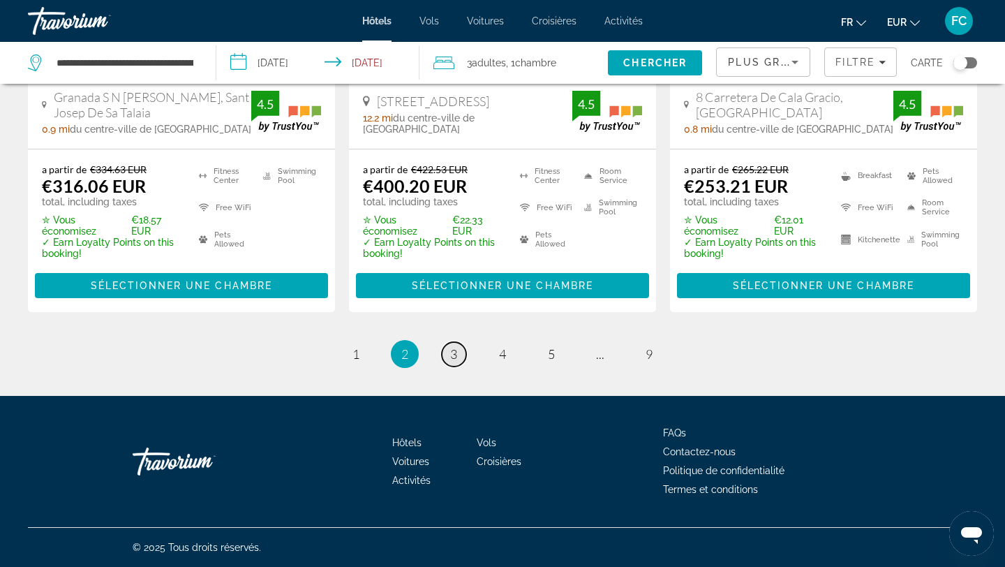
click at [452, 352] on span "3" at bounding box center [453, 353] width 7 height 15
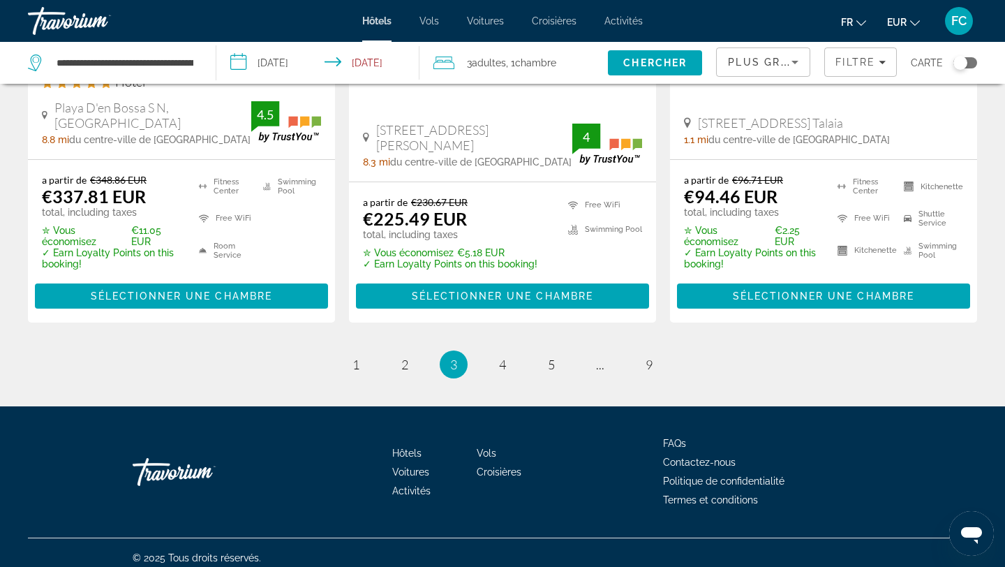
scroll to position [1998, 0]
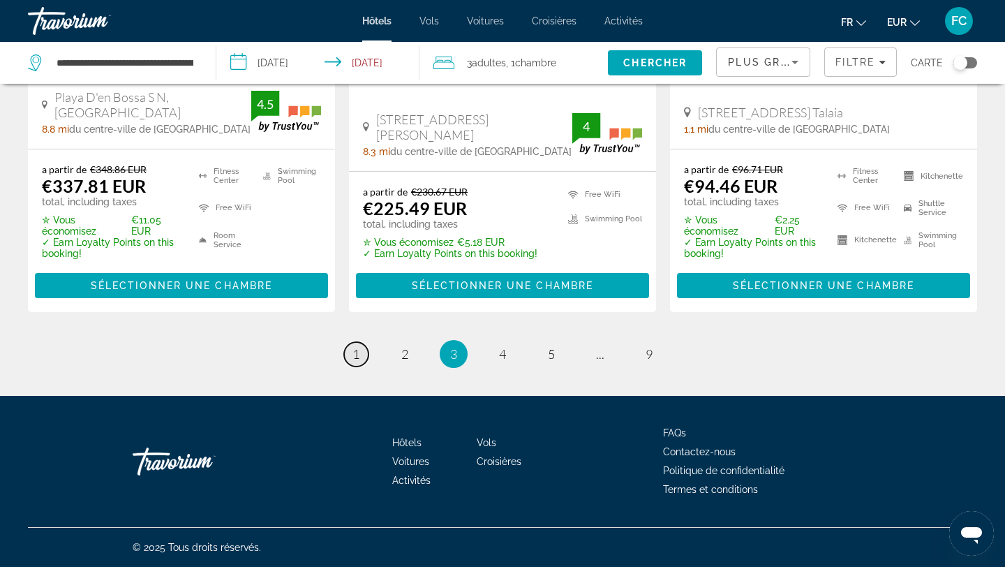
click at [360, 357] on link "page 1" at bounding box center [356, 354] width 24 height 24
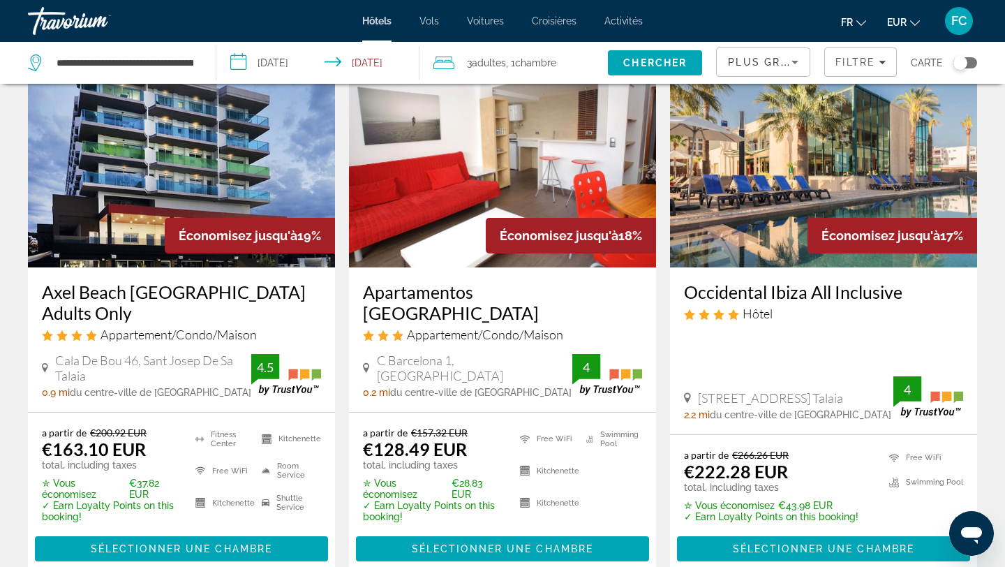
scroll to position [646, 0]
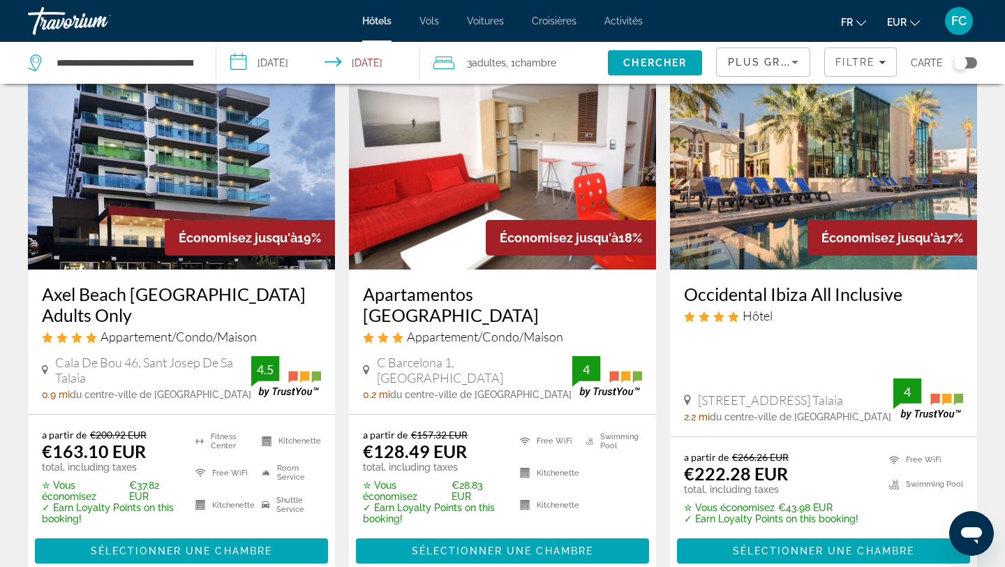
click at [121, 297] on h3 "[PERSON_NAME] [GEOGRAPHIC_DATA] Adults Only" at bounding box center [181, 304] width 279 height 42
